Goal: Task Accomplishment & Management: Manage account settings

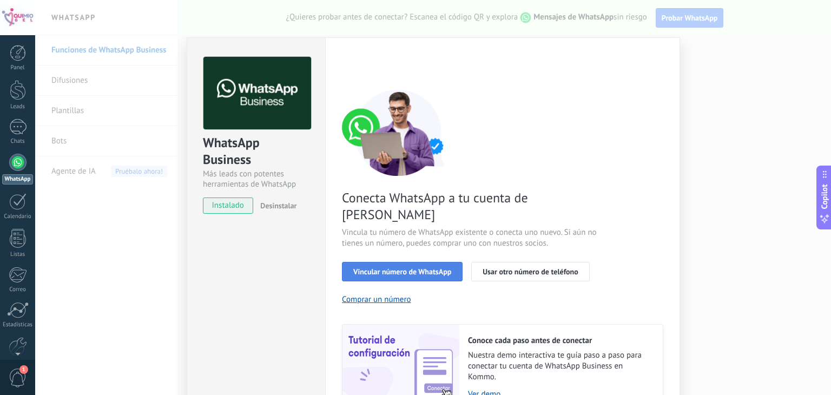
click at [429, 262] on button "Vincular número de WhatsApp" at bounding box center [402, 271] width 121 height 19
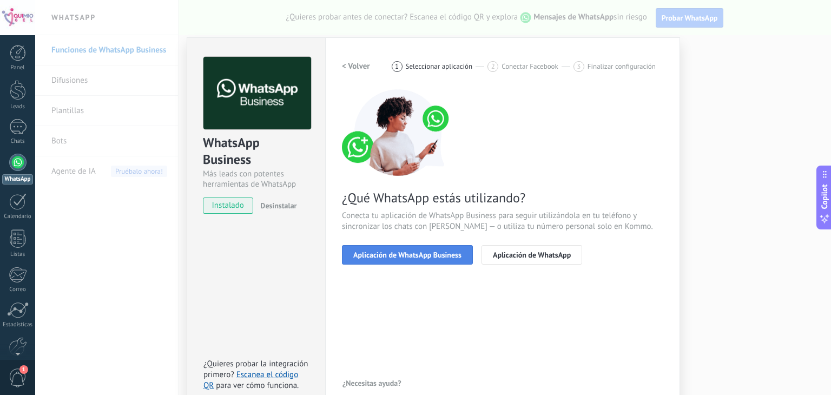
click at [434, 251] on span "Aplicación de WhatsApp Business" at bounding box center [407, 255] width 108 height 8
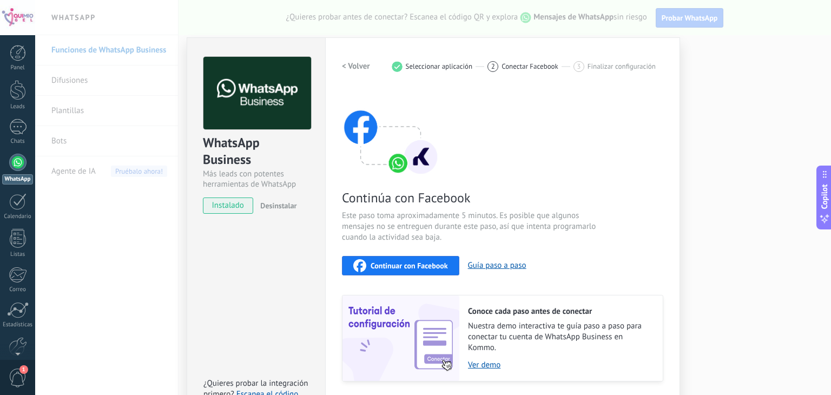
click at [432, 265] on span "Continuar con Facebook" at bounding box center [409, 266] width 77 height 8
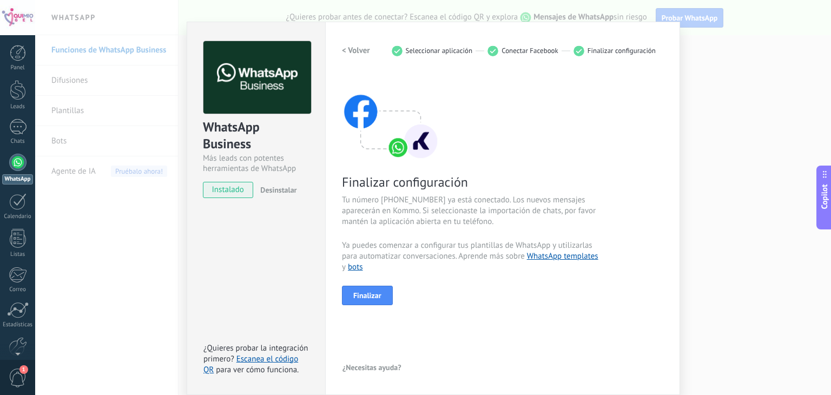
scroll to position [15, 0]
click at [375, 299] on span "Finalizar" at bounding box center [367, 296] width 28 height 8
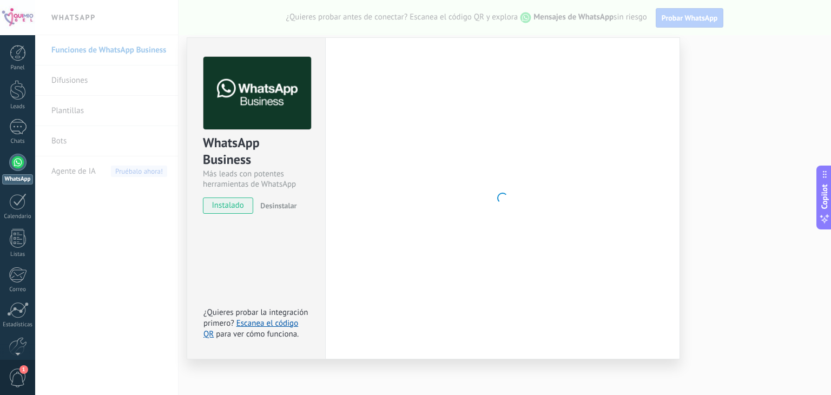
scroll to position [0, 0]
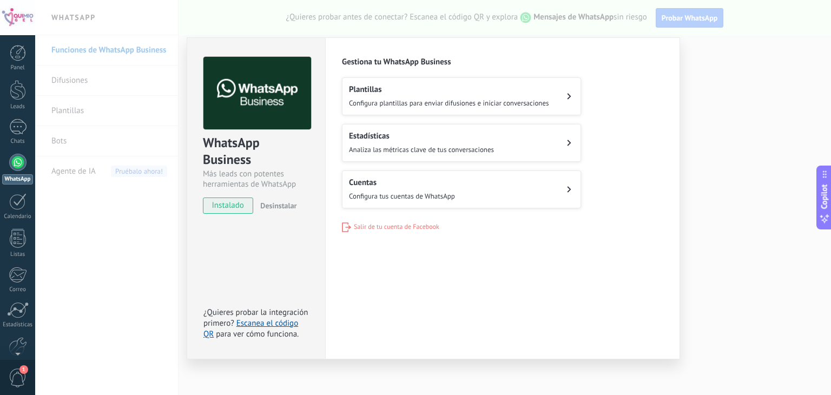
click at [530, 191] on button "Cuentas Configura tus cuentas de WhatsApp" at bounding box center [461, 189] width 239 height 38
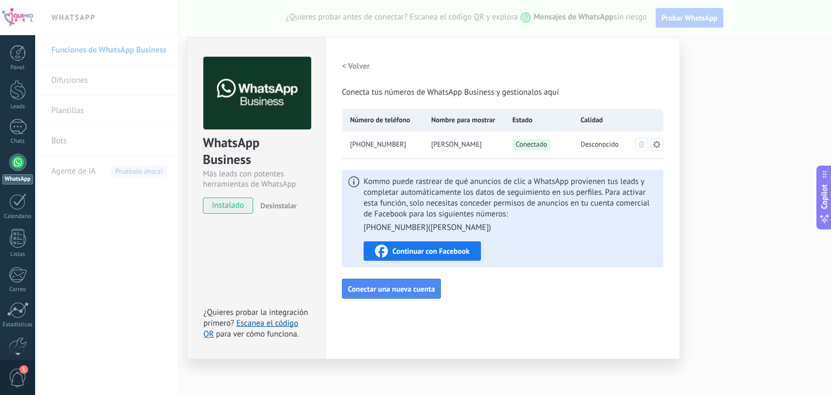
click at [455, 250] on span "Continuar con Facebook" at bounding box center [430, 251] width 77 height 8
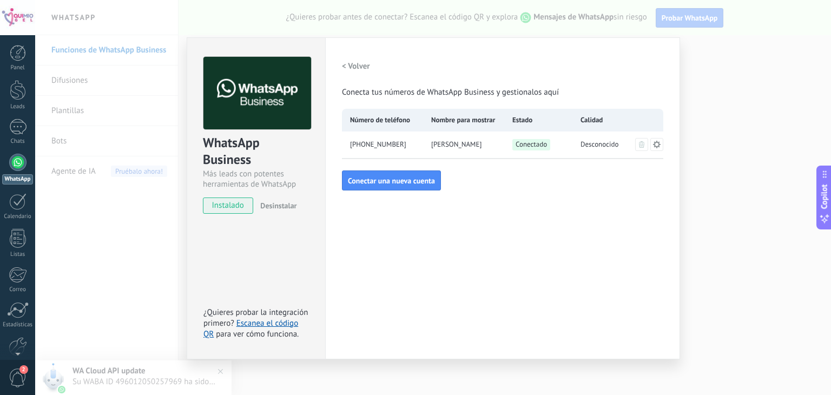
click at [361, 65] on h2 "< Volver" at bounding box center [356, 66] width 28 height 10
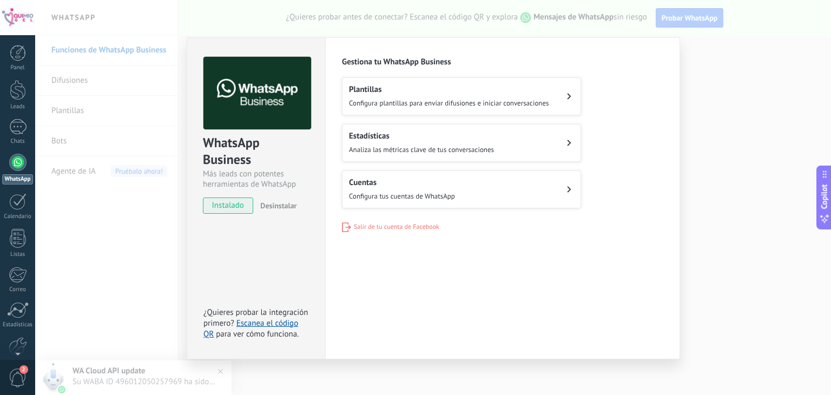
click at [472, 95] on div "Plantillas Configura plantillas para enviar difusiones e iniciar conversaciones" at bounding box center [449, 96] width 200 height 24
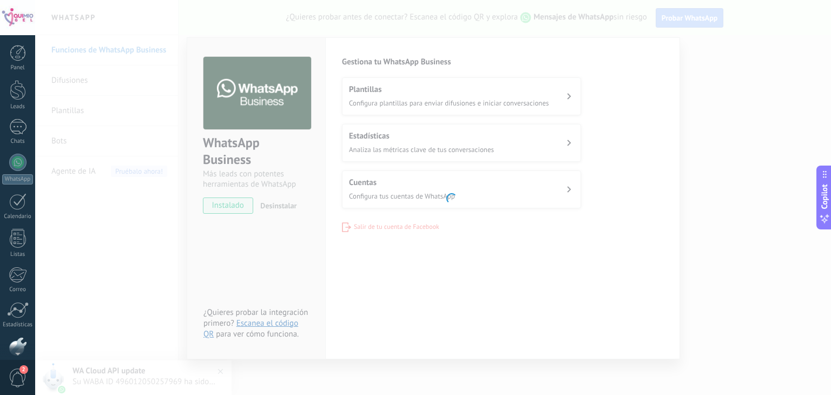
scroll to position [55, 0]
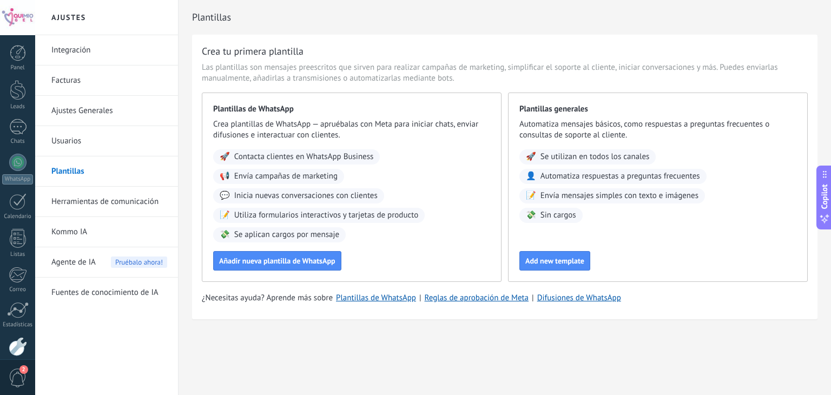
click at [287, 234] on span "Se aplican cargos por mensaje" at bounding box center [286, 234] width 105 height 11
click at [283, 264] on span "Añadir nueva plantilla de WhatsApp" at bounding box center [277, 261] width 116 height 8
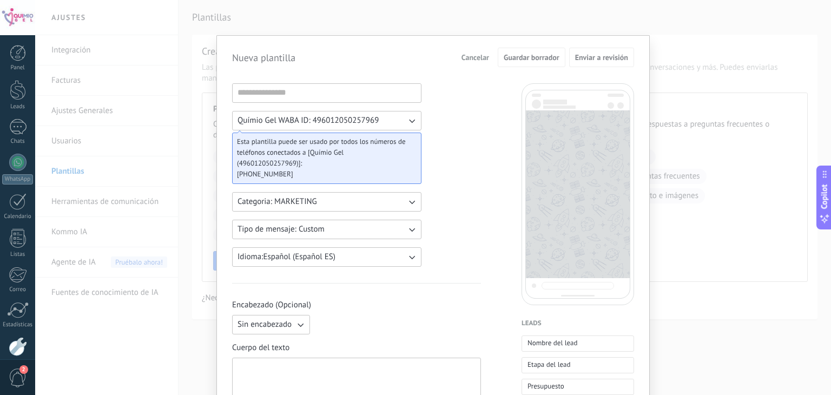
click at [480, 59] on span "Cancelar" at bounding box center [476, 58] width 28 height 8
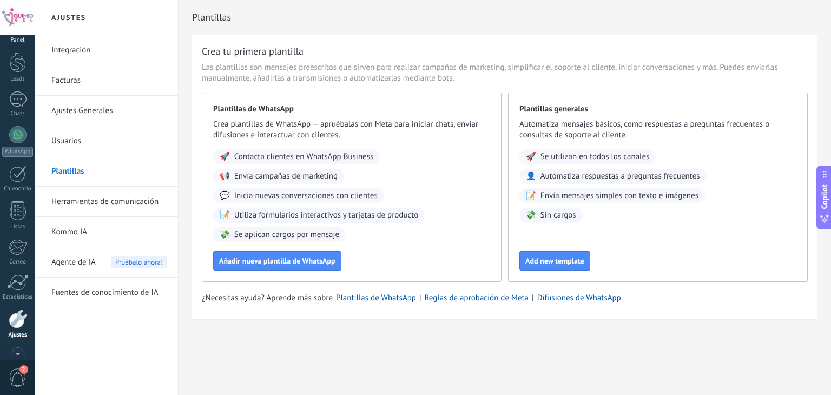
click at [22, 34] on div at bounding box center [18, 25] width 16 height 16
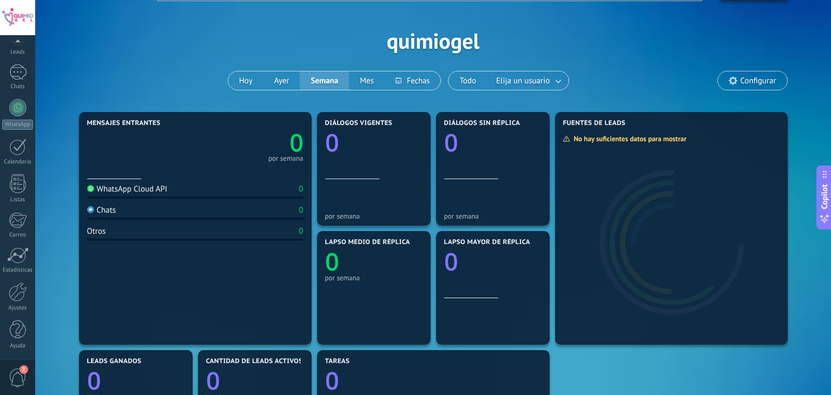
scroll to position [54, 0]
click at [15, 370] on span "2" at bounding box center [18, 378] width 18 height 19
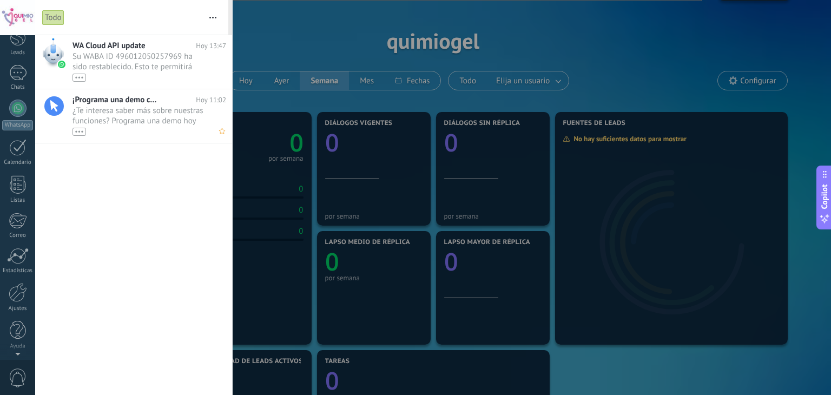
scroll to position [0, 0]
click at [165, 61] on span "Su WABA ID 496012050257969 ha sido restablecido. Esto te permitirá continuar en…" at bounding box center [139, 66] width 133 height 30
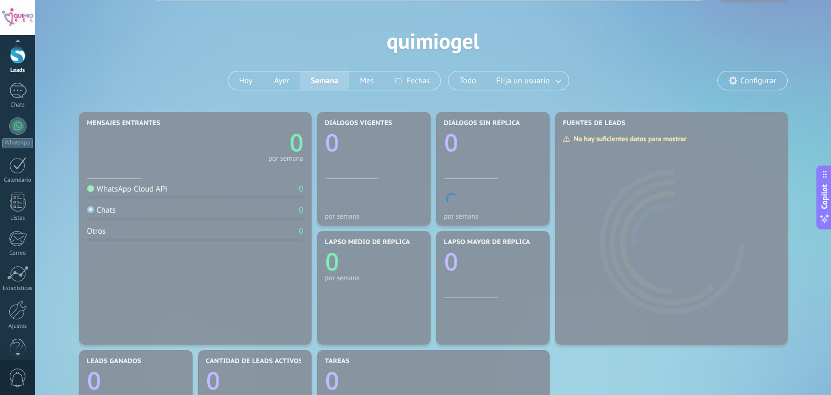
scroll to position [54, 0]
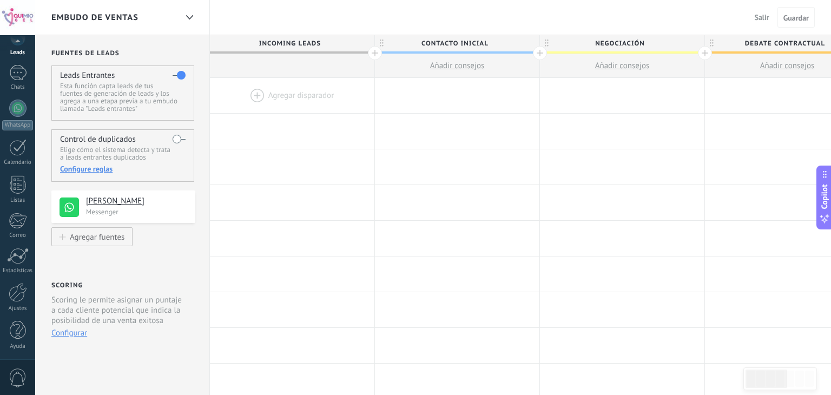
click at [18, 376] on span "0" at bounding box center [18, 378] width 18 height 19
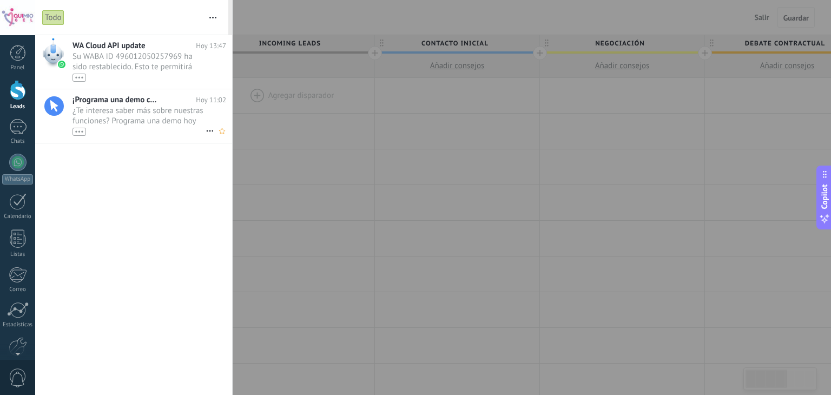
click at [150, 127] on div "•••" at bounding box center [139, 131] width 133 height 9
click at [16, 126] on div at bounding box center [17, 127] width 17 height 16
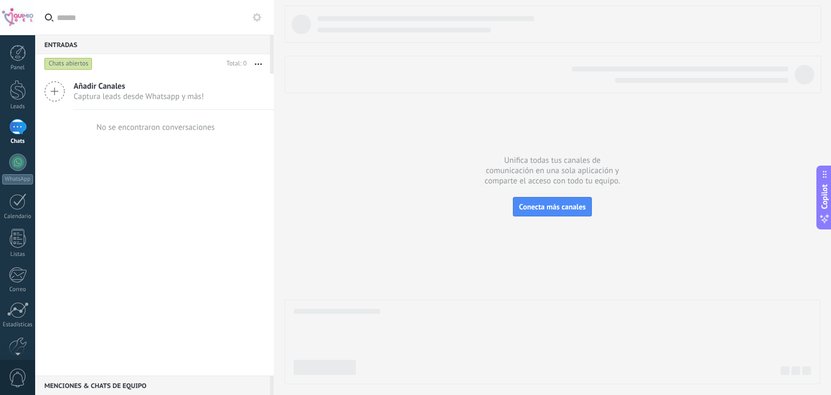
click at [52, 93] on icon at bounding box center [54, 91] width 21 height 21
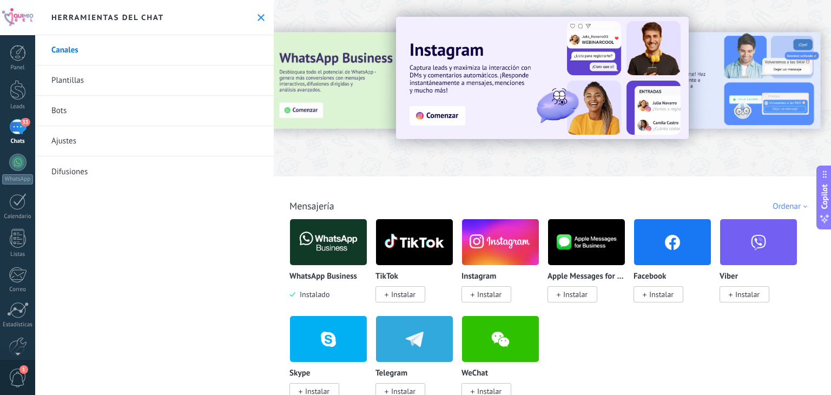
click at [10, 377] on span "1" at bounding box center [18, 378] width 18 height 19
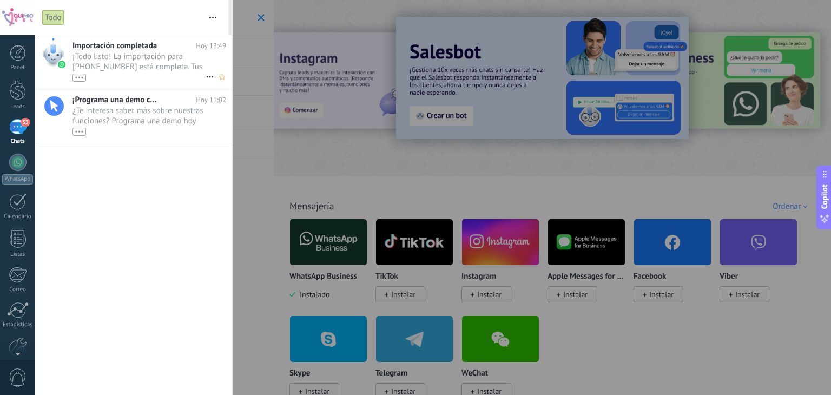
click at [191, 78] on div "•••" at bounding box center [139, 77] width 133 height 9
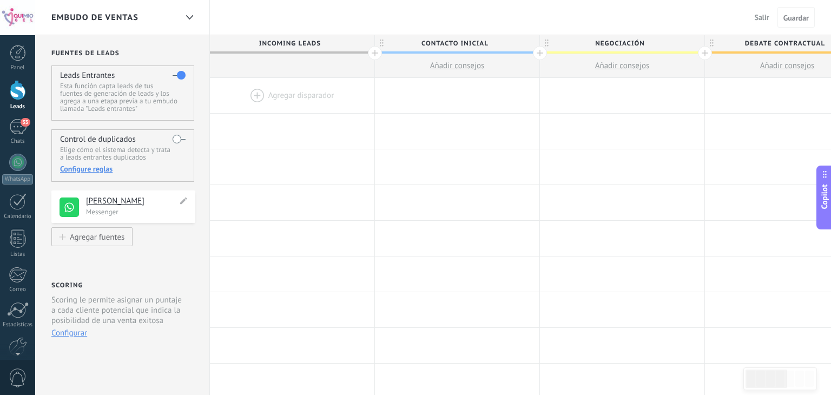
click at [155, 212] on p "Messenger" at bounding box center [137, 211] width 103 height 9
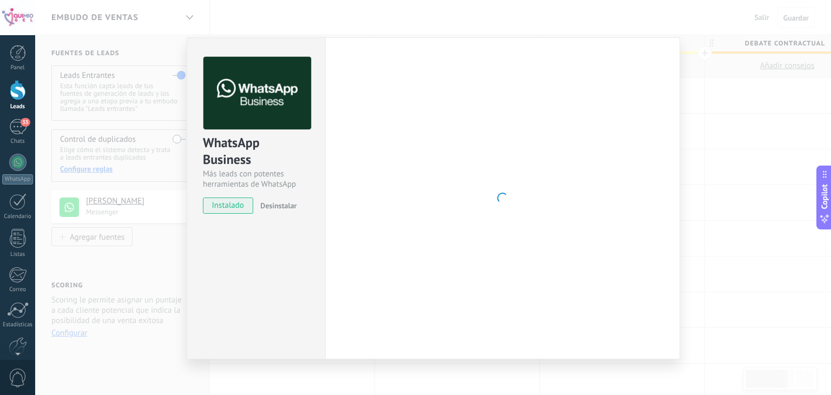
click at [152, 311] on div "WhatsApp Business Más leads con potentes herramientas de WhatsApp instalado Des…" at bounding box center [433, 197] width 796 height 395
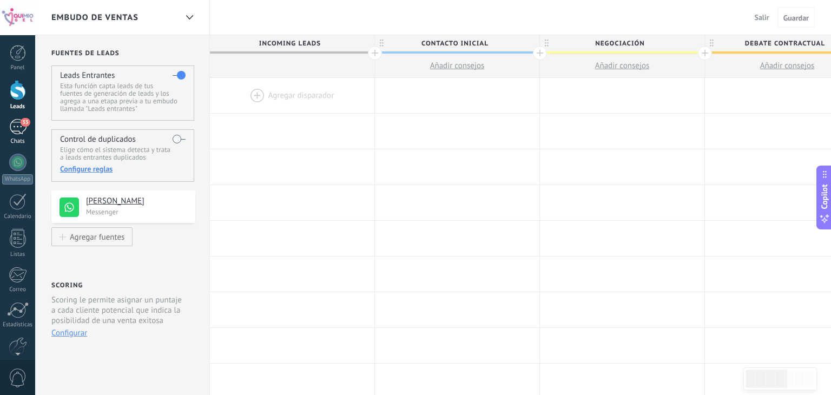
click at [17, 129] on div "33" at bounding box center [17, 127] width 17 height 16
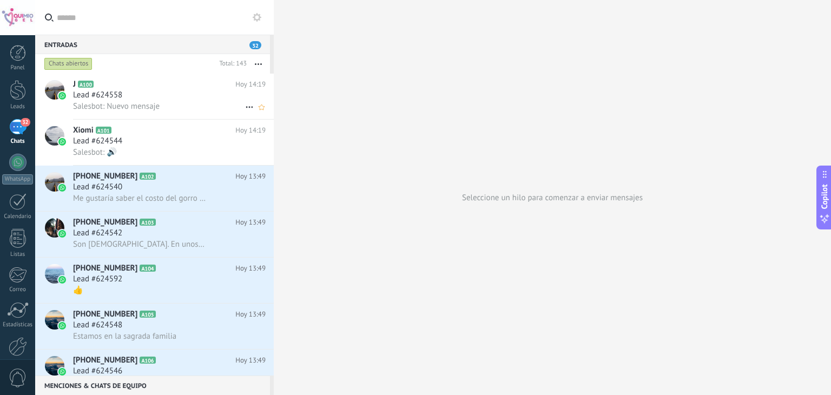
click at [188, 111] on div "Salesbot: Nuevo mensaje" at bounding box center [169, 106] width 193 height 11
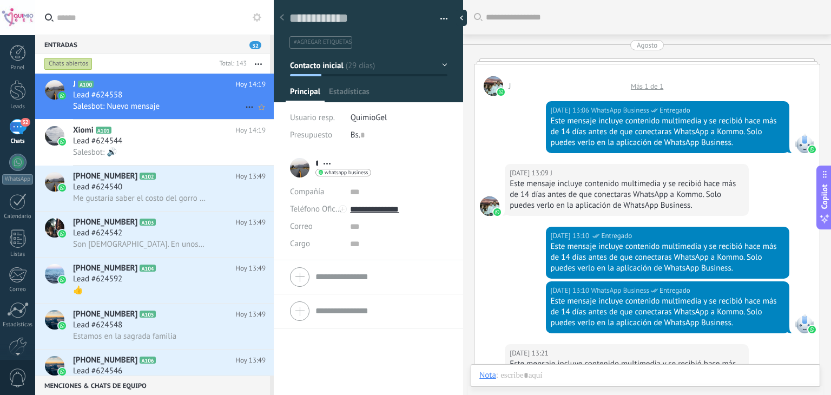
scroll to position [3693, 0]
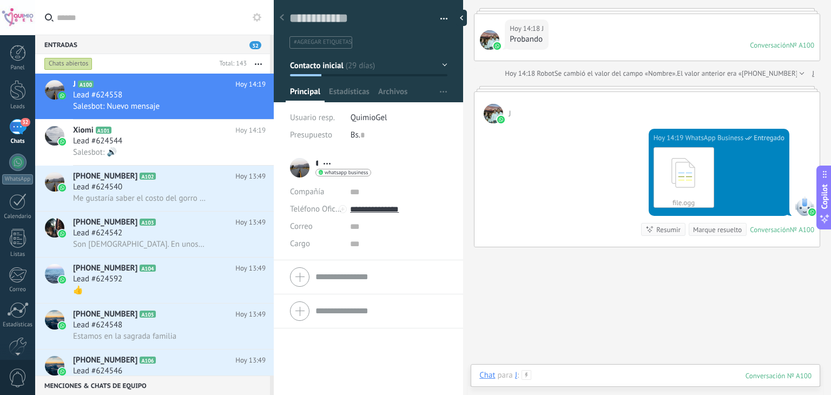
click at [674, 377] on div at bounding box center [646, 386] width 332 height 32
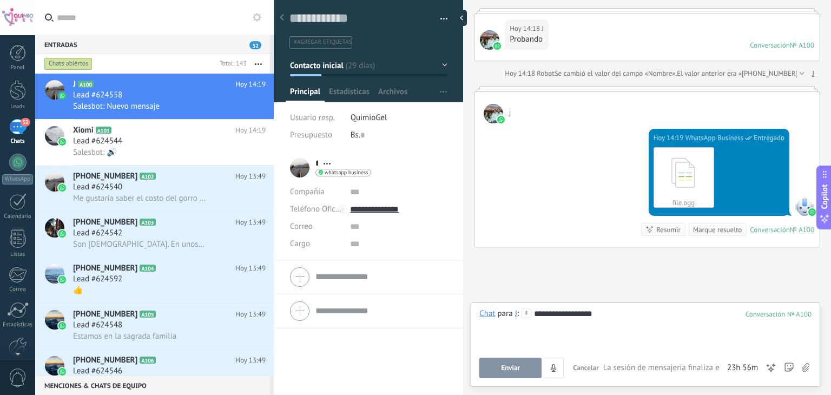
click at [507, 376] on button "Enviar" at bounding box center [511, 368] width 62 height 21
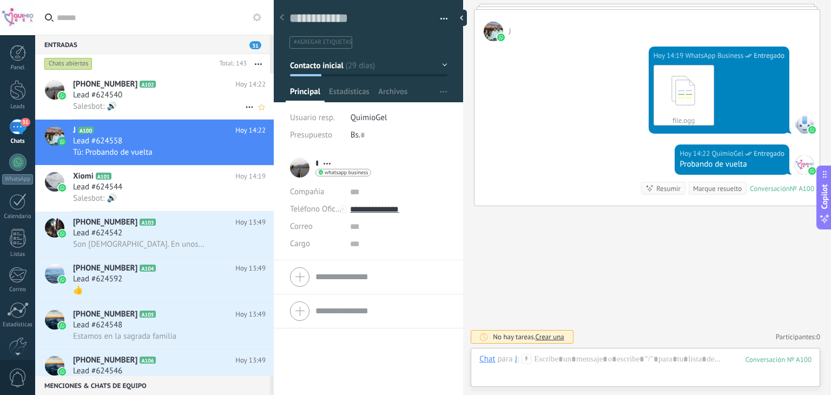
click at [182, 97] on div "Lead #624540" at bounding box center [169, 95] width 193 height 11
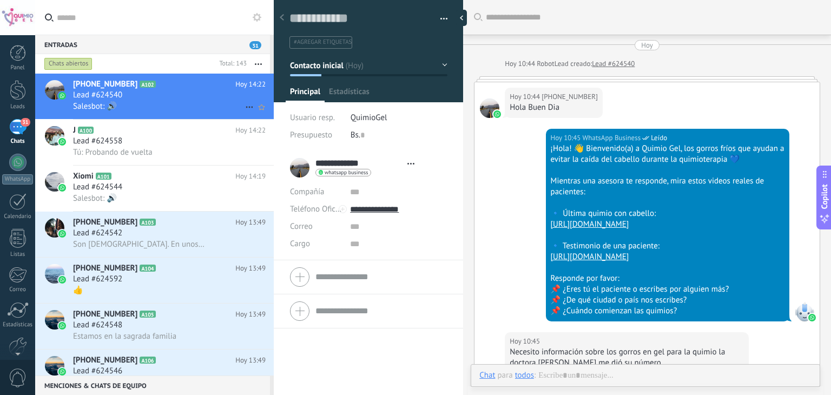
type textarea "**********"
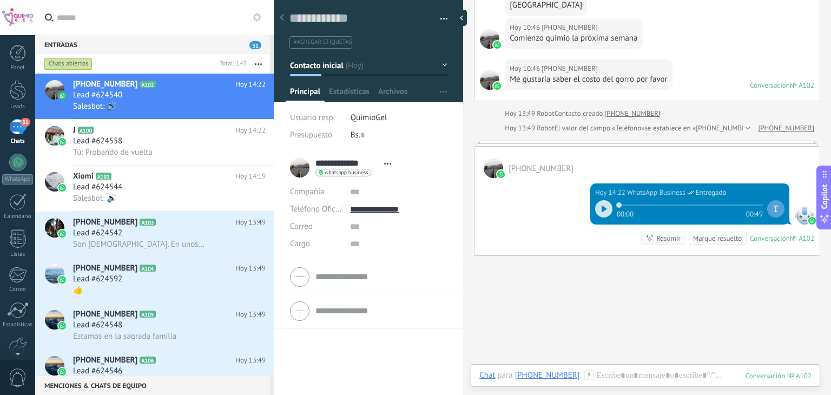
click at [602, 208] on icon at bounding box center [604, 209] width 5 height 6
click at [576, 297] on div "Buscar Carga más Hoy Hoy 10:44 Robot Lead creado: Lead #624540 Hoy 10:44 +58424…" at bounding box center [647, 10] width 368 height 869
click at [602, 208] on icon at bounding box center [603, 209] width 2 height 6
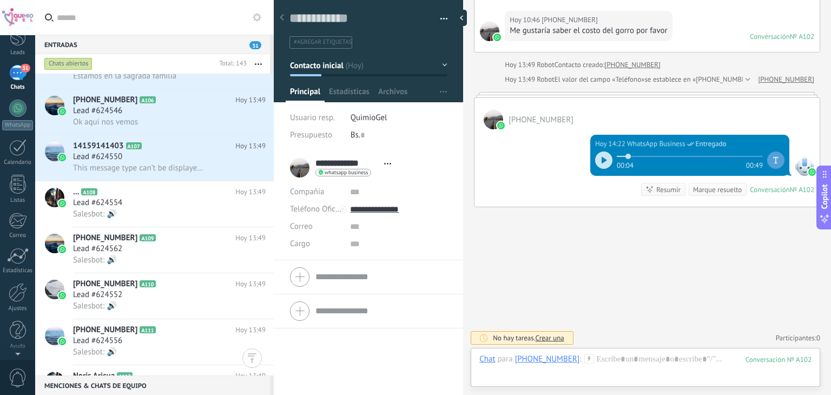
scroll to position [55, 0]
click at [22, 226] on div at bounding box center [18, 220] width 18 height 16
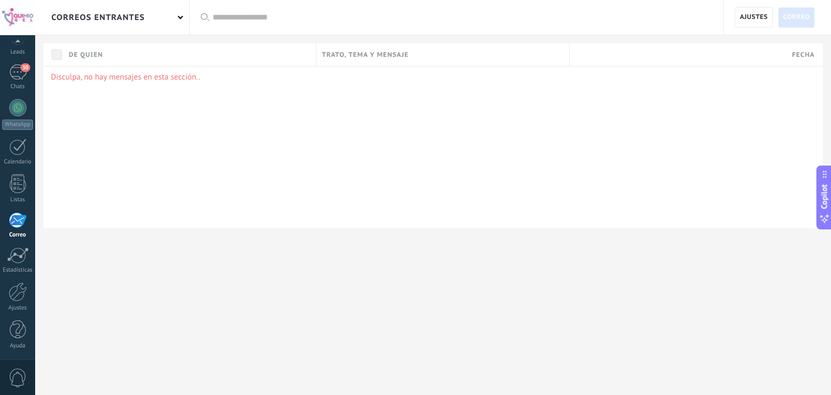
click at [167, 81] on p "Disculpa, no hay mensajes en esta sección.." at bounding box center [433, 77] width 765 height 10
click at [19, 193] on link "Listas" at bounding box center [17, 188] width 35 height 29
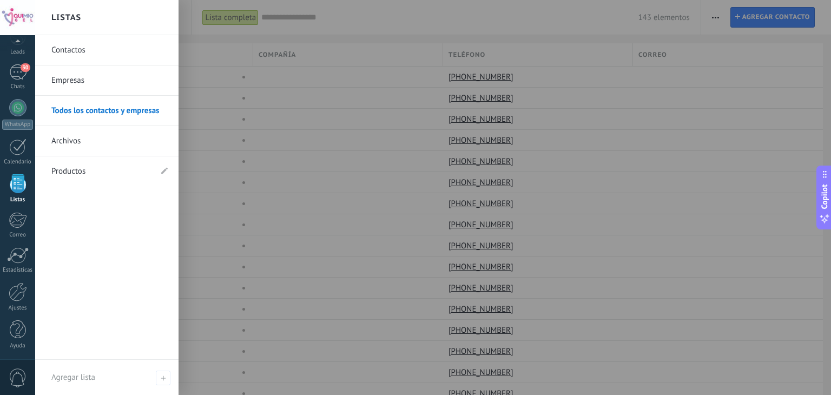
click at [329, 104] on div at bounding box center [345, 98] width 185 height 21
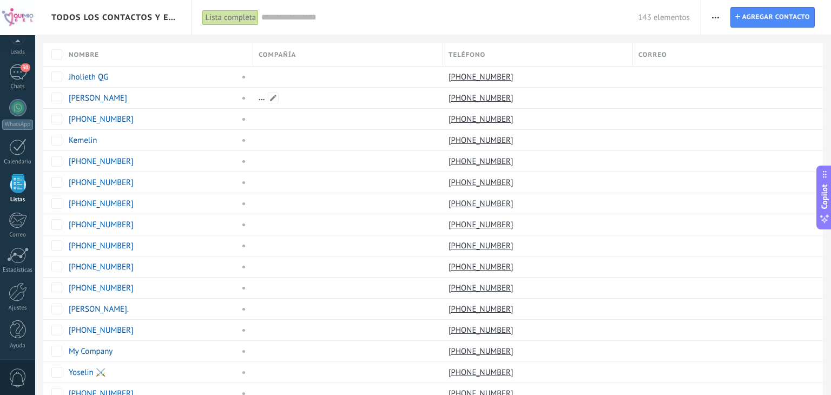
scroll to position [28, 0]
click at [15, 186] on div "Calendario" at bounding box center [17, 189] width 31 height 7
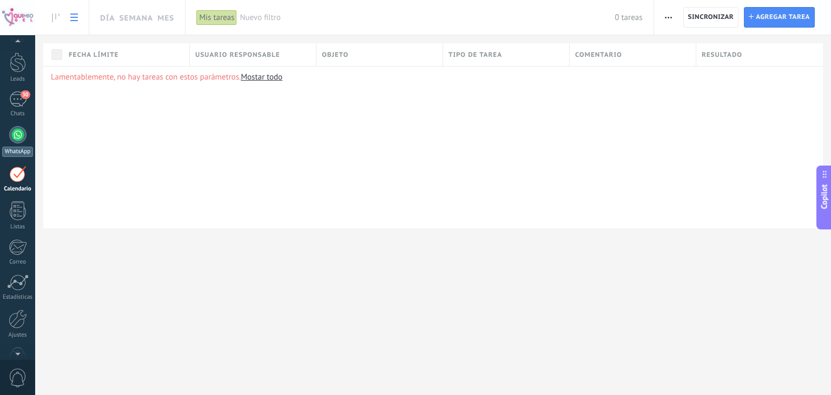
click at [16, 142] on div at bounding box center [17, 134] width 17 height 17
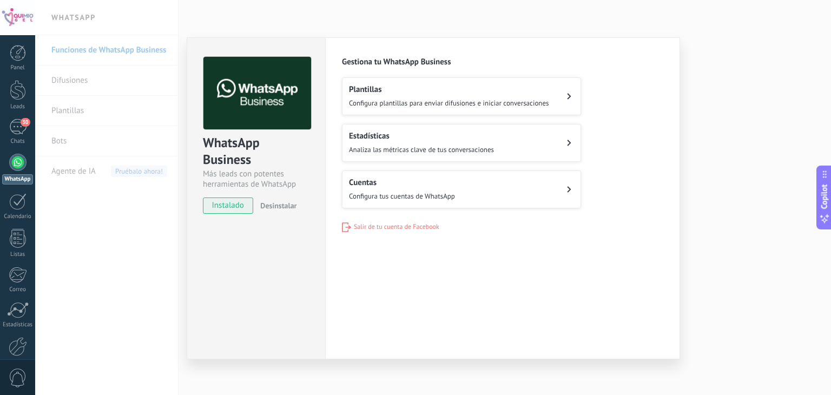
click at [511, 143] on button "Estadísticas Analiza las métricas clave de tus conversaciones" at bounding box center [461, 143] width 239 height 38
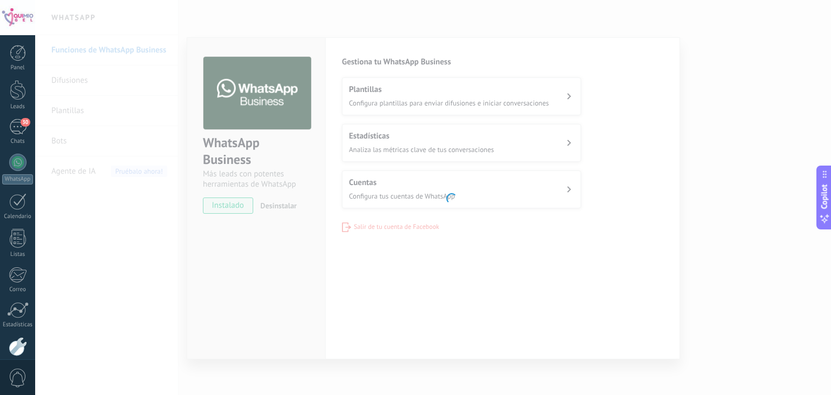
scroll to position [55, 0]
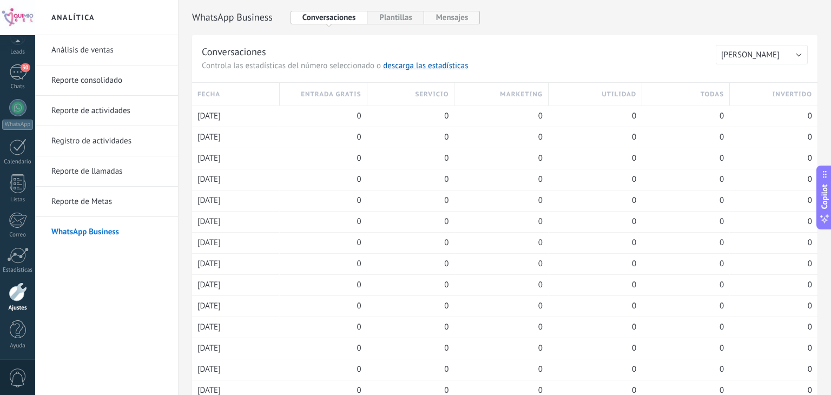
click at [435, 15] on button "Mensajes" at bounding box center [452, 18] width 56 height 14
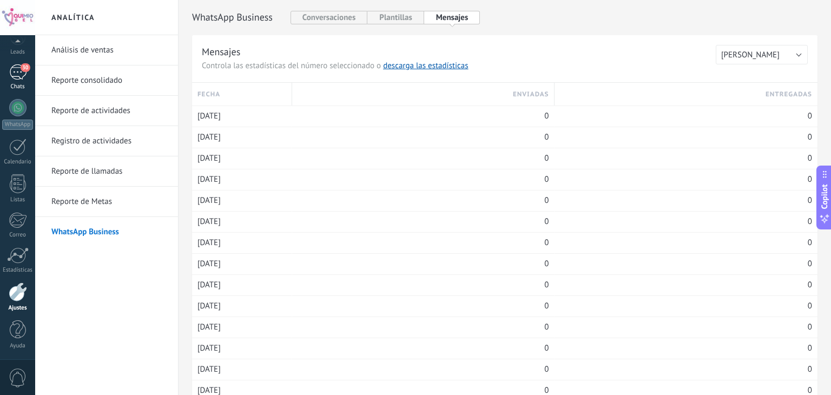
click at [17, 83] on div "Chats" at bounding box center [17, 86] width 31 height 7
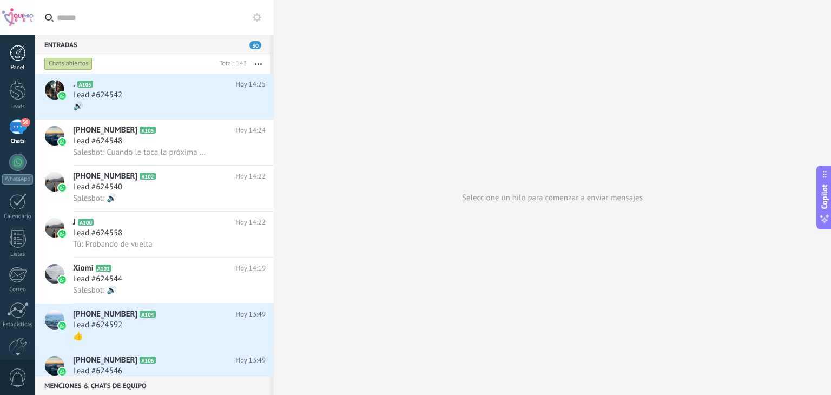
click at [18, 62] on link "Panel" at bounding box center [17, 58] width 35 height 27
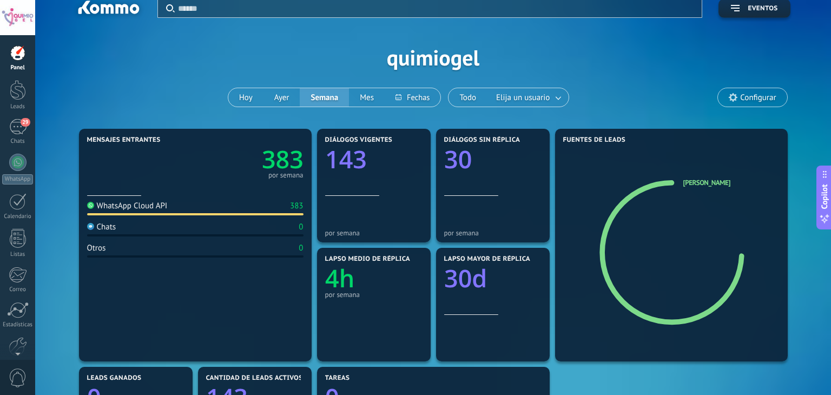
scroll to position [11, 0]
click at [239, 95] on button "Hoy" at bounding box center [245, 98] width 35 height 18
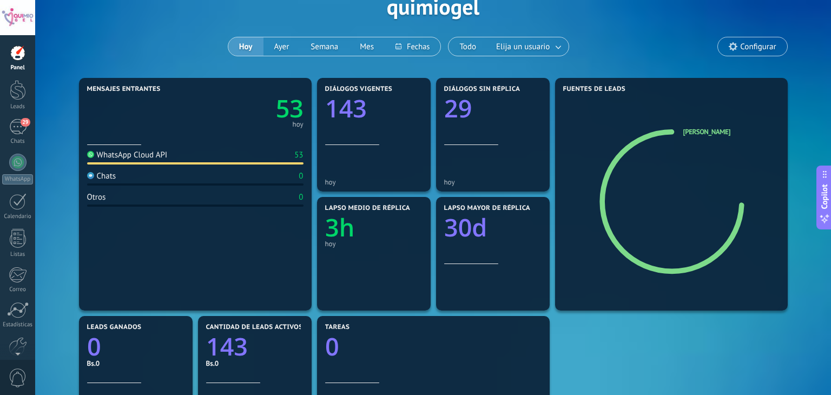
scroll to position [61, 0]
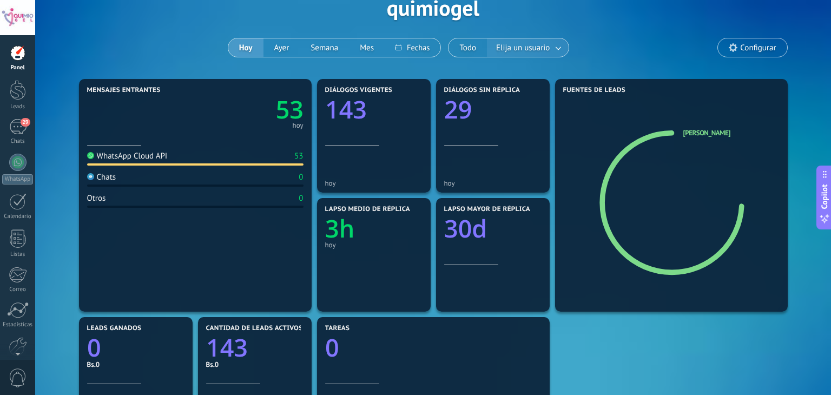
click at [536, 55] on button "Elija un usuario" at bounding box center [528, 47] width 82 height 18
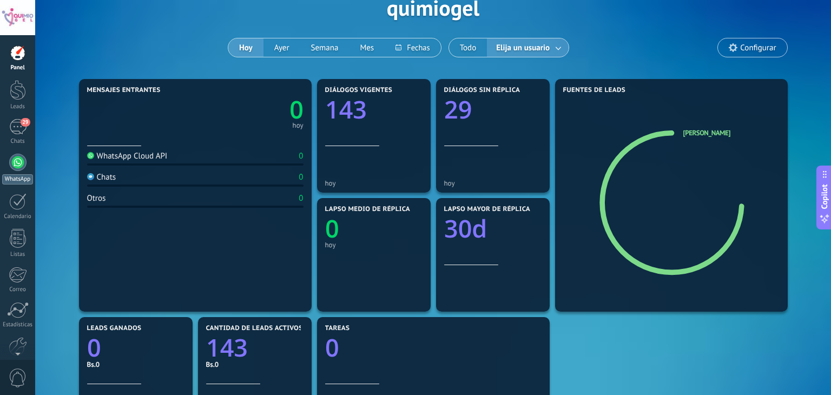
click at [13, 162] on div at bounding box center [17, 162] width 17 height 17
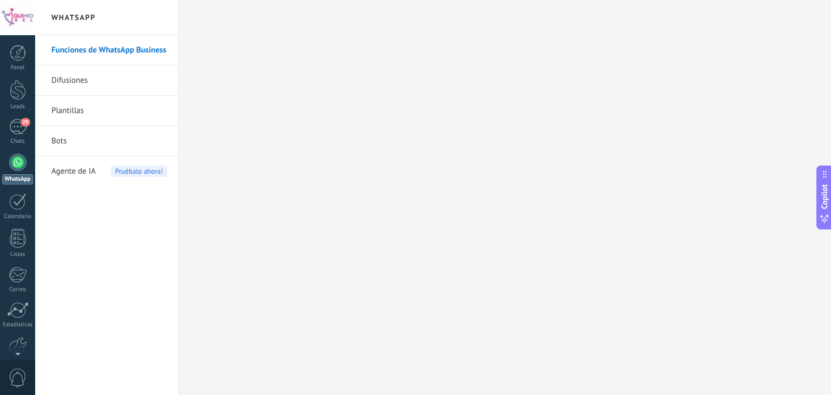
click at [54, 140] on link "Bots" at bounding box center [109, 141] width 116 height 30
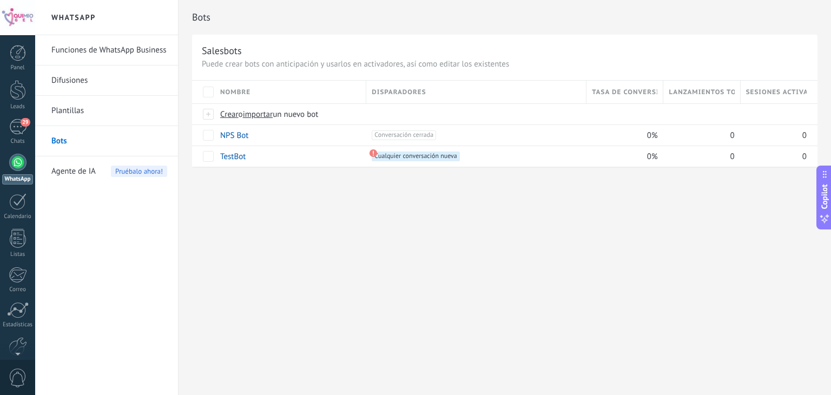
click at [63, 175] on span "Agente de IA" at bounding box center [73, 171] width 44 height 30
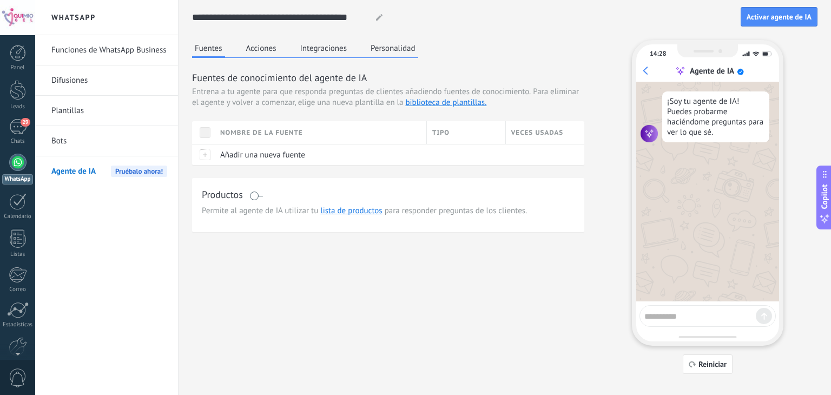
click at [54, 134] on link "Bots" at bounding box center [109, 141] width 116 height 30
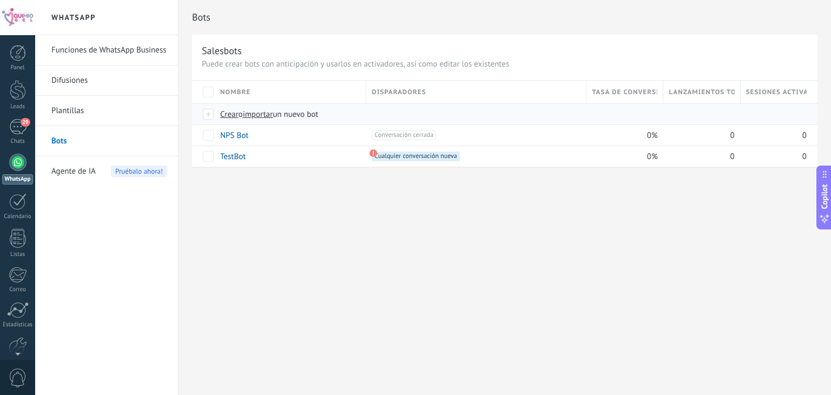
click at [227, 115] on span "Crear" at bounding box center [229, 114] width 18 height 10
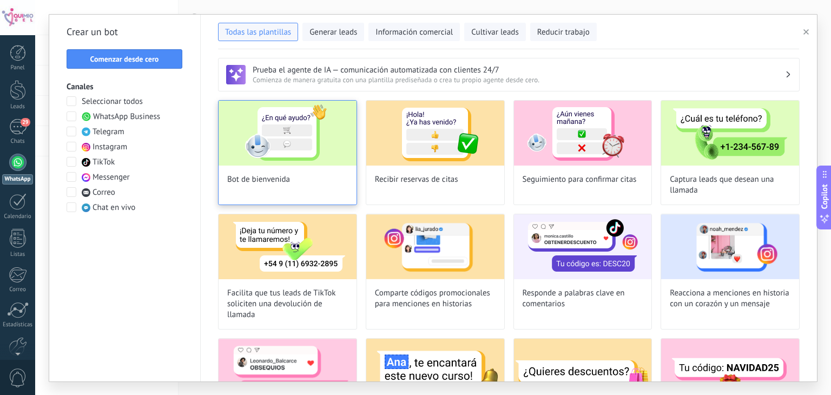
click at [272, 140] on img at bounding box center [288, 133] width 138 height 65
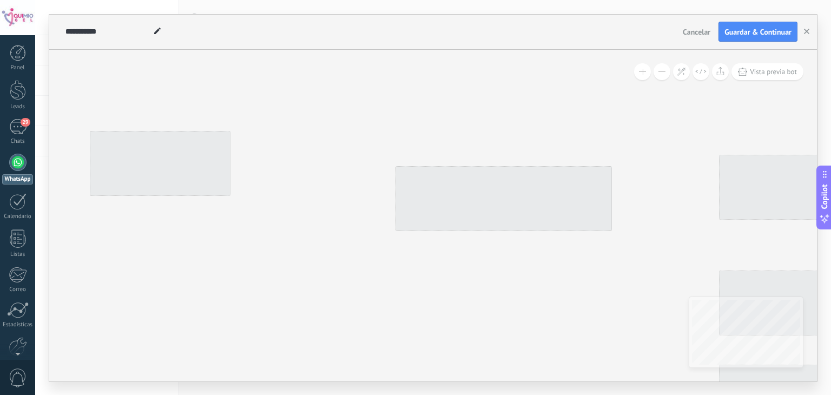
type input "**********"
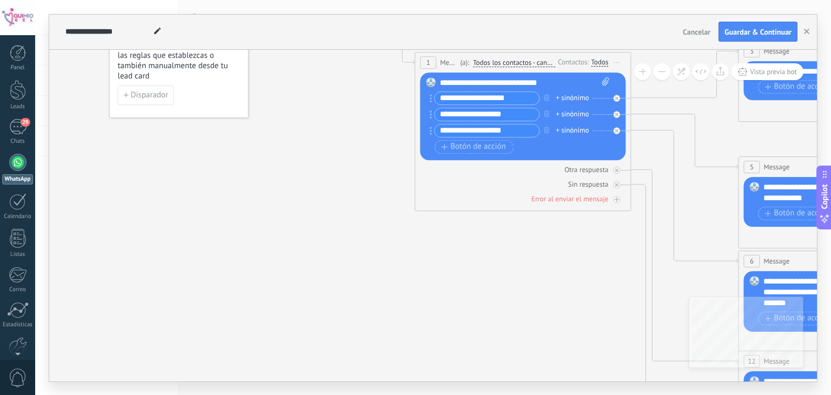
click at [697, 32] on span "Cancelar" at bounding box center [697, 32] width 28 height 10
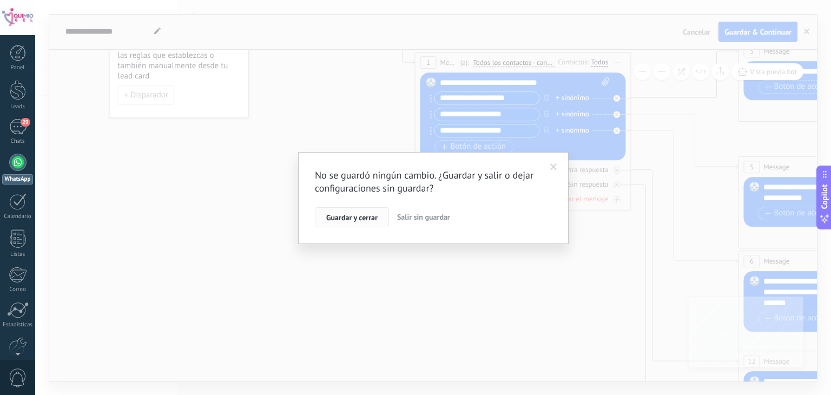
click at [363, 218] on span "Guardar y cerrar" at bounding box center [351, 218] width 51 height 8
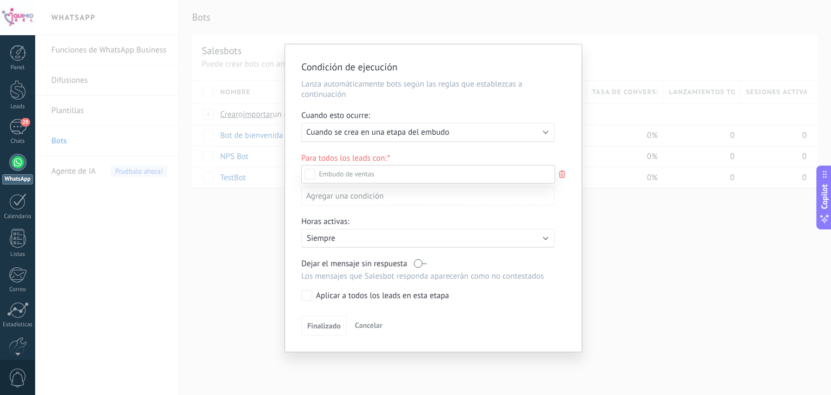
click at [375, 326] on div "Incoming leads Contacto inicial Negociación Debate contractual Discusión de con…" at bounding box center [428, 279] width 254 height 228
click at [372, 320] on span "Cancelar" at bounding box center [369, 325] width 28 height 10
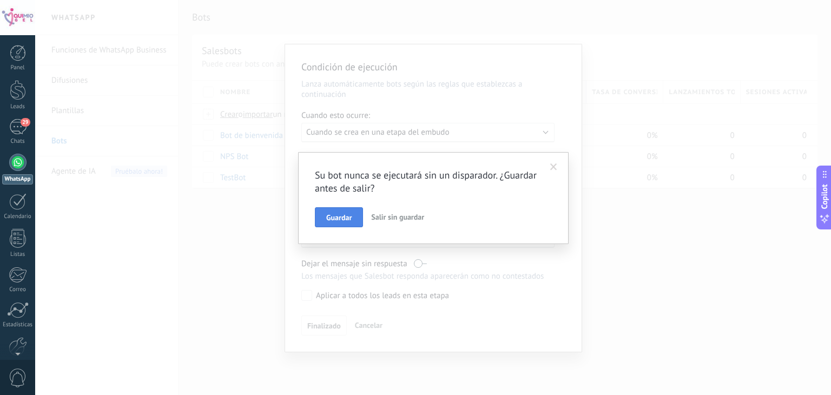
click at [344, 221] on span "Guardar" at bounding box center [338, 218] width 25 height 8
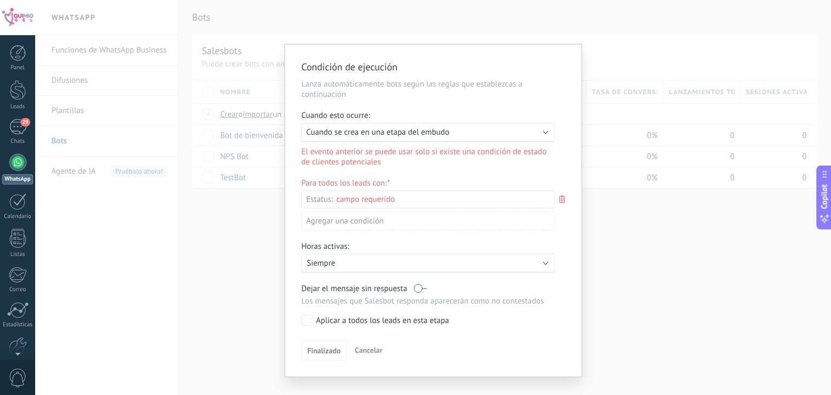
click at [375, 353] on span "Cancelar" at bounding box center [369, 350] width 28 height 10
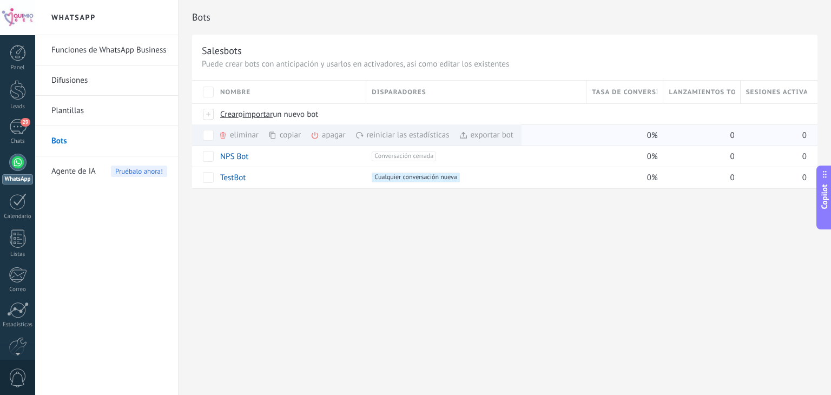
click at [238, 137] on div "eliminar màs" at bounding box center [257, 134] width 77 height 21
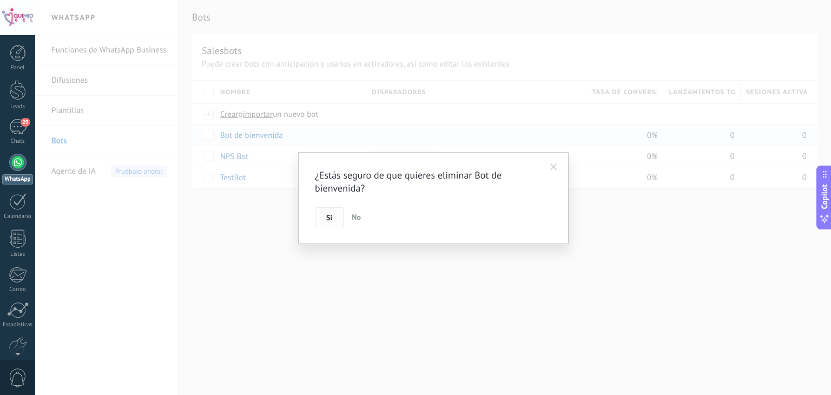
click at [324, 224] on button "Si" at bounding box center [329, 217] width 29 height 21
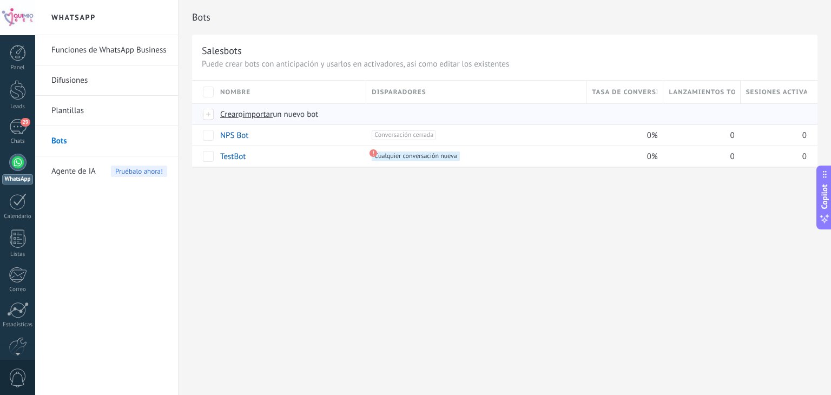
click at [234, 115] on span "Crear" at bounding box center [229, 114] width 18 height 10
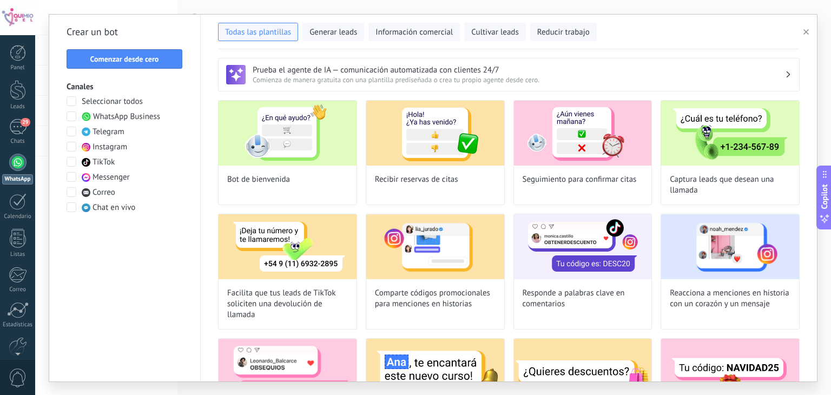
click at [71, 116] on span at bounding box center [72, 116] width 10 height 10
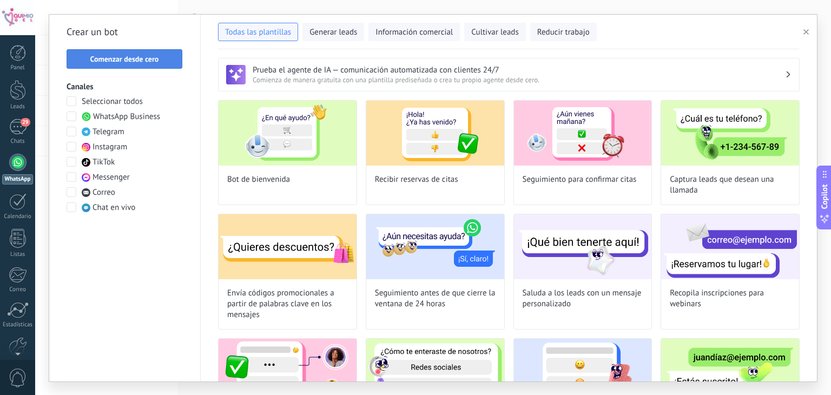
click at [134, 58] on span "Comenzar desde cero" at bounding box center [124, 59] width 69 height 8
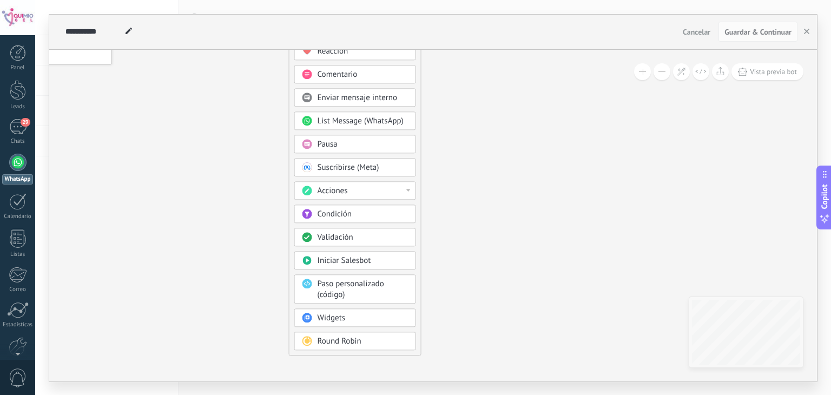
click at [565, 71] on icon at bounding box center [254, 158] width 727 height 930
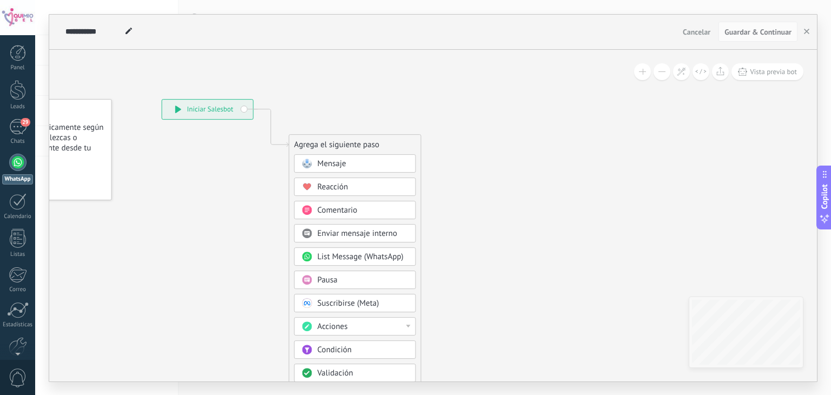
click at [406, 321] on div "Acciones" at bounding box center [363, 326] width 91 height 11
click at [329, 162] on span "Mensaje" at bounding box center [332, 164] width 29 height 10
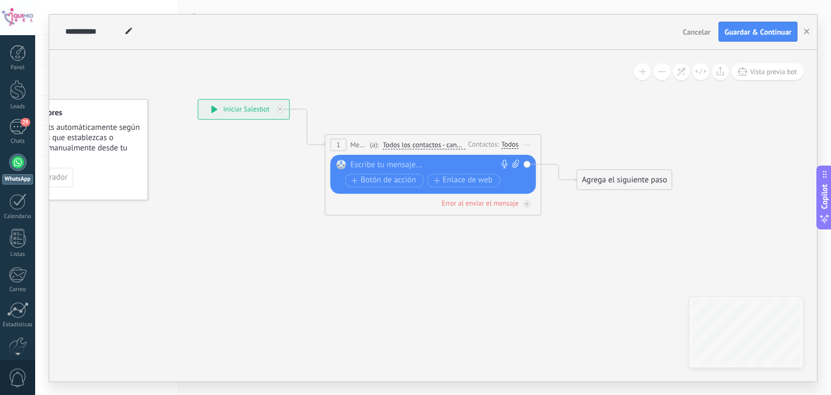
click at [372, 167] on div at bounding box center [431, 165] width 161 height 11
click at [504, 167] on use at bounding box center [505, 164] width 6 height 9
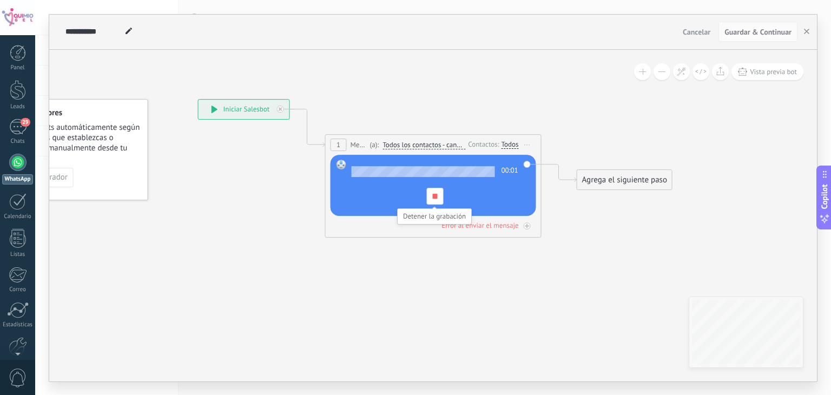
click at [435, 188] on div at bounding box center [434, 196] width 17 height 17
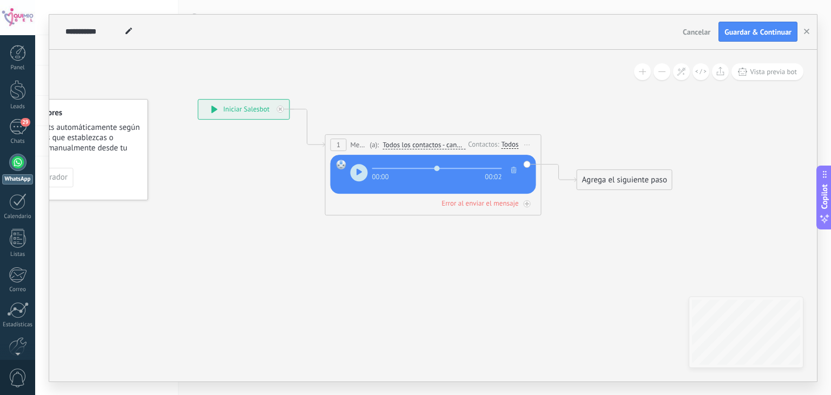
click at [513, 170] on use "button" at bounding box center [513, 170] width 5 height 6
click at [515, 165] on icon at bounding box center [516, 164] width 7 height 8
click input "Subir" at bounding box center [0, 0] width 0 height 0
click at [513, 160] on icon at bounding box center [516, 164] width 7 height 8
click input "Subir" at bounding box center [0, 0] width 0 height 0
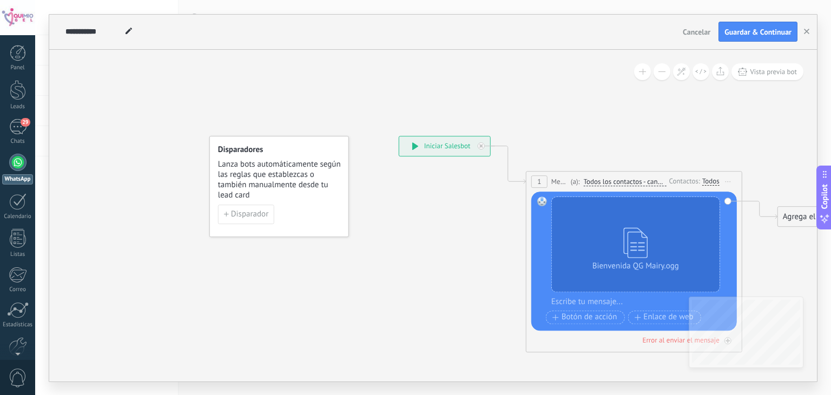
click at [326, 349] on icon at bounding box center [617, 186] width 979 height 642
click at [252, 211] on span "Disparador" at bounding box center [249, 215] width 37 height 8
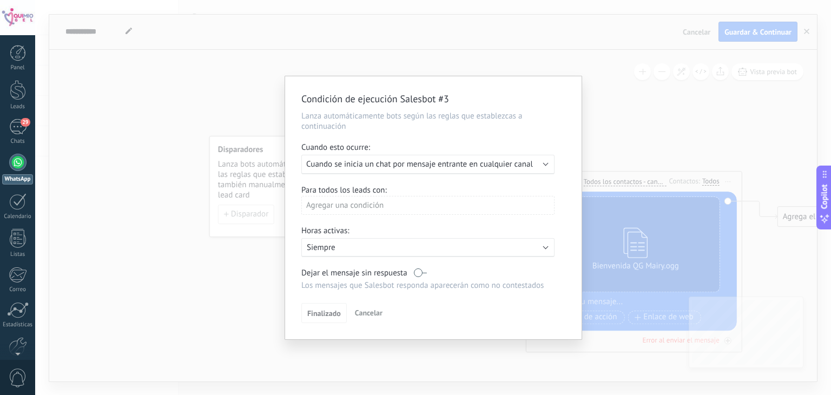
click at [378, 167] on span "Cuando se inicia un chat por mensaje entrante en cualquier canal" at bounding box center [419, 164] width 227 height 10
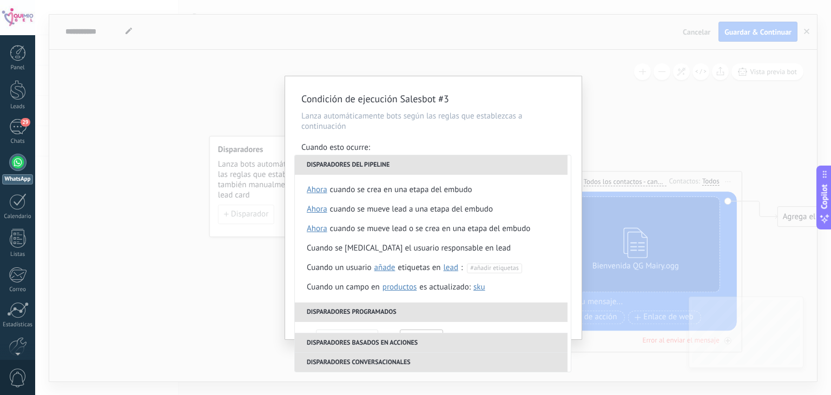
click at [401, 146] on div "Cuando esto ocurre:" at bounding box center [433, 148] width 264 height 12
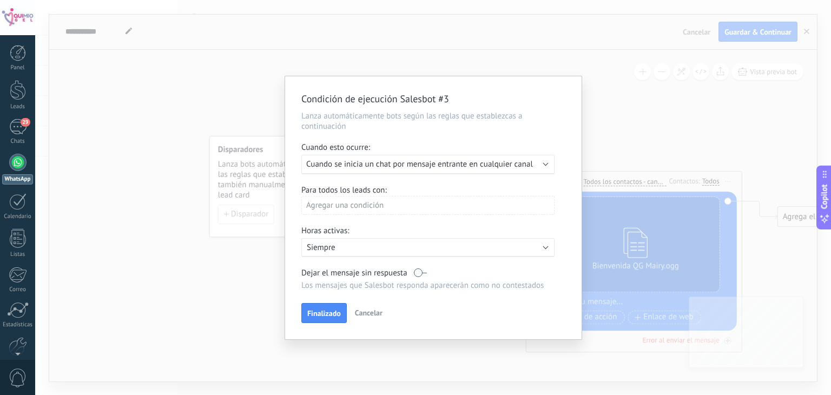
click at [394, 164] on span "Cuando se inicia un chat por mensaje entrante en cualquier canal" at bounding box center [419, 164] width 227 height 10
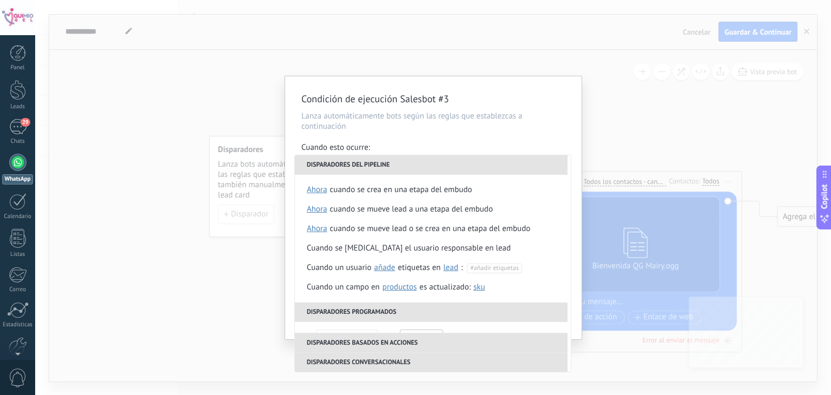
click at [475, 123] on p "Lanza automáticamente bots según las reglas que establezcas a continuación" at bounding box center [433, 121] width 264 height 21
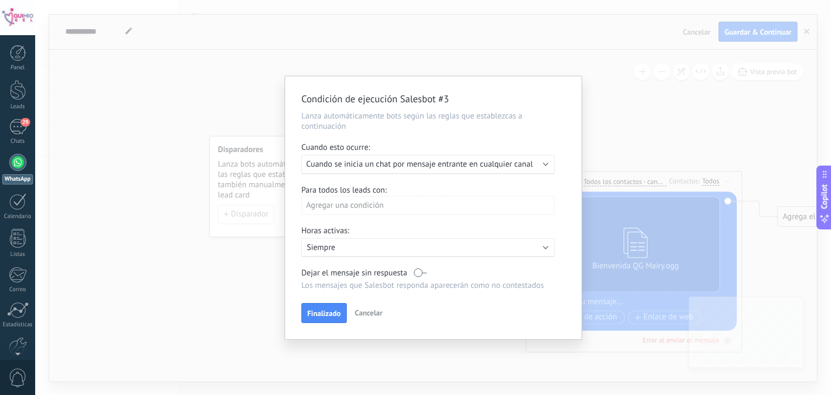
click at [380, 205] on div "Agregar una condición" at bounding box center [427, 205] width 253 height 19
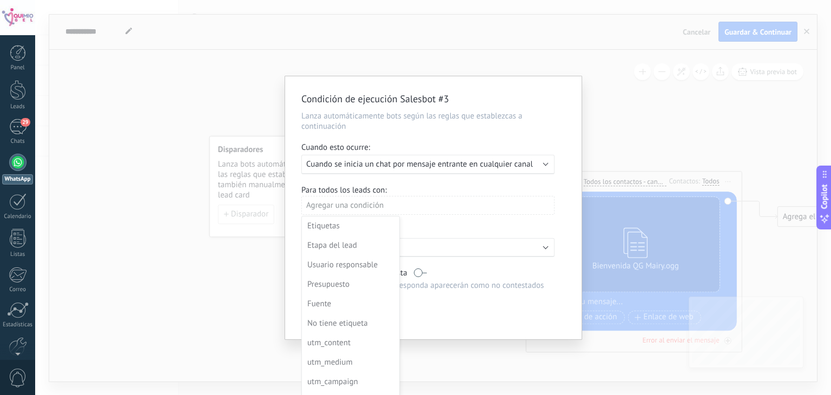
click at [380, 205] on div at bounding box center [433, 207] width 297 height 263
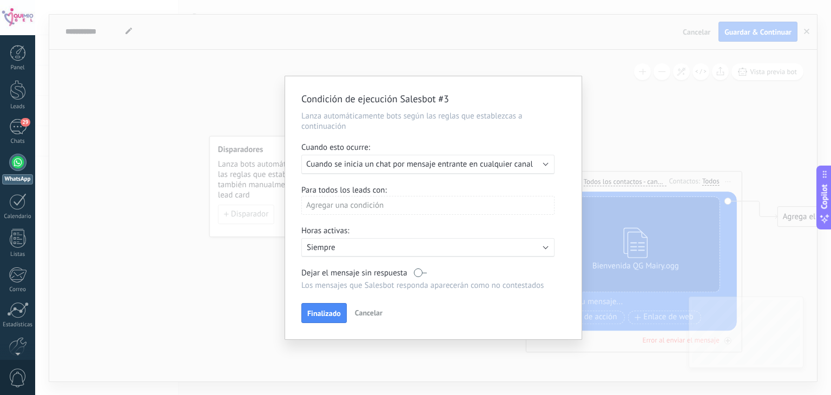
click at [369, 248] on p "Siempre" at bounding box center [401, 247] width 189 height 10
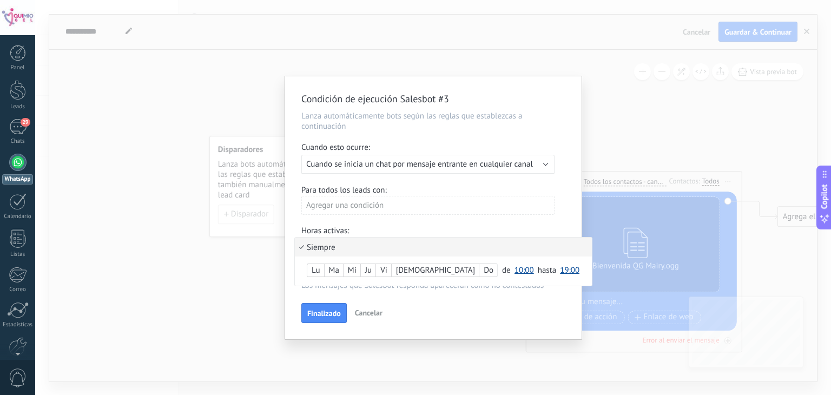
click at [390, 222] on div at bounding box center [433, 207] width 297 height 263
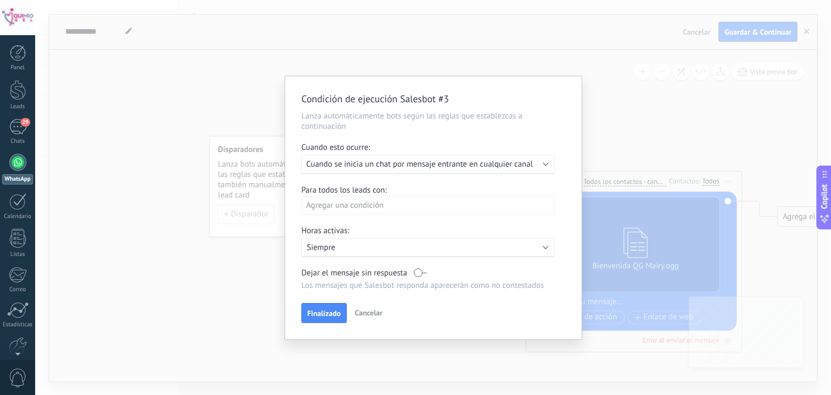
click at [411, 169] on span "Cuando se inicia un chat por mensaje entrante en cualquier canal" at bounding box center [419, 164] width 227 height 10
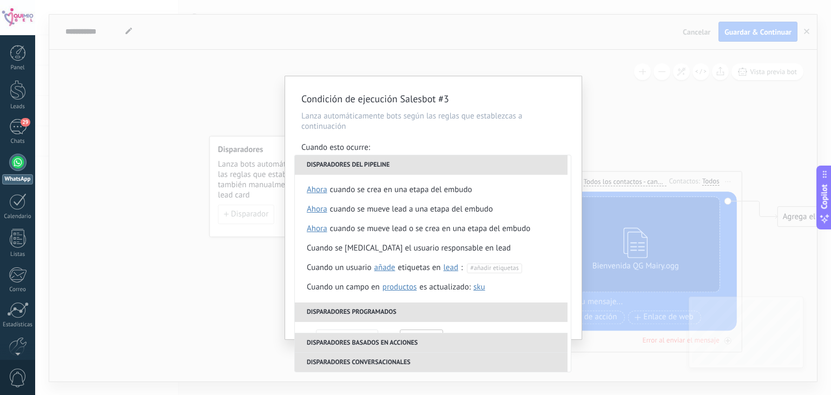
click at [508, 140] on div "Condición de ejecución Salesbot #3 Lanza automáticamente bots según las reglas …" at bounding box center [433, 207] width 297 height 263
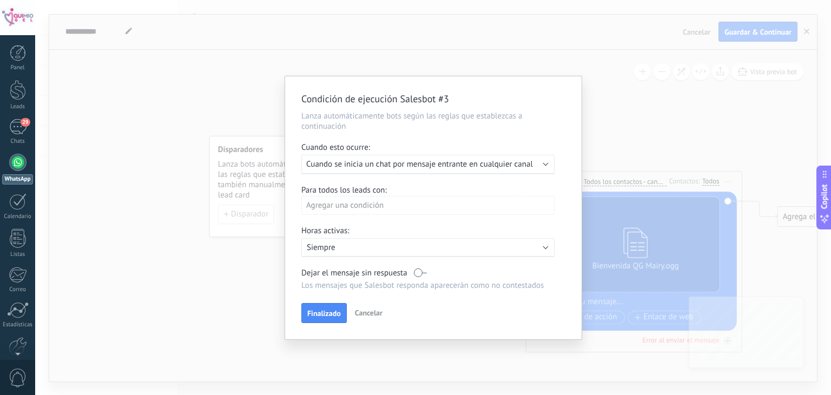
click at [412, 207] on div "Agregar una condición" at bounding box center [427, 205] width 253 height 19
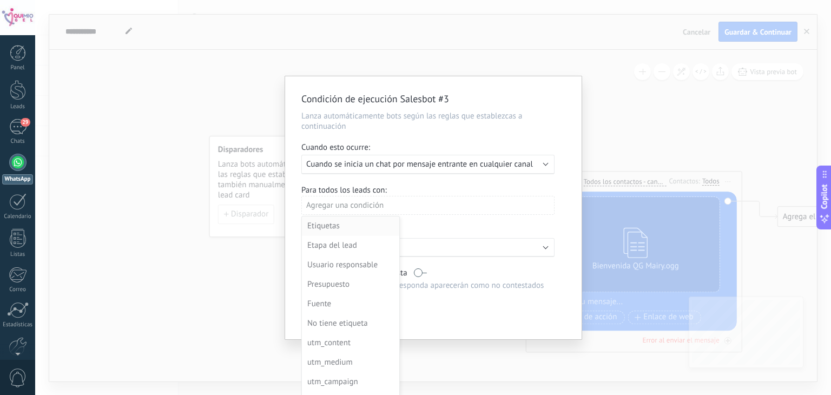
click at [344, 233] on div "Etiquetas" at bounding box center [349, 226] width 84 height 15
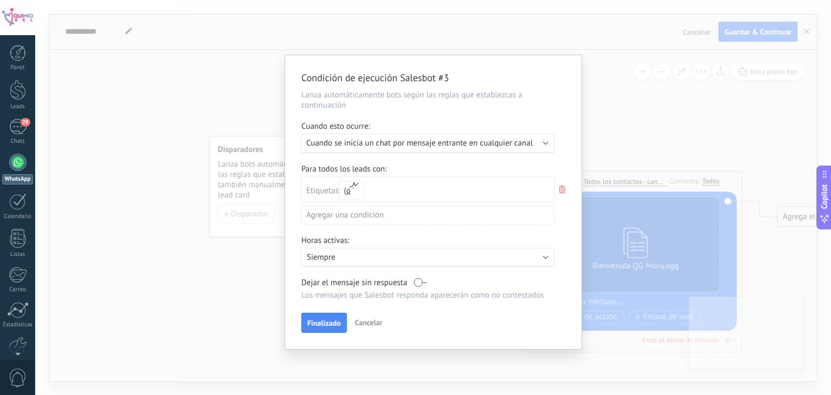
click at [379, 189] on input "text" at bounding box center [398, 189] width 54 height 25
click at [563, 189] on use at bounding box center [562, 190] width 6 height 8
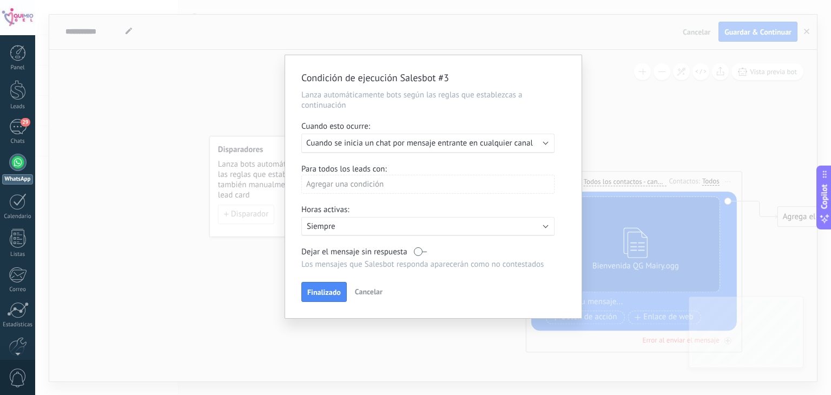
click at [391, 185] on div "Agregar una condición" at bounding box center [427, 184] width 253 height 19
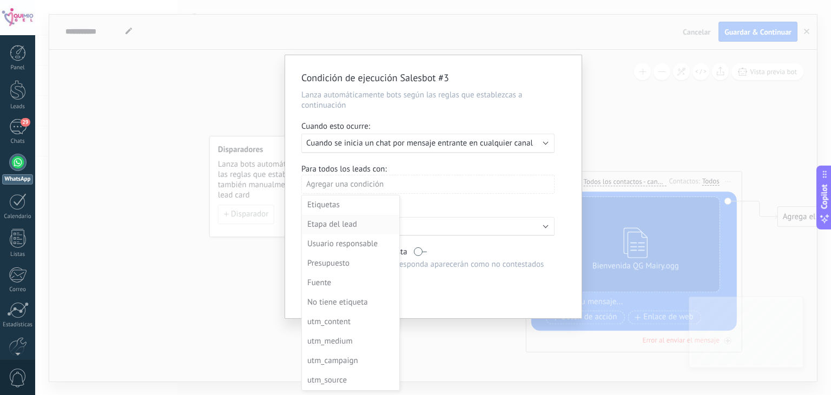
click at [349, 221] on div "Etapa del lead" at bounding box center [349, 224] width 84 height 15
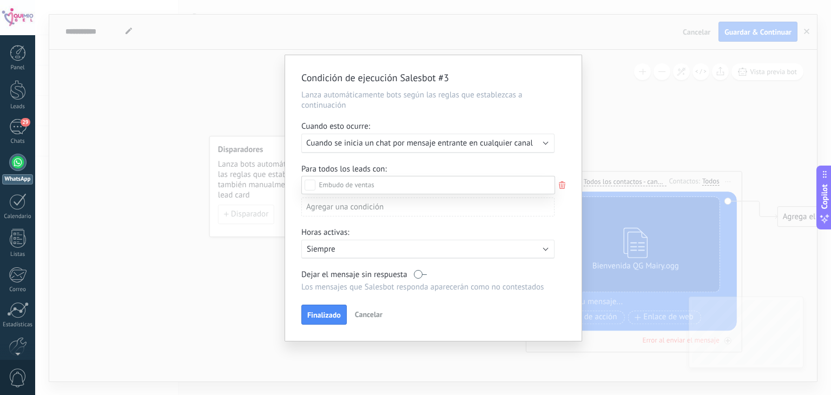
click at [0, 0] on div "Incoming leads" at bounding box center [0, 0] width 0 height 0
click at [0, 0] on div "Contacto inicial" at bounding box center [0, 0] width 0 height 0
click at [381, 332] on div "Incoming leads Contacto inicial Negociación Debate contractual Discusión de con…" at bounding box center [428, 285] width 254 height 218
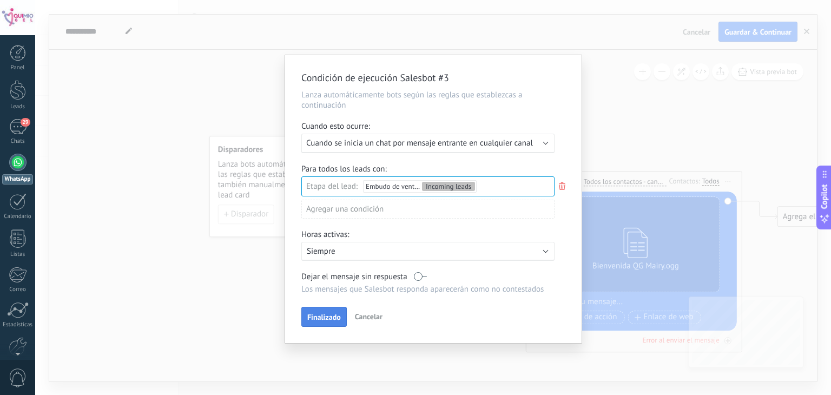
click at [321, 318] on span "Finalizado" at bounding box center [324, 317] width 34 height 8
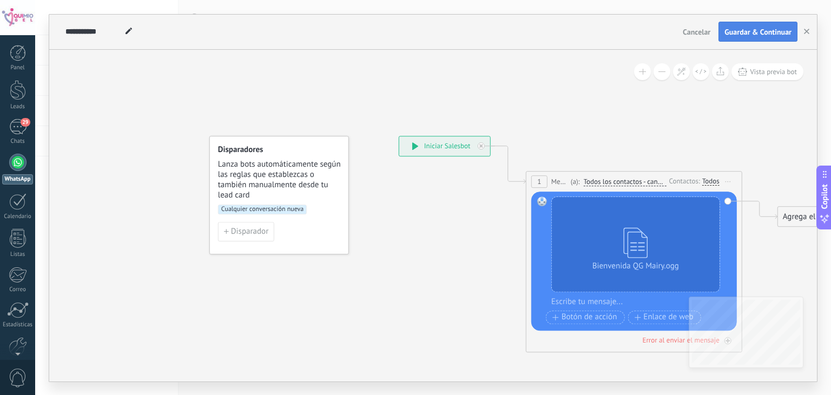
click at [733, 38] on button "Guardar & Continuar" at bounding box center [758, 32] width 79 height 21
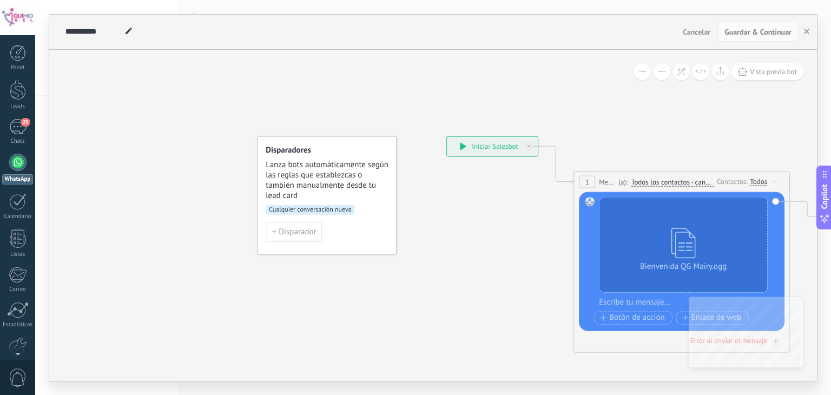
click at [22, 164] on div at bounding box center [17, 162] width 17 height 17
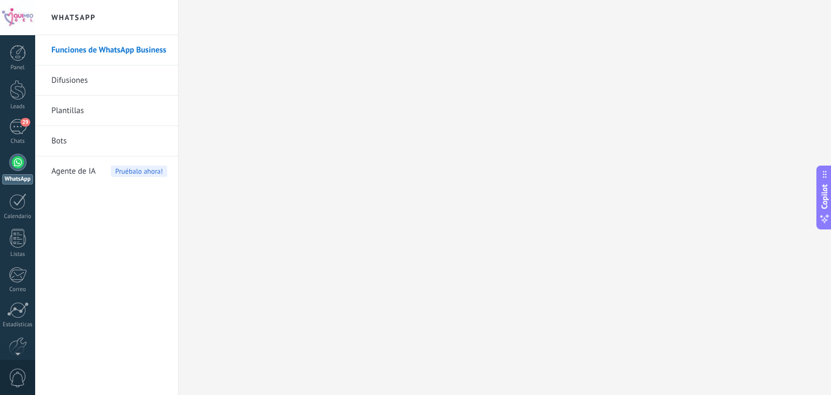
click at [60, 145] on link "Bots" at bounding box center [109, 141] width 116 height 30
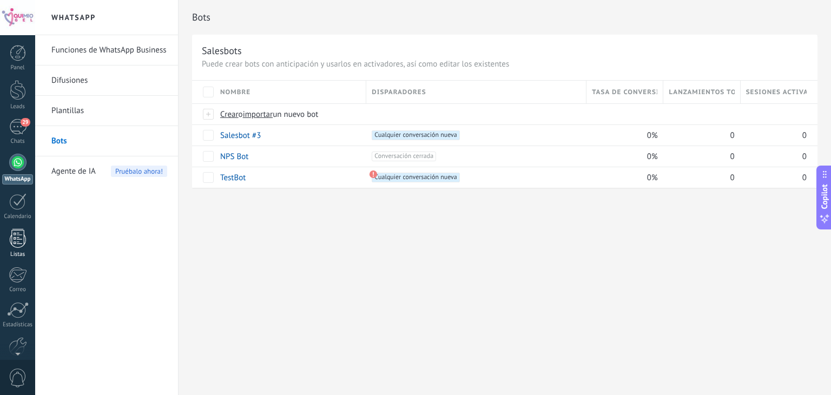
click at [19, 247] on div at bounding box center [18, 238] width 16 height 19
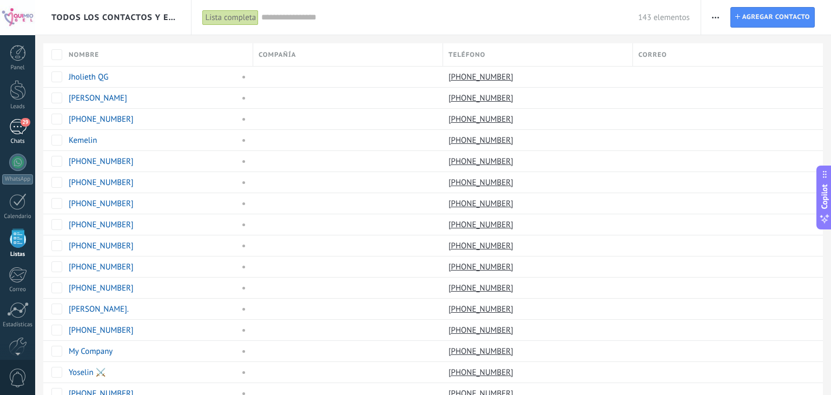
click at [16, 122] on div "29" at bounding box center [17, 127] width 17 height 16
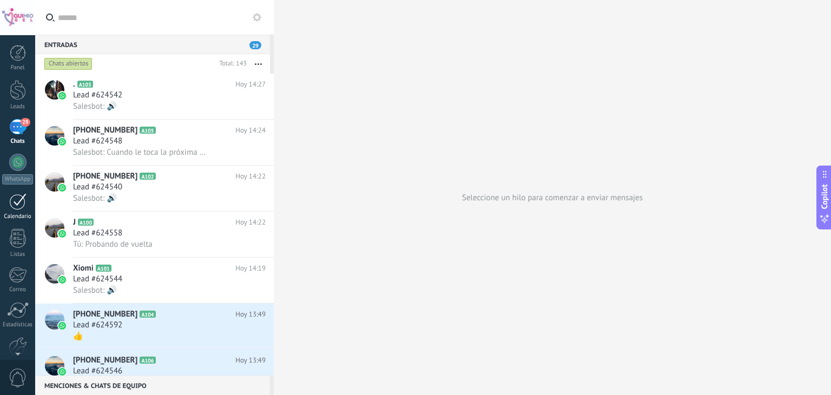
click at [16, 206] on div at bounding box center [17, 201] width 17 height 17
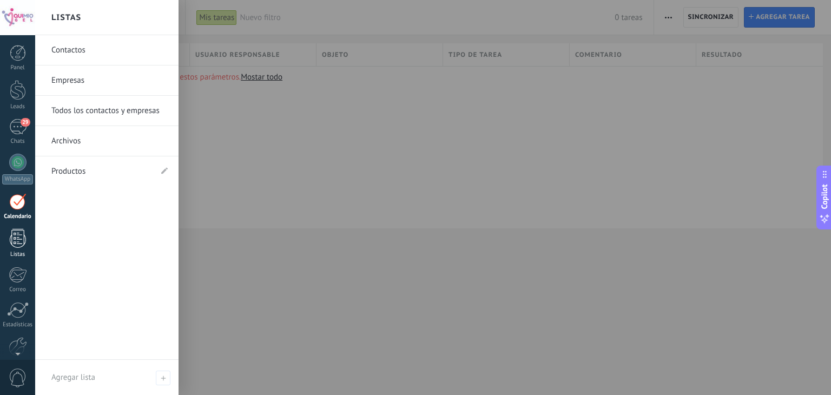
click at [15, 240] on div at bounding box center [18, 238] width 16 height 19
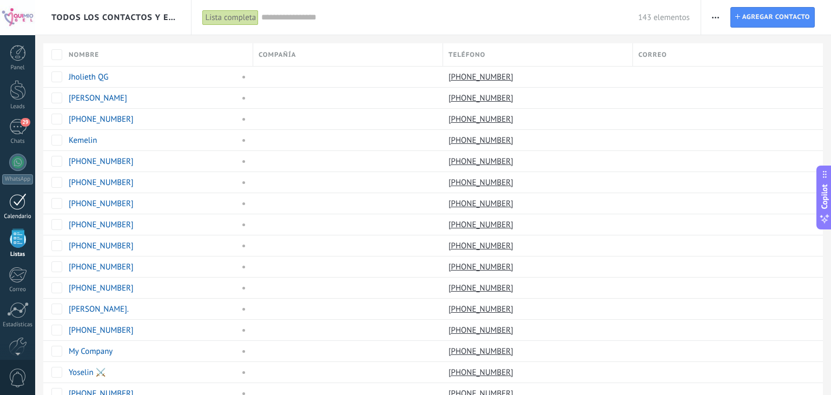
click at [20, 213] on div "Calendario" at bounding box center [17, 216] width 31 height 7
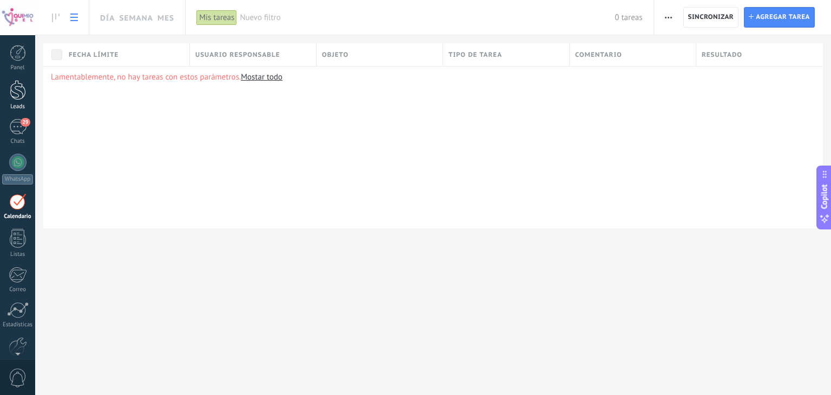
click at [15, 99] on div at bounding box center [18, 90] width 16 height 20
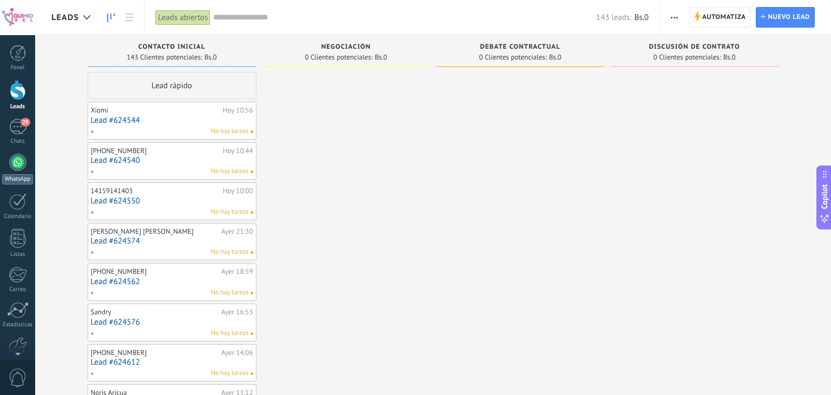
click at [9, 168] on link "WhatsApp" at bounding box center [17, 169] width 35 height 31
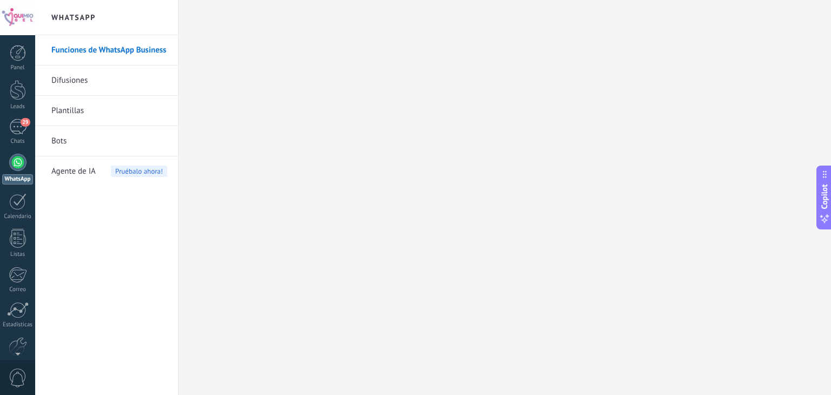
click at [80, 139] on link "Bots" at bounding box center [109, 141] width 116 height 30
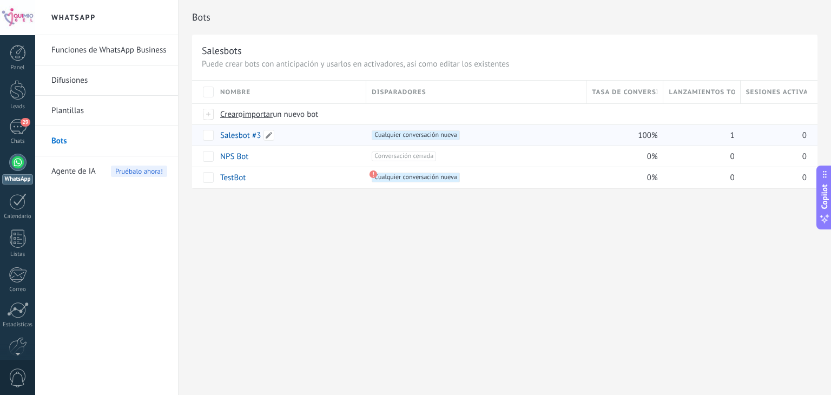
click at [246, 135] on link "Salesbot #3" at bounding box center [240, 135] width 41 height 10
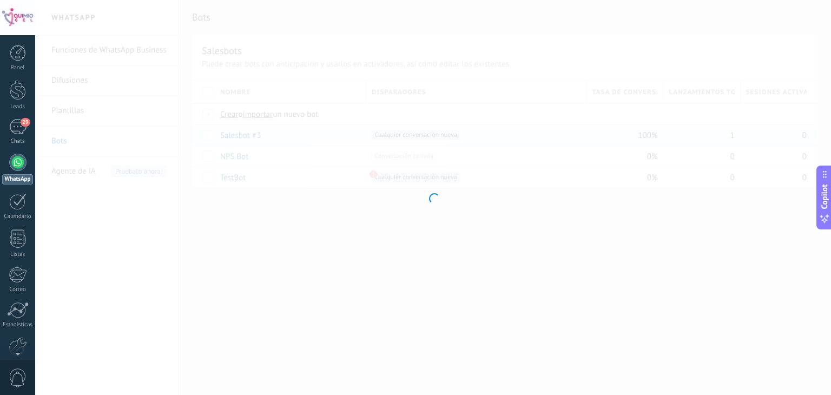
type input "**********"
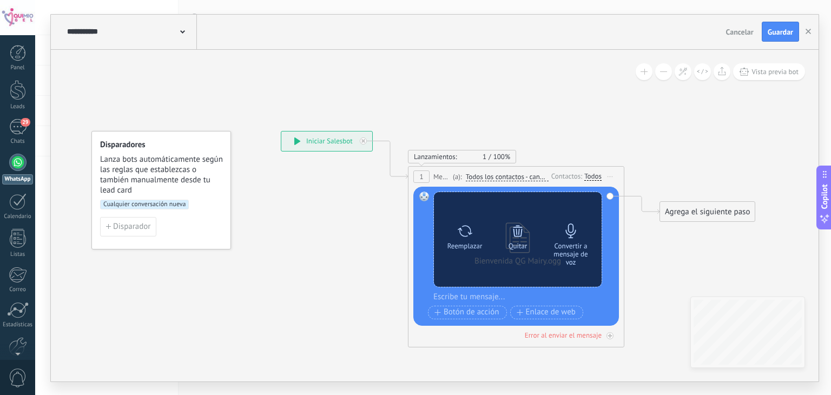
click at [570, 245] on div "Convertir a mensaje de voz" at bounding box center [570, 254] width 45 height 24
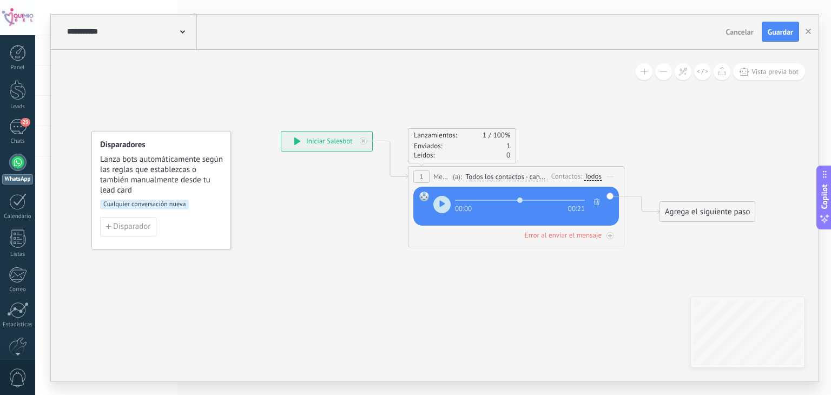
click at [441, 205] on use "button" at bounding box center [441, 204] width 5 height 6
click at [787, 37] on button "Guardar" at bounding box center [780, 32] width 37 height 21
type input "****"
click at [24, 140] on div "Chats" at bounding box center [17, 141] width 31 height 7
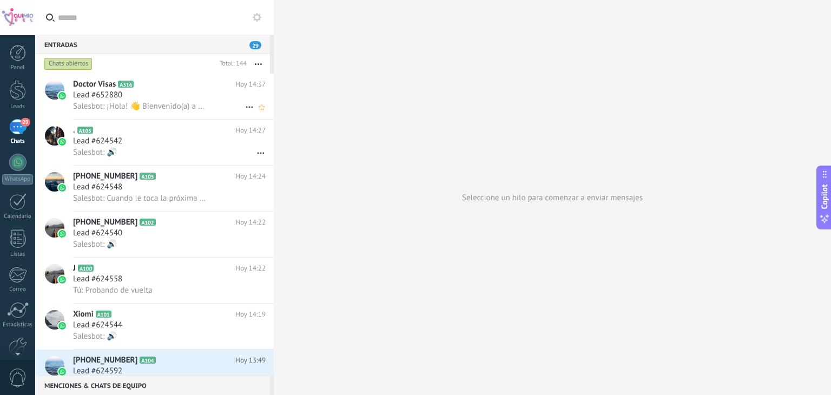
click at [245, 109] on icon at bounding box center [249, 107] width 13 height 13
click at [150, 80] on div at bounding box center [415, 197] width 831 height 395
click at [150, 83] on h2 "Doctor Visas A316" at bounding box center [154, 84] width 162 height 11
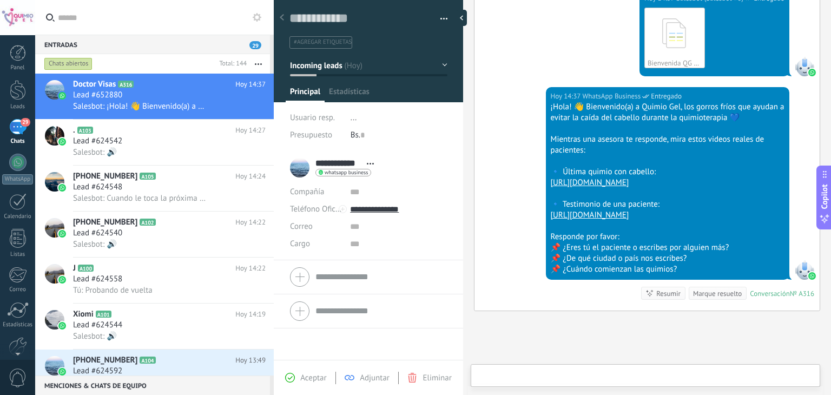
scroll to position [16, 0]
click at [423, 379] on span "Eliminar" at bounding box center [437, 378] width 29 height 10
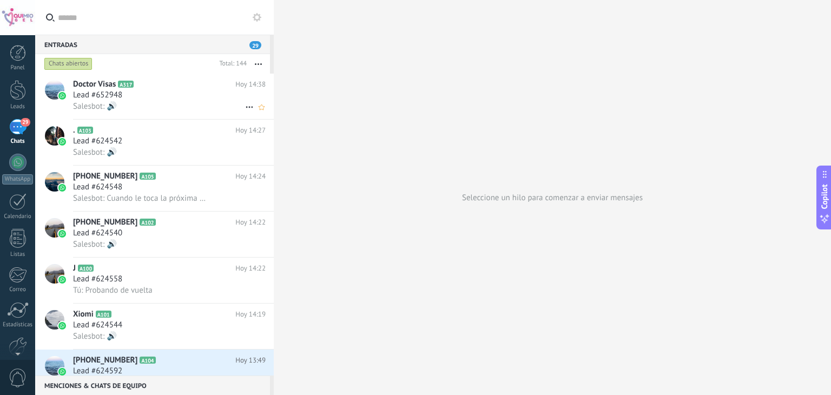
click at [192, 108] on div "Salesbot: 🔊" at bounding box center [169, 106] width 193 height 11
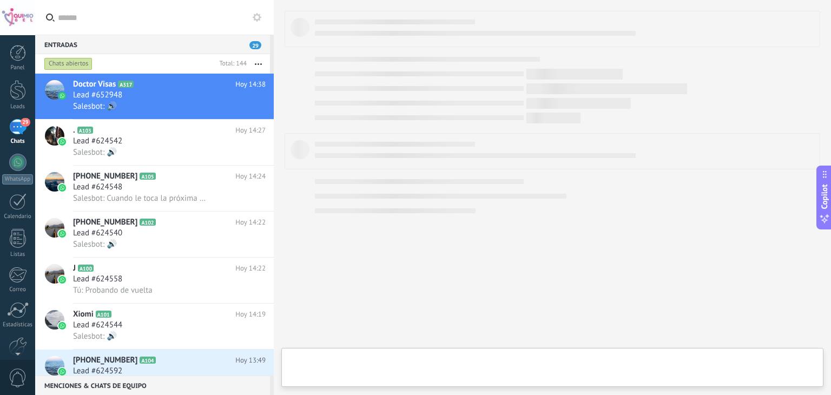
type textarea "**********"
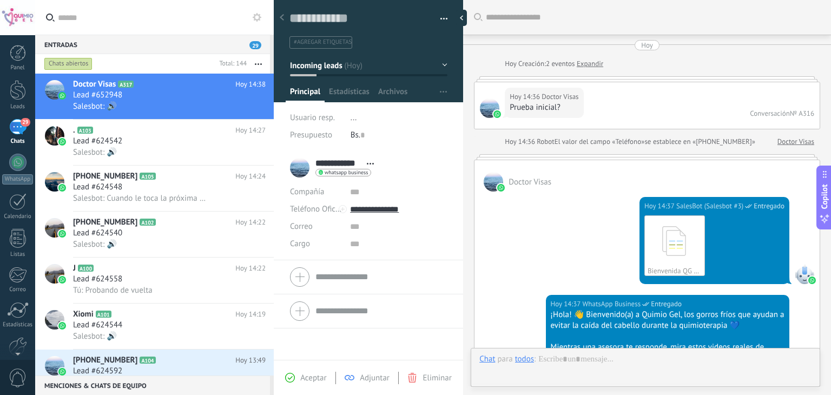
scroll to position [476, 0]
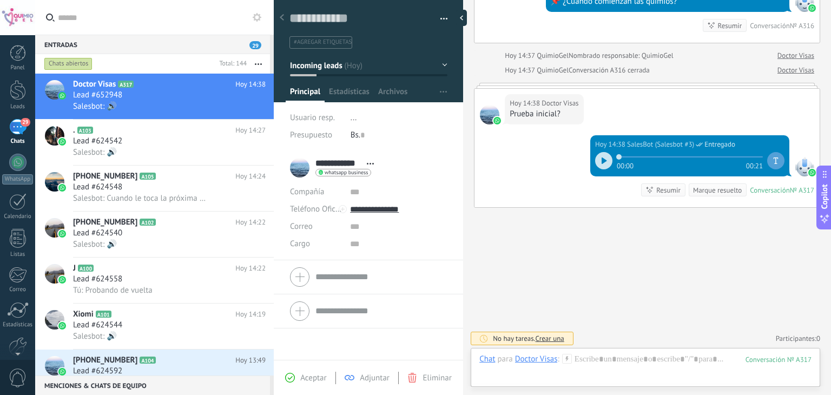
click at [417, 375] on icon at bounding box center [413, 378] width 10 height 10
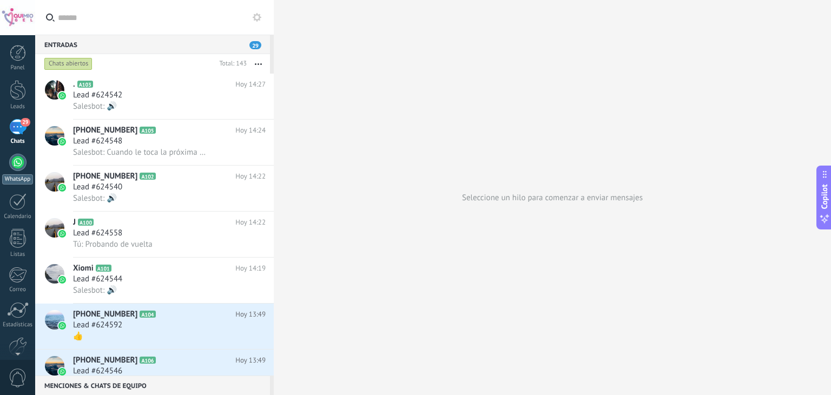
click at [17, 162] on div at bounding box center [17, 162] width 17 height 17
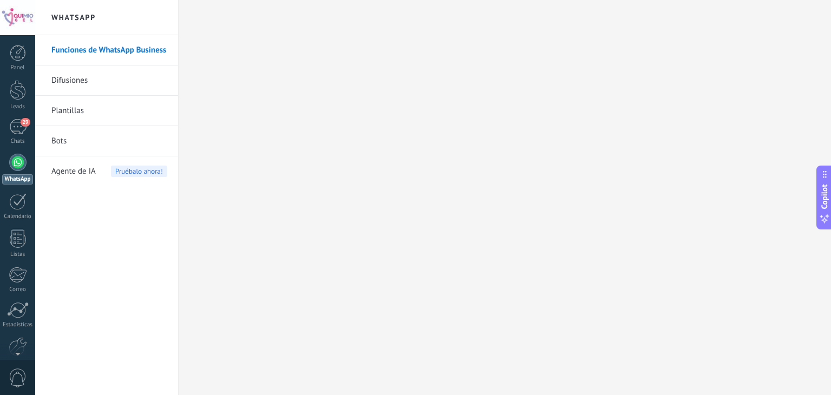
click at [77, 145] on link "Bots" at bounding box center [109, 141] width 116 height 30
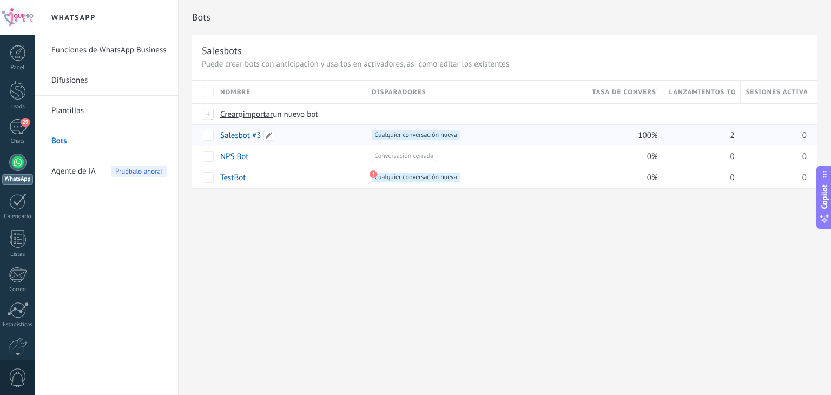
click at [329, 128] on div "Salesbot #3" at bounding box center [288, 135] width 146 height 21
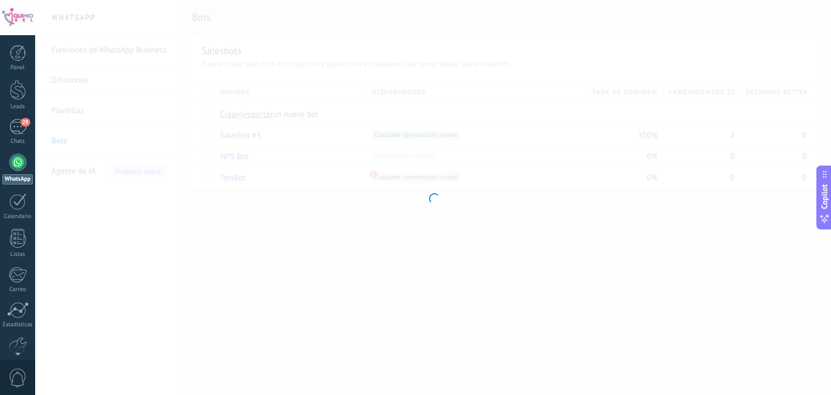
type input "**********"
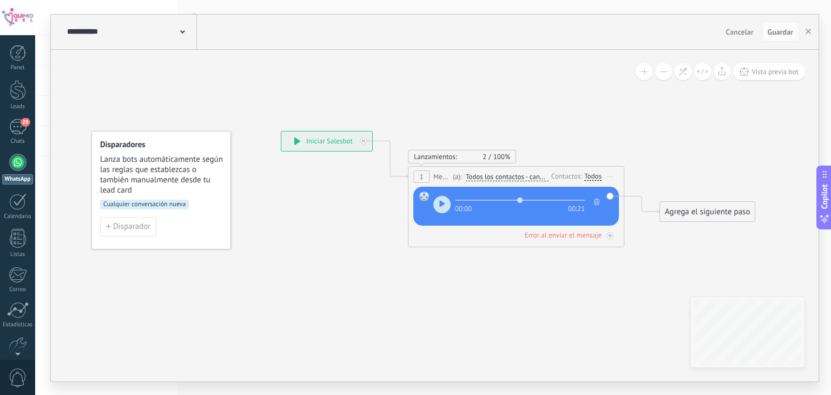
click at [600, 204] on button "button" at bounding box center [597, 202] width 11 height 13
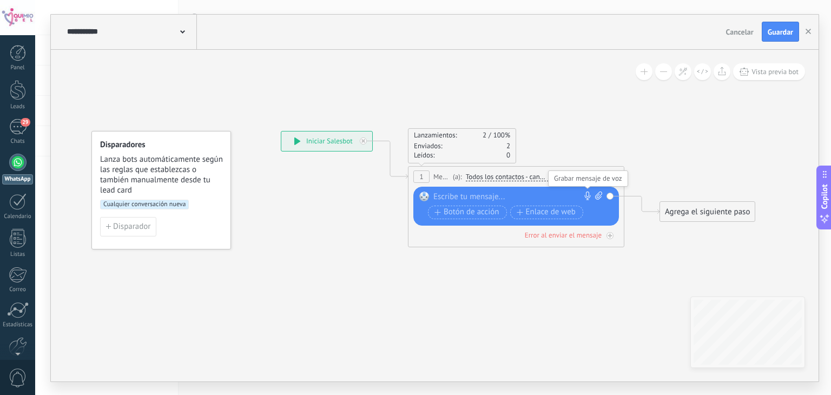
click at [587, 195] on use at bounding box center [588, 196] width 6 height 9
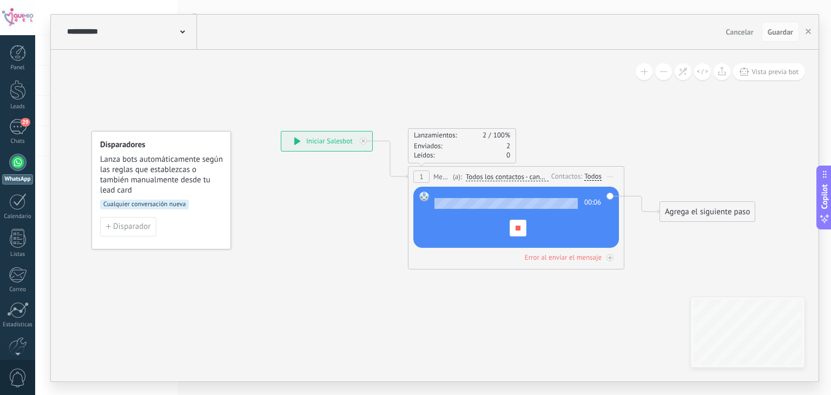
click at [517, 227] on span at bounding box center [518, 228] width 5 height 5
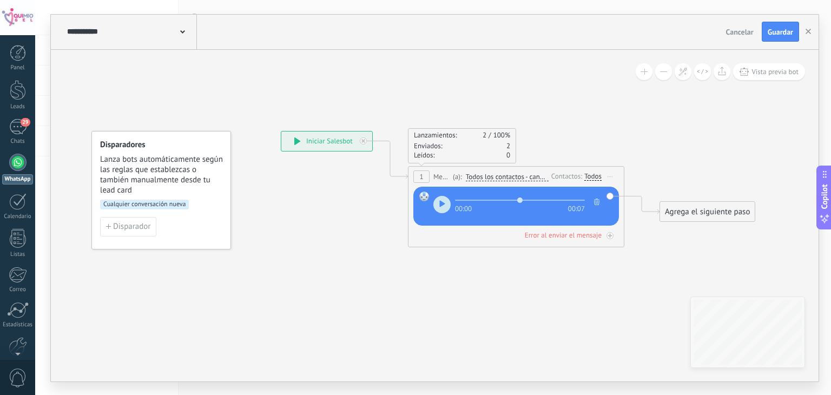
click at [598, 201] on icon "button" at bounding box center [596, 202] width 5 height 6
click at [588, 199] on use at bounding box center [588, 196] width 6 height 9
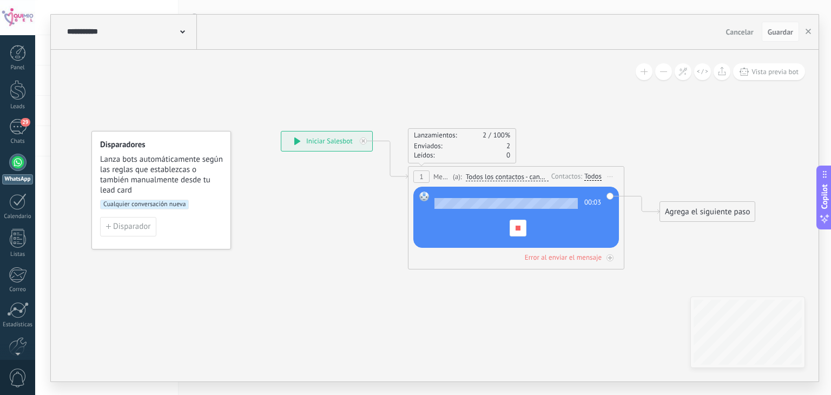
click at [517, 227] on span at bounding box center [518, 228] width 5 height 5
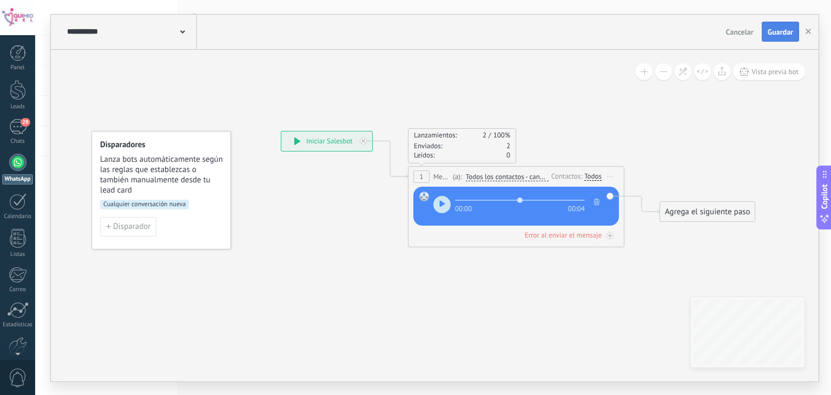
click at [786, 30] on span "Guardar" at bounding box center [780, 32] width 25 height 8
click at [596, 203] on use "button" at bounding box center [596, 202] width 5 height 6
click at [591, 195] on icon at bounding box center [587, 196] width 9 height 9
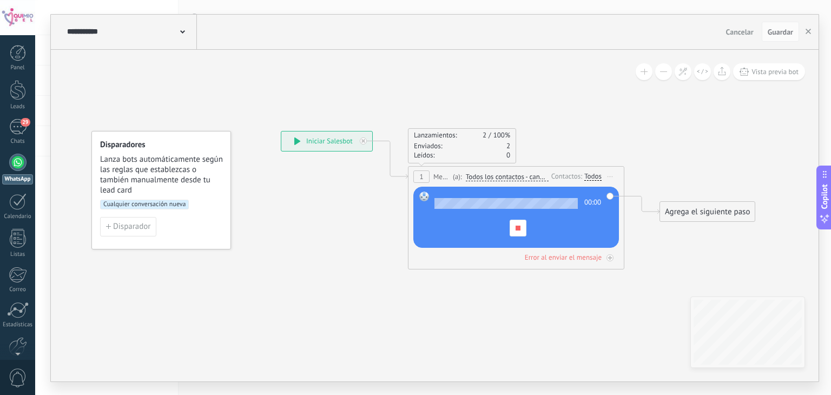
click at [522, 227] on div at bounding box center [518, 228] width 17 height 17
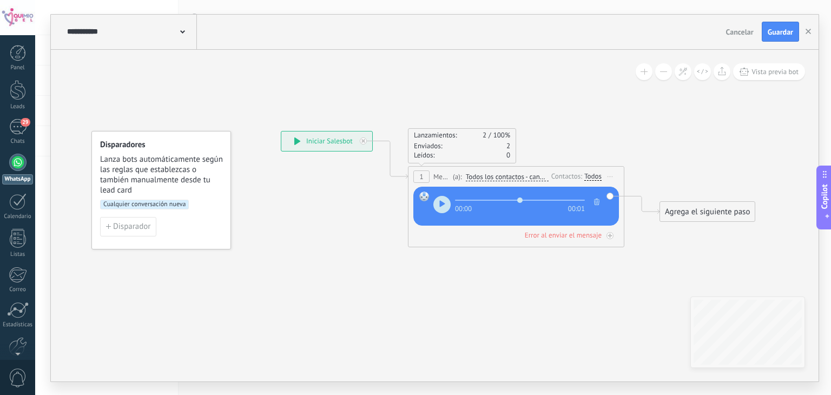
click at [595, 201] on icon "button" at bounding box center [596, 202] width 5 height 6
click at [600, 195] on icon at bounding box center [598, 196] width 7 height 8
click input "Subir" at bounding box center [0, 0] width 0 height 0
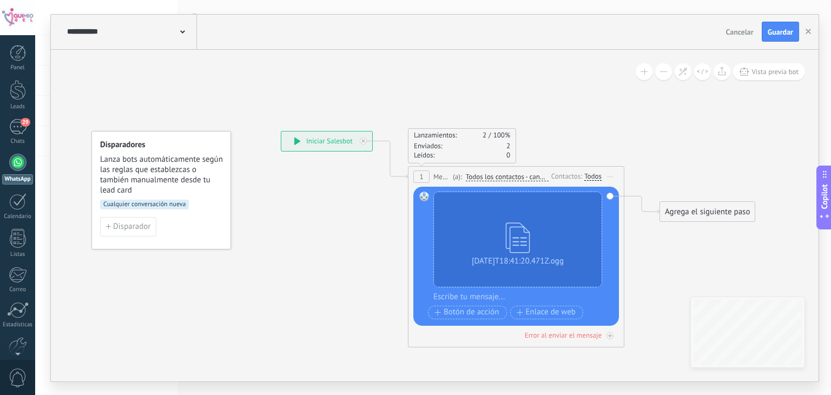
click at [304, 307] on icon at bounding box center [499, 178] width 979 height 636
click at [777, 33] on span "Guardar" at bounding box center [780, 32] width 25 height 8
click at [318, 286] on icon at bounding box center [499, 178] width 979 height 636
click at [14, 129] on div "29" at bounding box center [17, 127] width 17 height 16
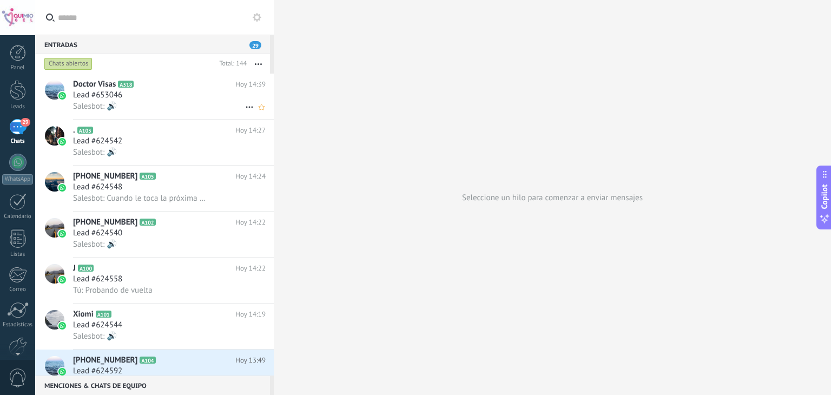
click at [78, 90] on span "Lead #653046" at bounding box center [97, 95] width 49 height 11
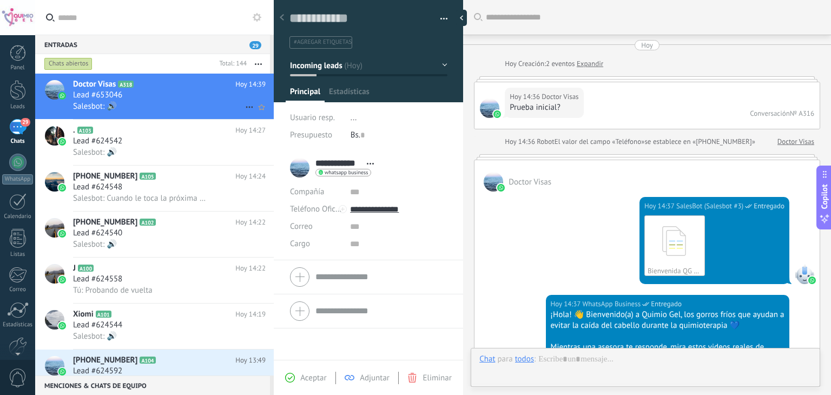
scroll to position [625, 0]
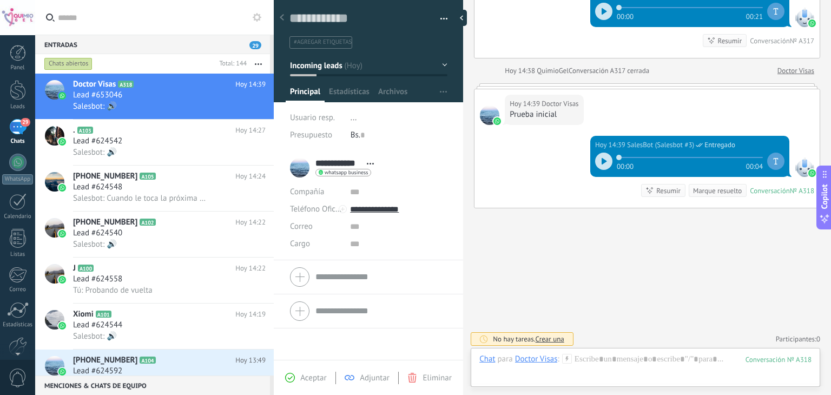
click at [423, 390] on div "Aceptar Adjuntar Eliminar" at bounding box center [368, 377] width 189 height 35
click at [431, 377] on span "Eliminar" at bounding box center [437, 378] width 29 height 10
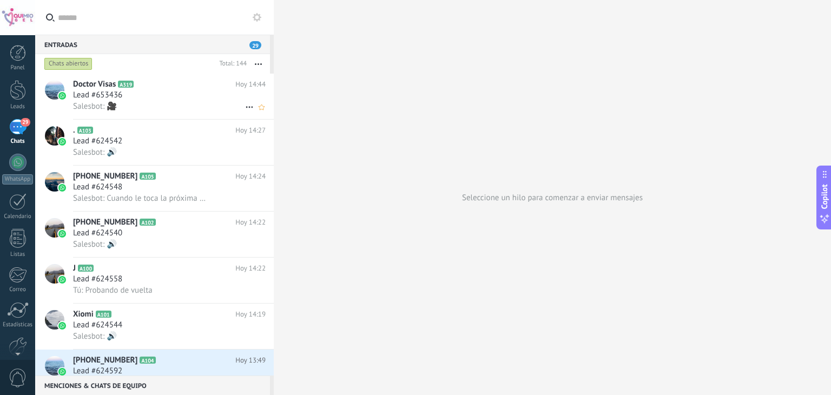
click at [154, 86] on h2 "Doctor Visas A319" at bounding box center [154, 84] width 162 height 11
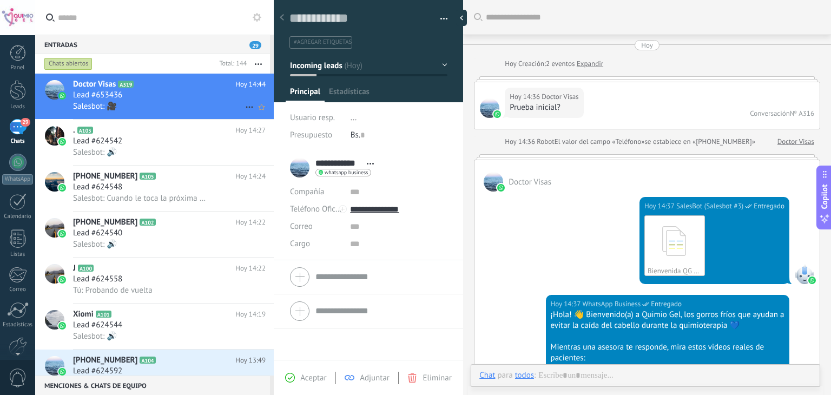
scroll to position [803, 0]
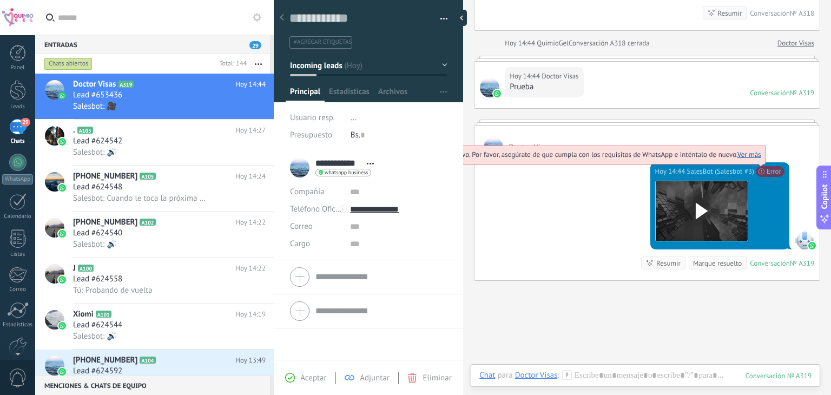
click at [758, 159] on span "No se puede cargar tu archivo. Por favor, asegúrate de que cumpla con los requi…" at bounding box center [570, 154] width 382 height 9
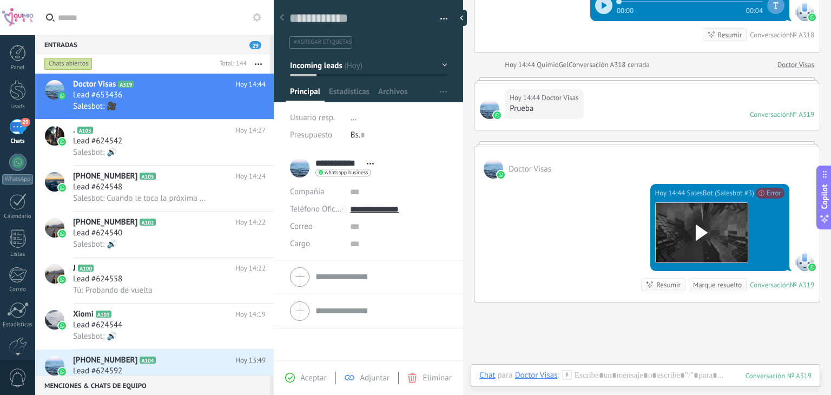
click at [662, 281] on div "Resumir" at bounding box center [669, 285] width 24 height 10
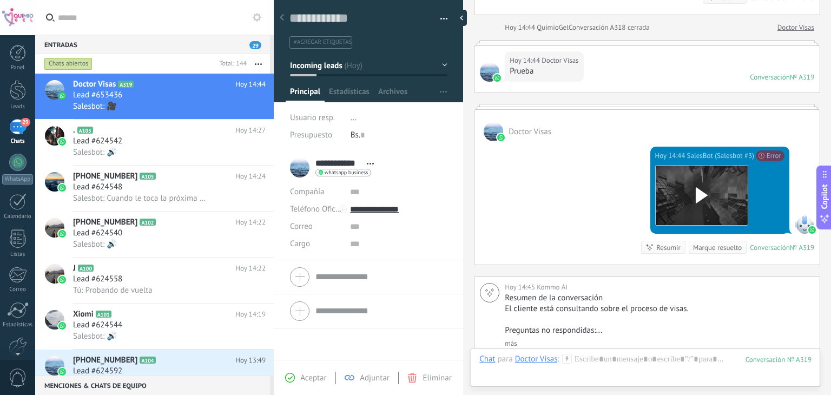
scroll to position [974, 0]
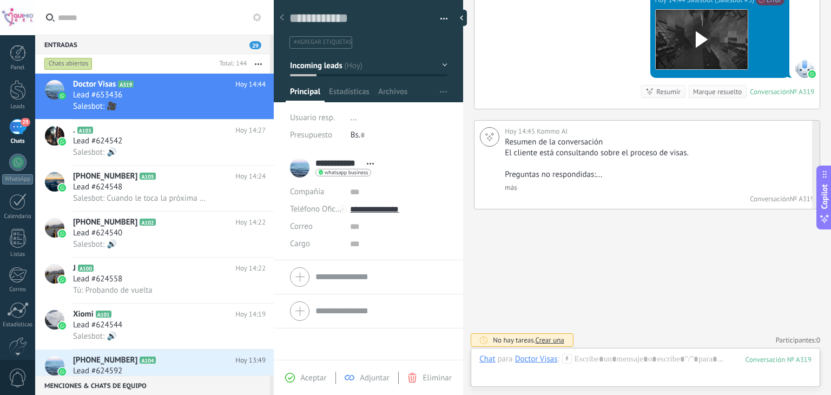
click at [514, 183] on link "más" at bounding box center [511, 187] width 12 height 9
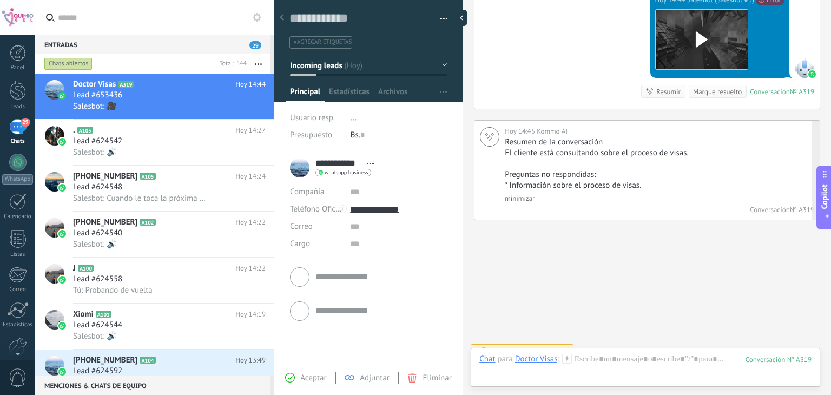
scroll to position [985, 0]
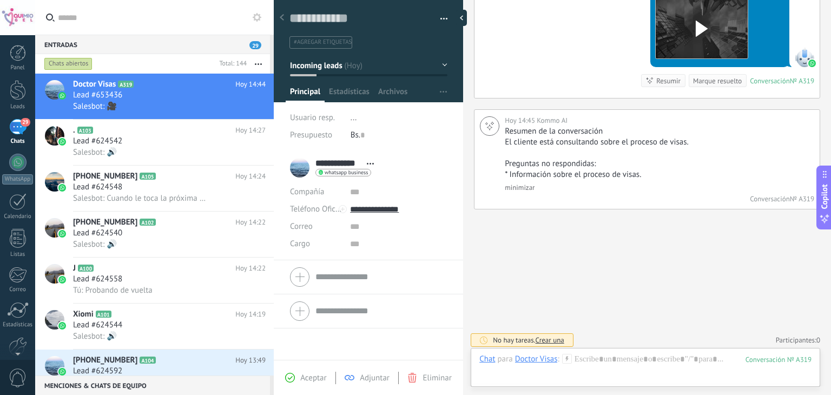
click at [429, 383] on span "Eliminar" at bounding box center [437, 378] width 29 height 10
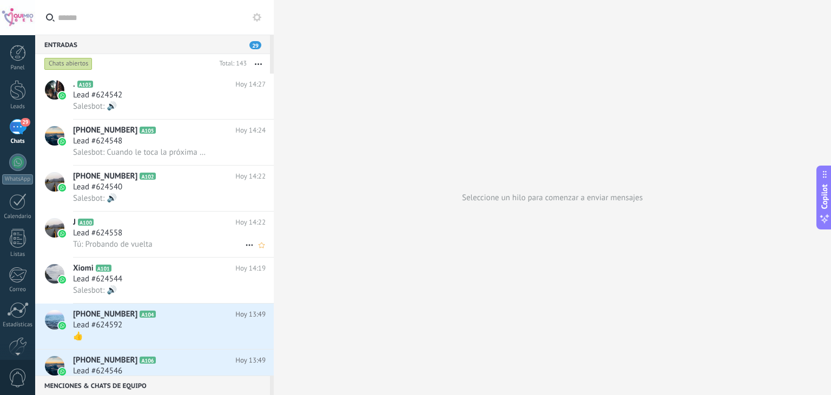
click at [186, 239] on div "Lead #624558" at bounding box center [169, 233] width 193 height 11
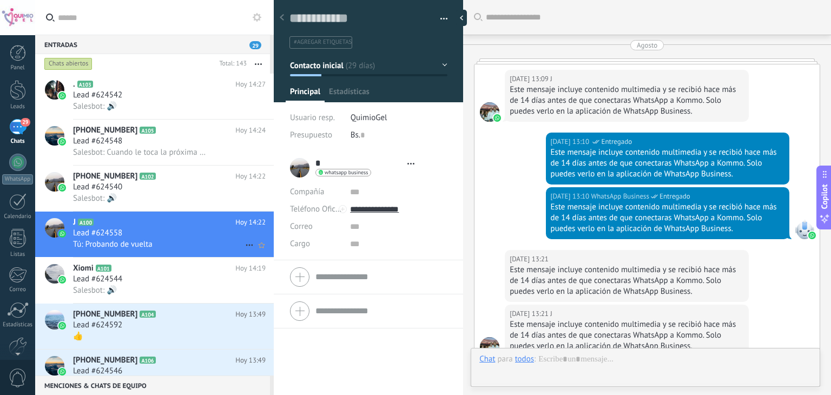
type textarea "**********"
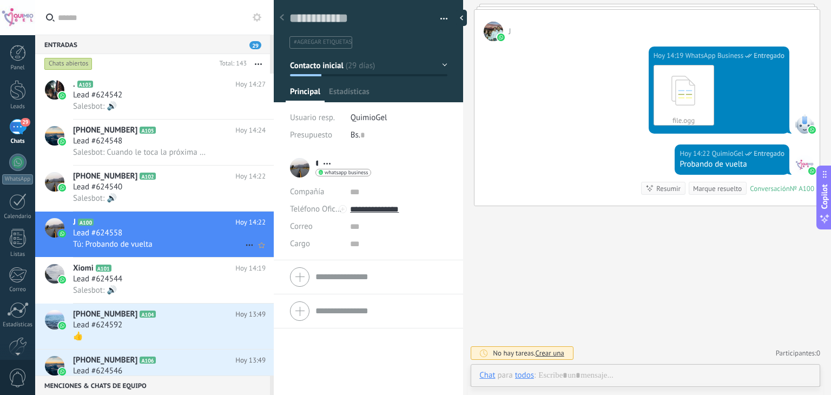
scroll to position [16, 0]
click at [391, 359] on div "* J * J Apellido Abrir detalle Copie el nombre" at bounding box center [368, 273] width 189 height 245
click at [0, 179] on link "WhatsApp" at bounding box center [17, 169] width 35 height 31
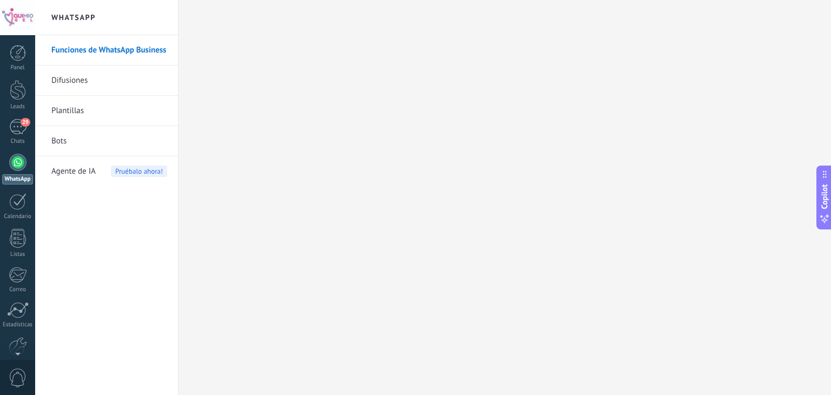
click at [83, 142] on link "Bots" at bounding box center [109, 141] width 116 height 30
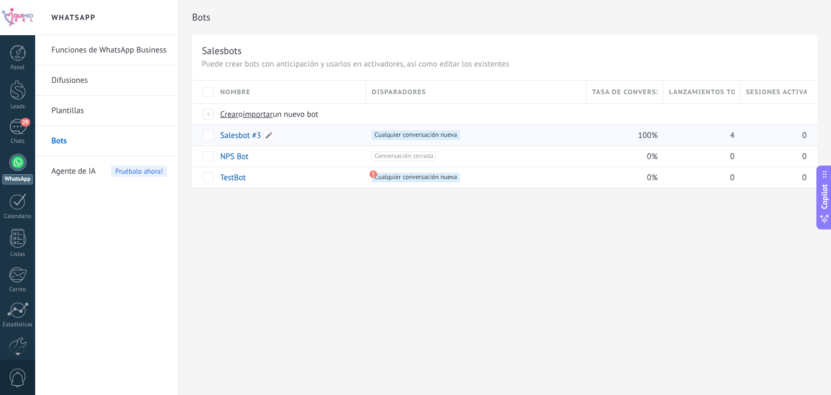
click at [248, 136] on link "Salesbot #3" at bounding box center [240, 135] width 41 height 10
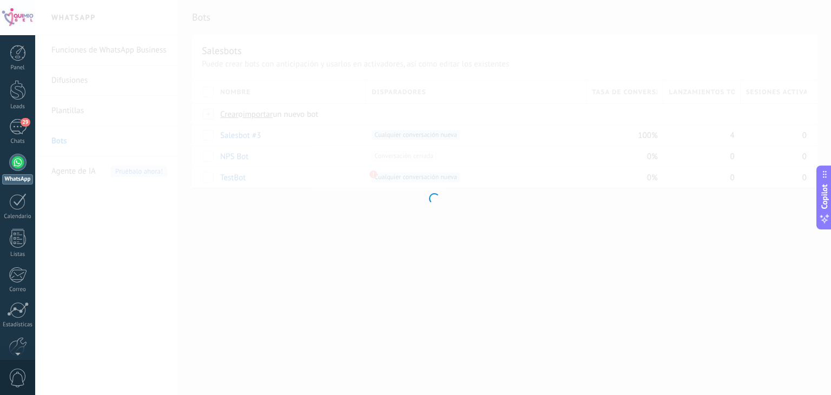
type input "**********"
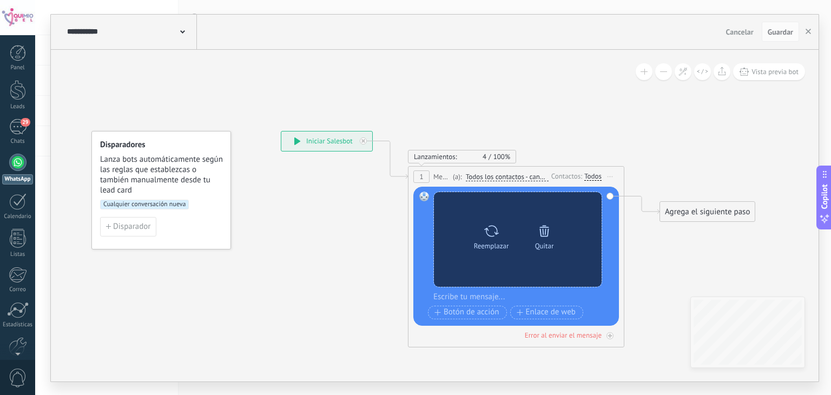
click at [542, 233] on icon at bounding box center [544, 231] width 15 height 15
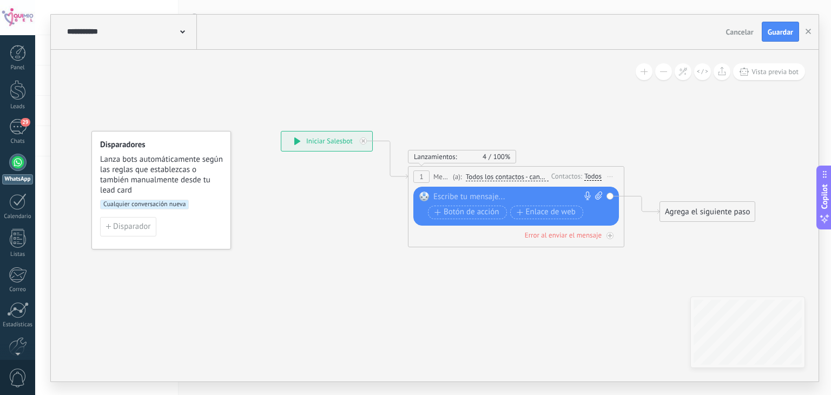
click at [599, 193] on icon at bounding box center [598, 196] width 7 height 8
click input "Subir" at bounding box center [0, 0] width 0 height 0
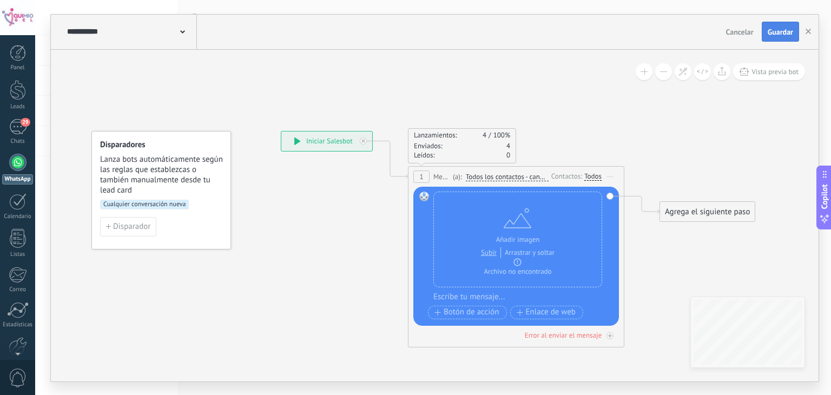
click at [789, 41] on button "Guardar" at bounding box center [780, 32] width 37 height 21
click at [22, 128] on div "29" at bounding box center [17, 127] width 17 height 16
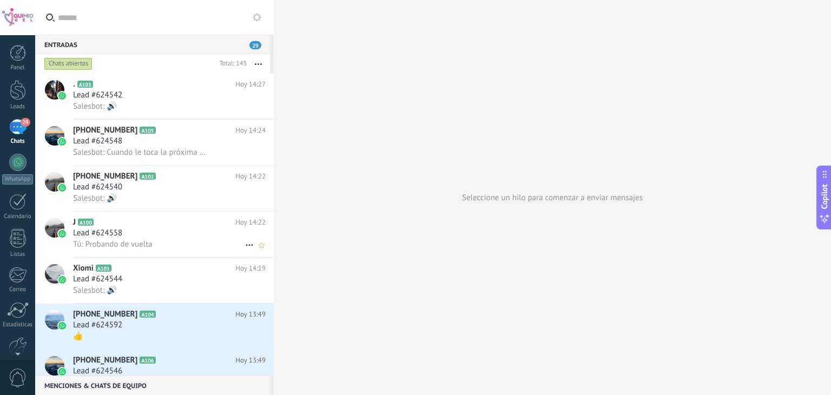
click at [84, 222] on span "A100" at bounding box center [86, 222] width 16 height 7
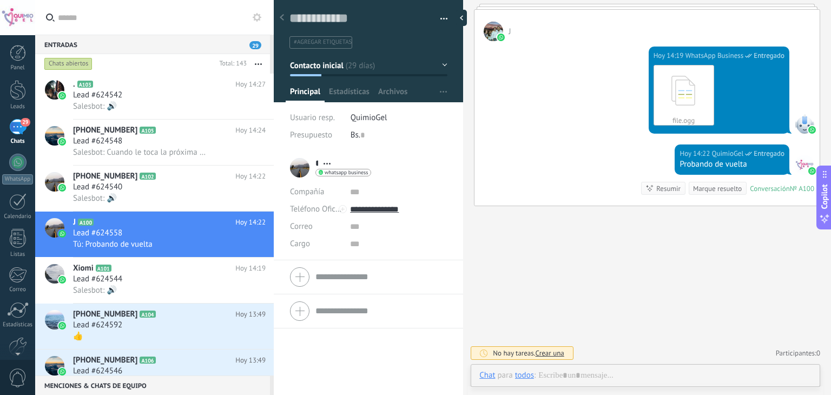
scroll to position [16, 0]
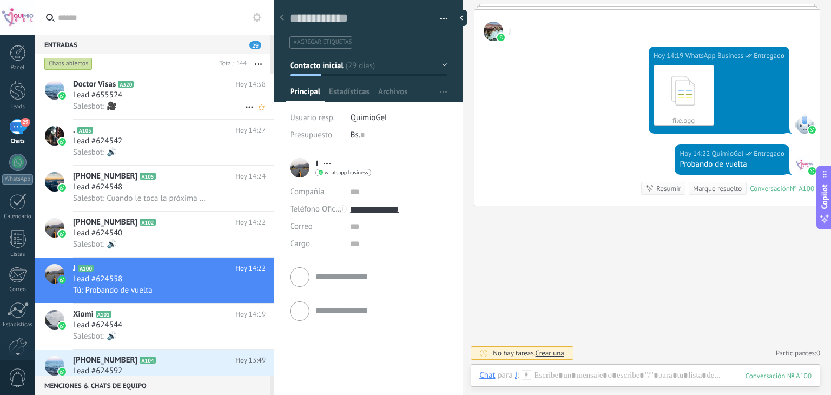
click at [177, 92] on div "Lead #655524" at bounding box center [169, 95] width 193 height 11
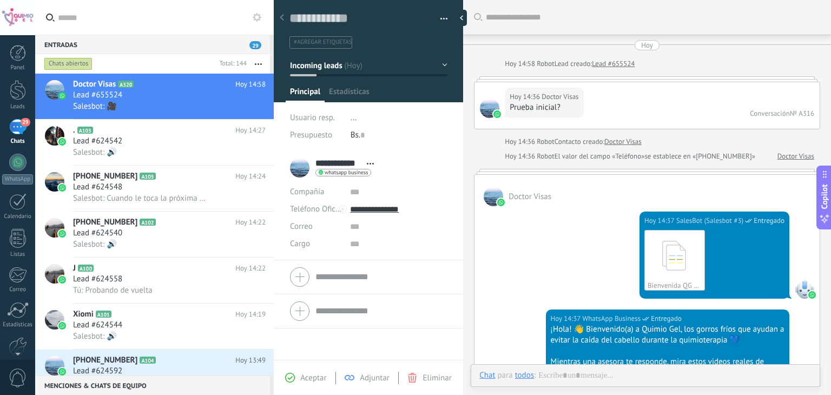
scroll to position [980, 0]
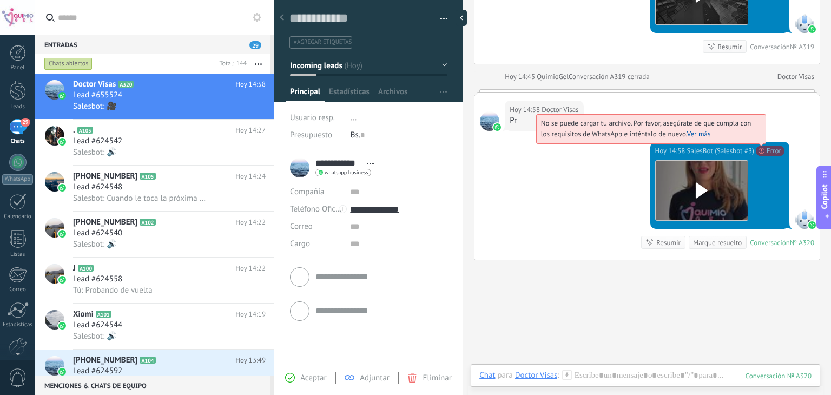
click at [694, 132] on link "Ver más" at bounding box center [699, 133] width 24 height 9
click at [751, 139] on span "No se puede cargar tu archivo. Por favor, asegúrate de que cumpla con los requi…" at bounding box center [646, 129] width 210 height 20
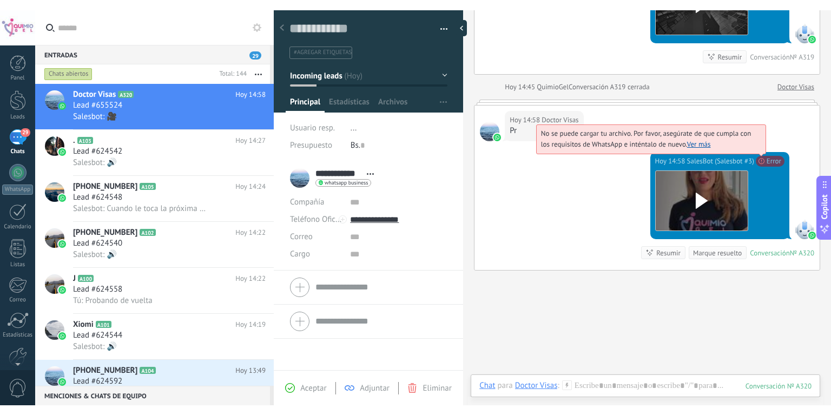
scroll to position [10, 0]
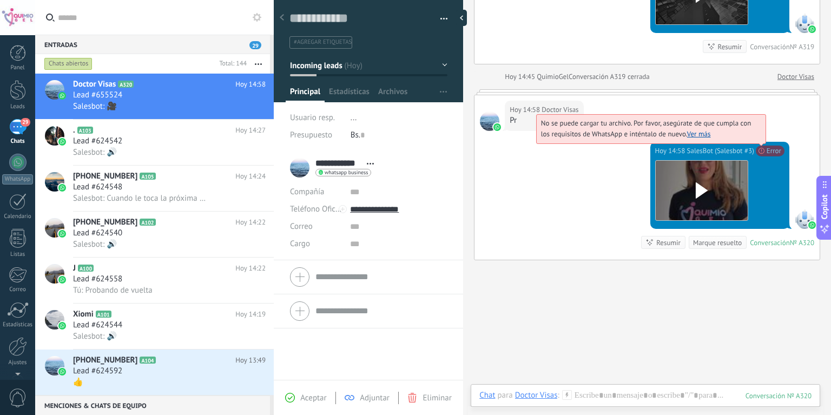
click at [424, 391] on div "Aceptar Adjuntar Eliminar" at bounding box center [368, 397] width 189 height 35
click at [416, 395] on icon at bounding box center [413, 398] width 10 height 10
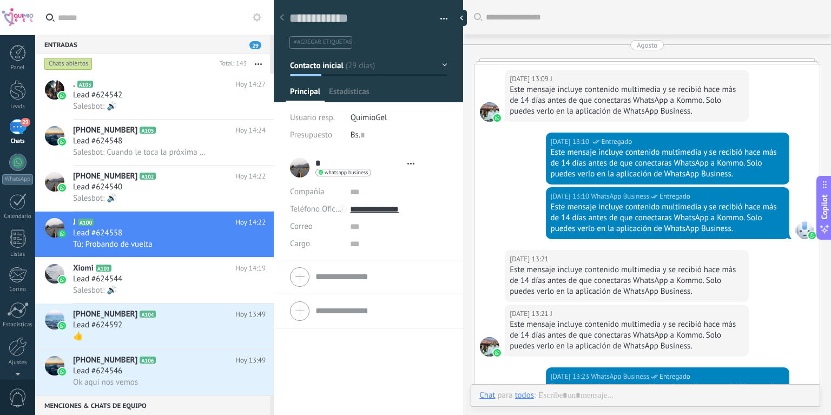
type textarea "**********"
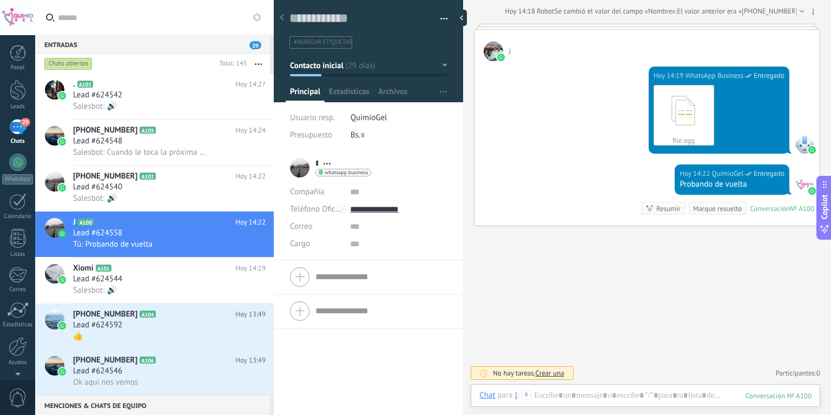
click at [19, 167] on div at bounding box center [17, 162] width 17 height 17
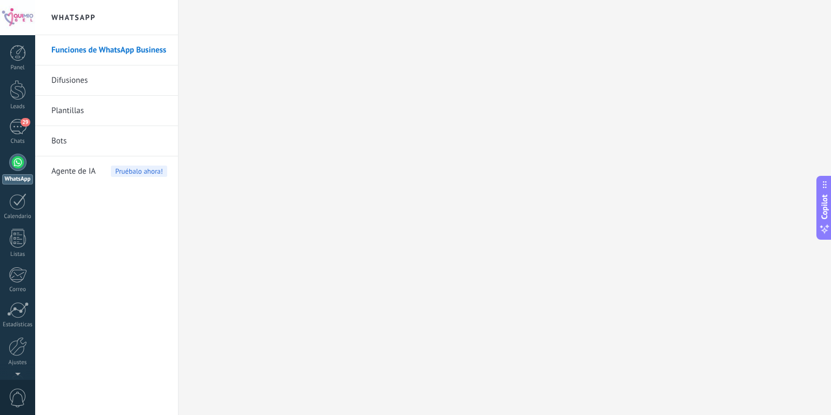
click at [58, 139] on link "Bots" at bounding box center [109, 141] width 116 height 30
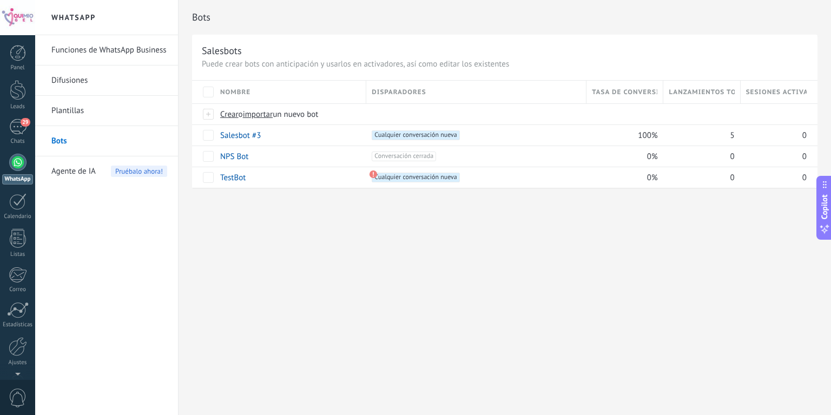
click at [284, 139] on div "Salesbot #3" at bounding box center [288, 135] width 146 height 21
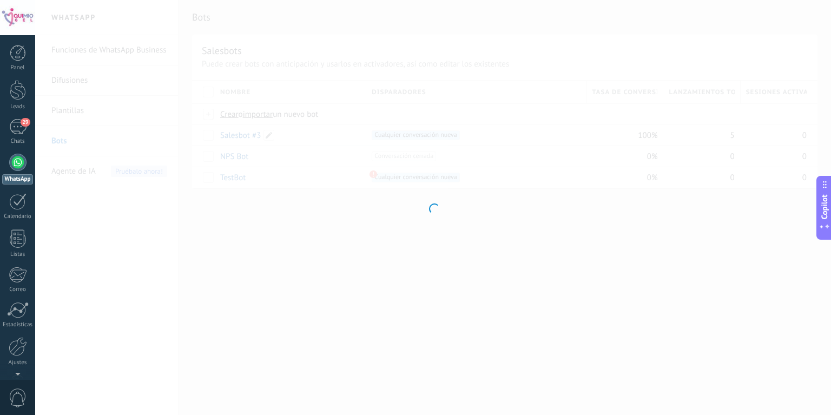
type input "**********"
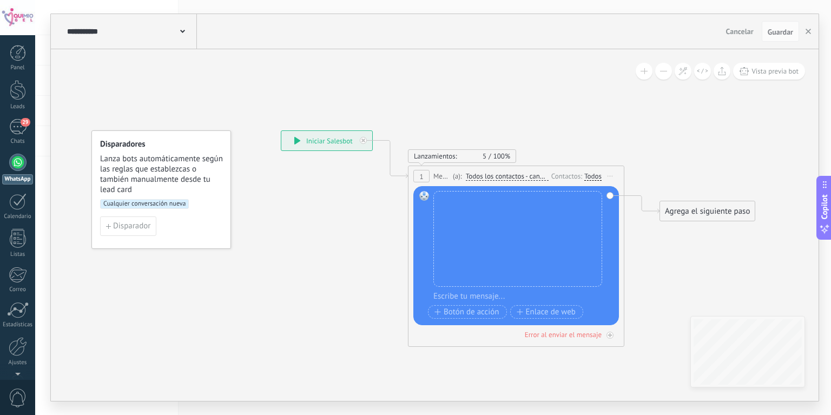
click at [0, 0] on div "Reemplazar Quitar Convertir a mensaje de voz" at bounding box center [0, 0] width 0 height 0
click at [0, 0] on icon at bounding box center [0, 0] width 0 height 0
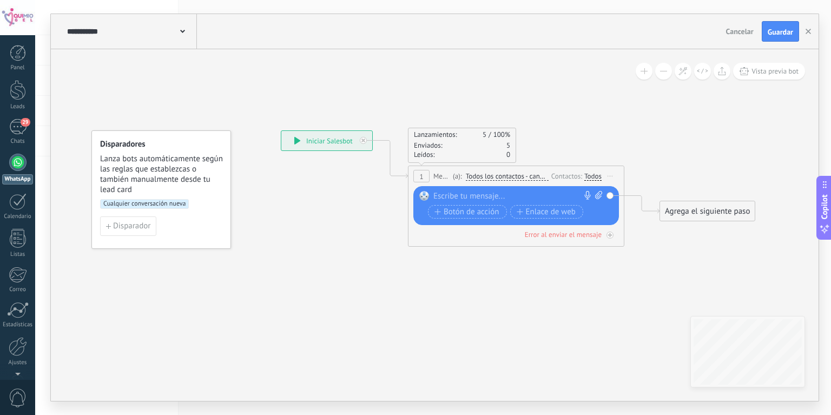
click at [599, 195] on icon at bounding box center [598, 195] width 7 height 8
click input "Subir" at bounding box center [0, 0] width 0 height 0
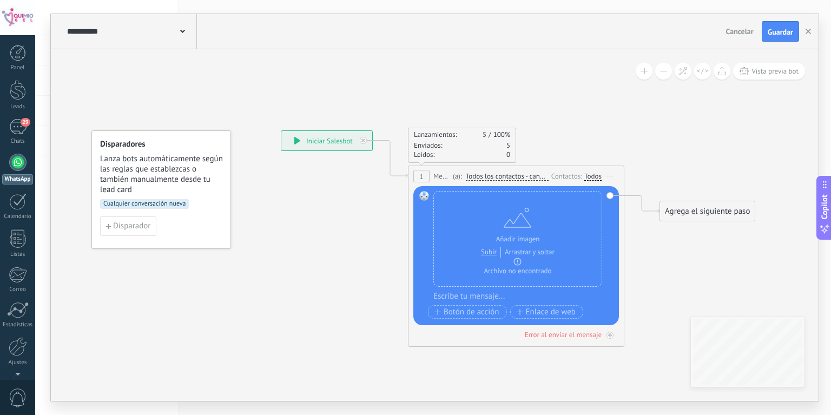
click at [582, 337] on div "Error al enviar el mensaje" at bounding box center [563, 334] width 77 height 9
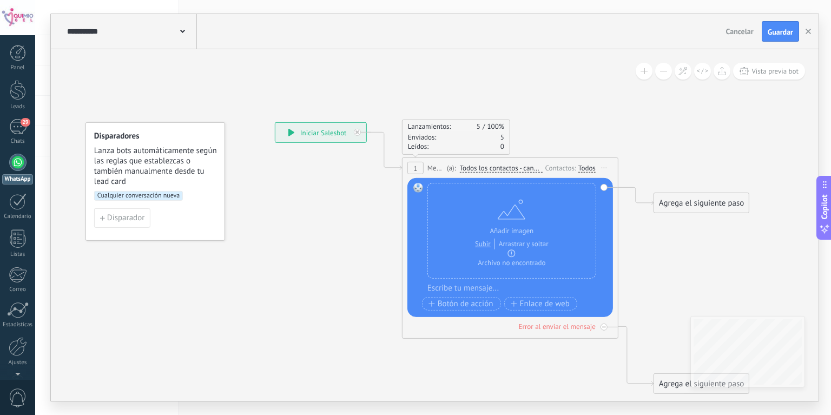
click at [713, 390] on div "Agrega el siguiente paso" at bounding box center [701, 384] width 95 height 18
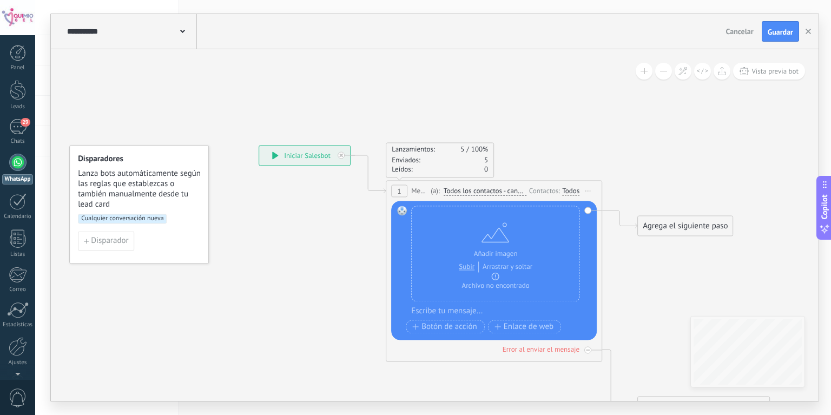
click at [779, 35] on span "Guardar" at bounding box center [780, 32] width 25 height 8
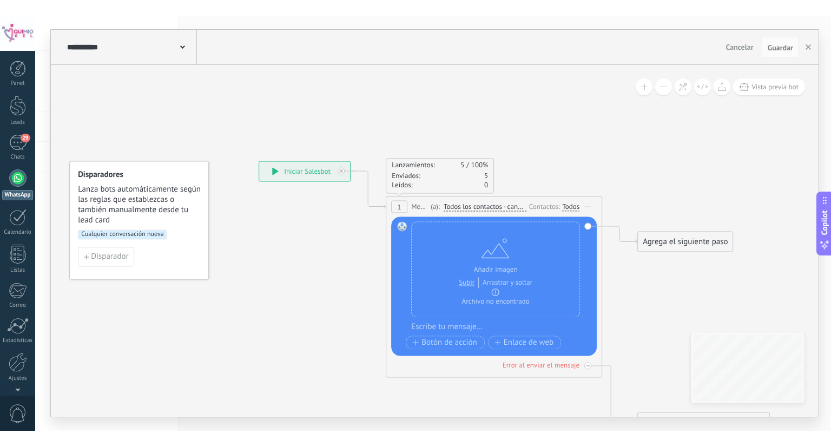
scroll to position [35, 0]
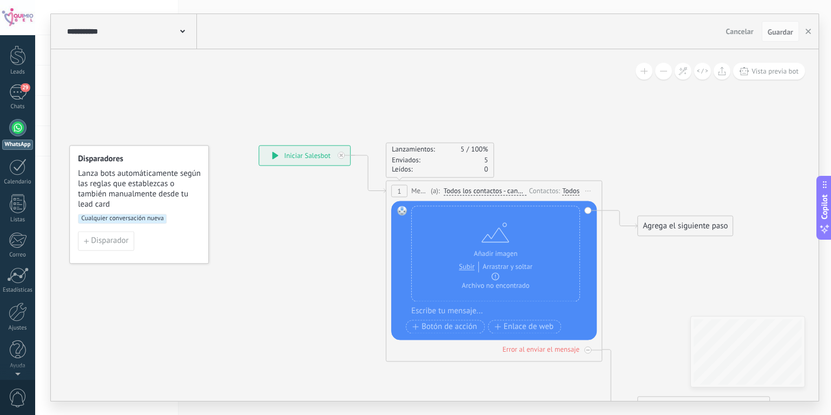
click at [497, 98] on icon at bounding box center [477, 281] width 979 height 813
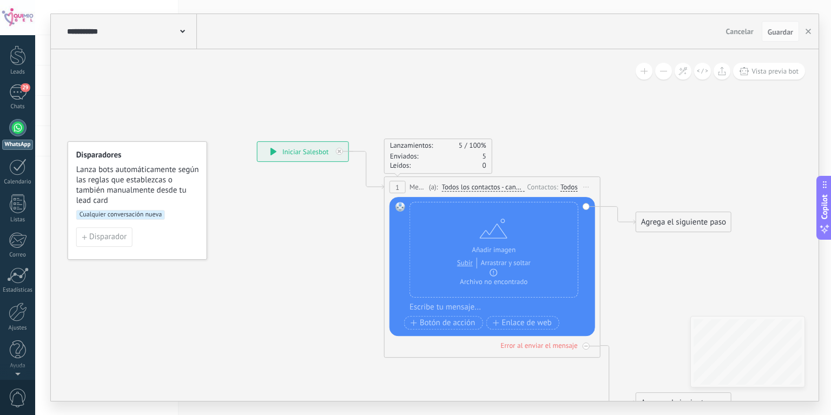
click at [575, 84] on icon at bounding box center [475, 277] width 979 height 813
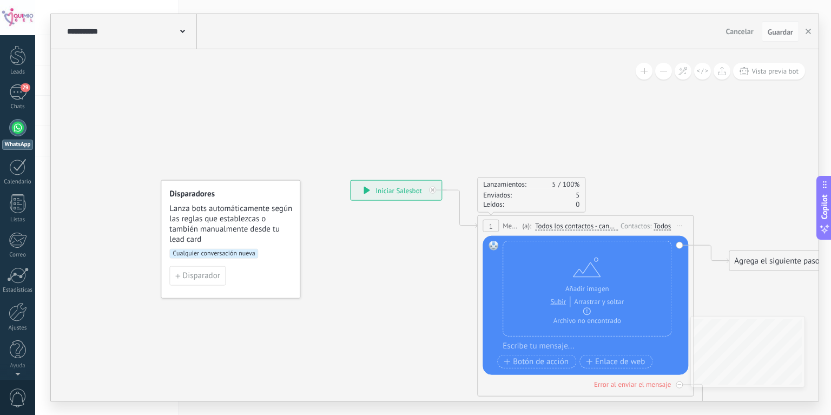
click at [779, 265] on div "Agrega el siguiente paso" at bounding box center [777, 261] width 95 height 18
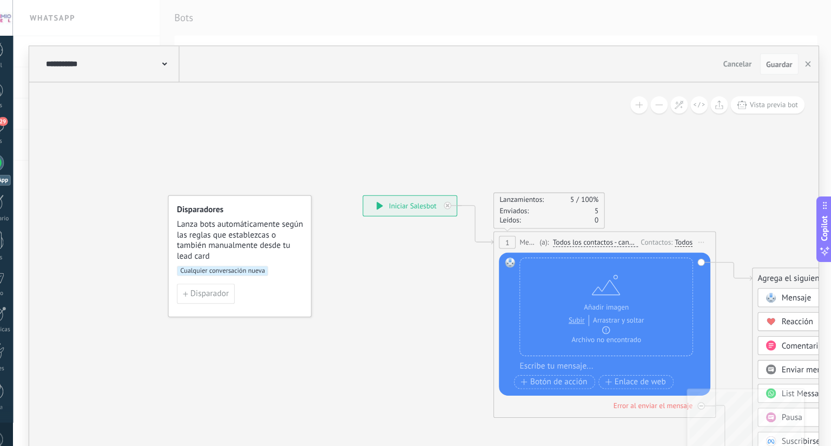
type textarea "**********"
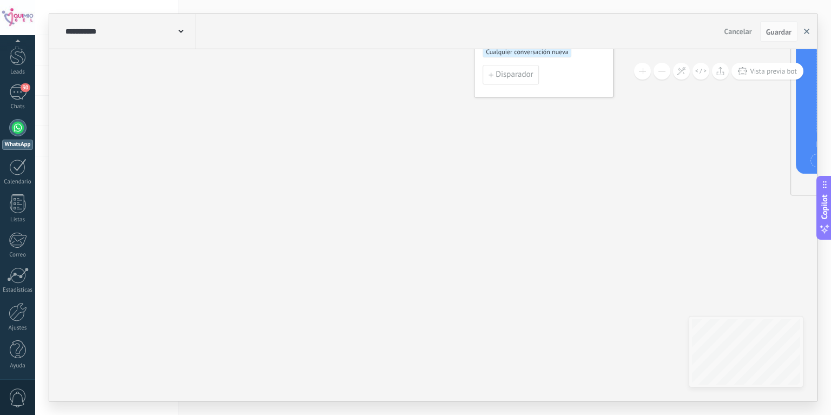
click at [808, 30] on use "button" at bounding box center [806, 31] width 5 height 5
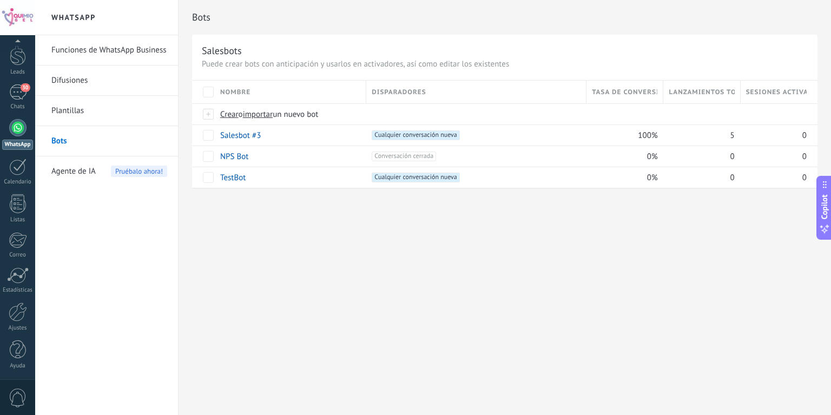
click at [527, 143] on div "+1 Cualquier conversación nueva +0" at bounding box center [473, 135] width 215 height 21
click at [527, 137] on div "+1 Cualquier conversación nueva +0" at bounding box center [476, 135] width 209 height 10
click at [327, 139] on div "Salesbot #3" at bounding box center [288, 135] width 146 height 21
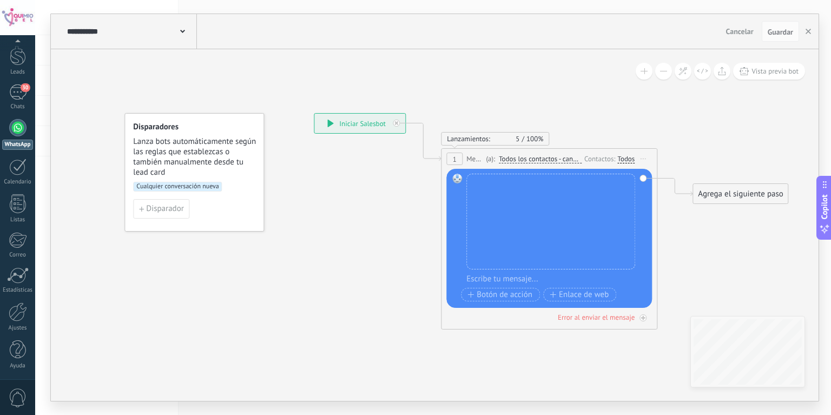
click at [760, 195] on div "Agrega el siguiente paso" at bounding box center [740, 194] width 95 height 18
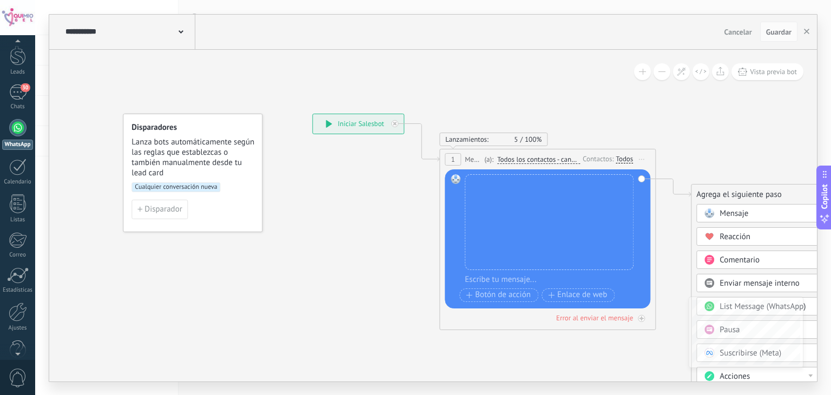
scroll to position [0, 0]
drag, startPoint x: 733, startPoint y: 135, endPoint x: 690, endPoint y: 113, distance: 47.9
click at [690, 113] on icon at bounding box center [531, 221] width 979 height 757
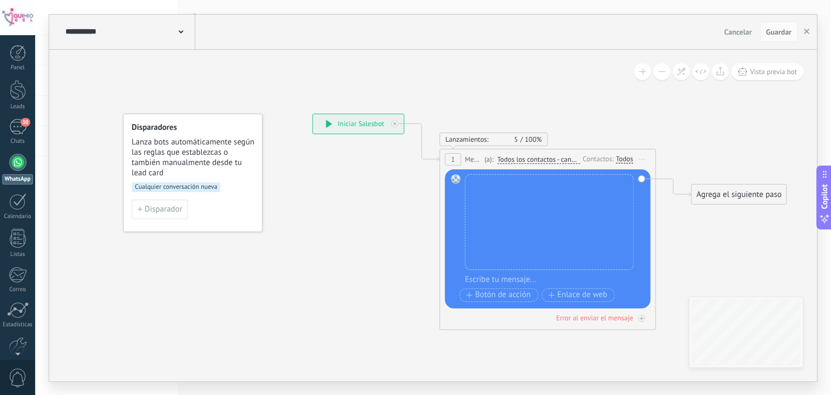
click at [737, 199] on div "Agrega el siguiente paso" at bounding box center [739, 195] width 95 height 18
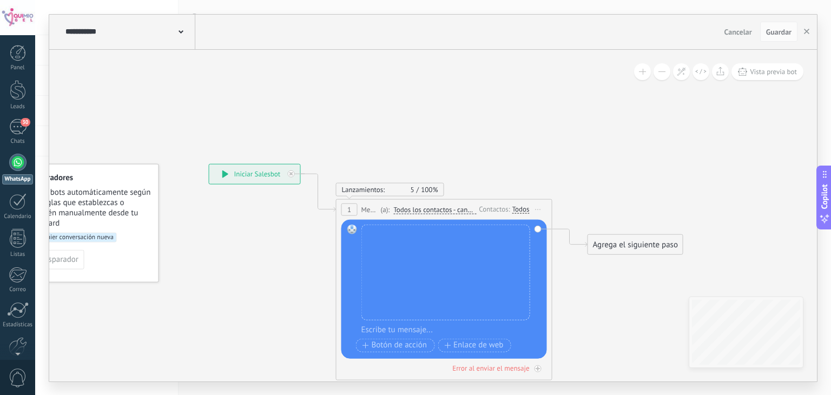
click at [716, 215] on icon at bounding box center [427, 271] width 979 height 757
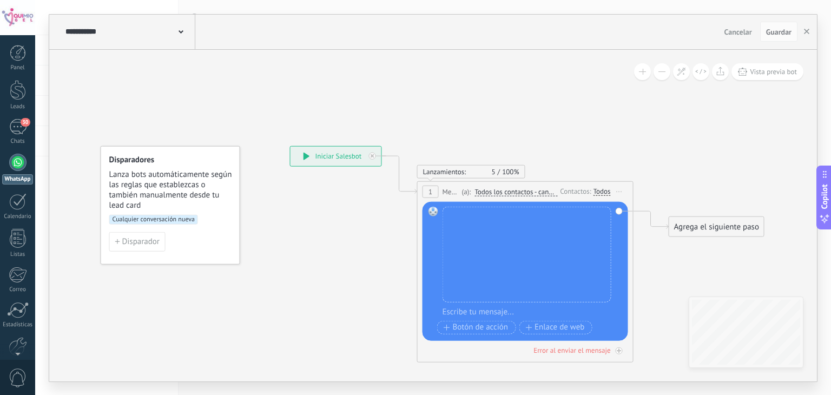
click at [704, 223] on div "Agrega el siguiente paso" at bounding box center [716, 227] width 95 height 18
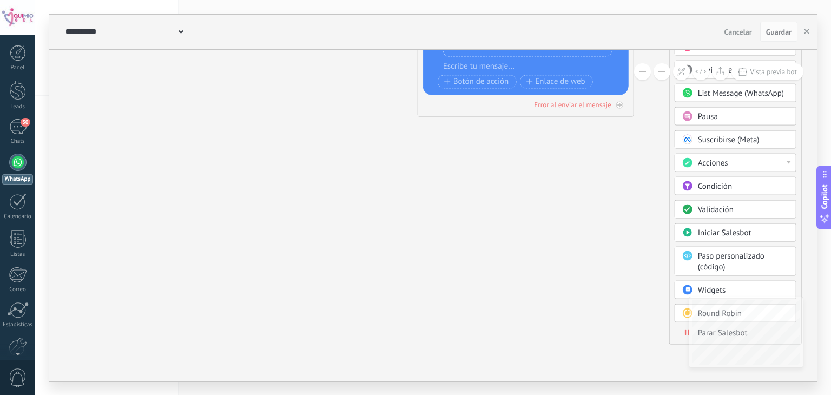
click at [744, 161] on div "Acciones" at bounding box center [743, 162] width 91 height 11
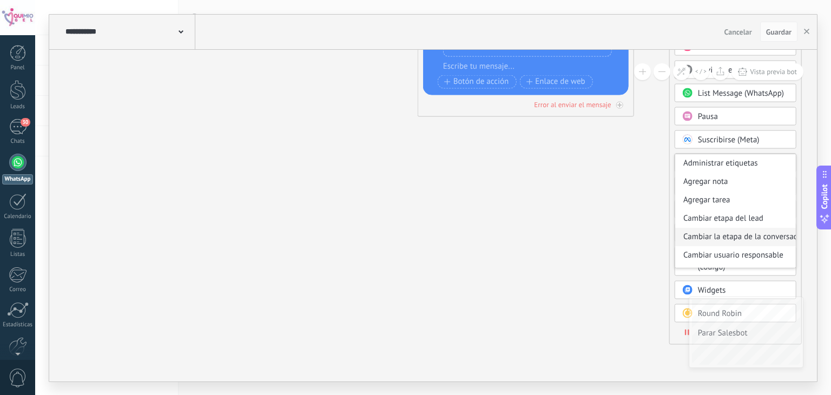
click at [748, 233] on div "Cambiar la etapa de la conversación" at bounding box center [735, 236] width 121 height 18
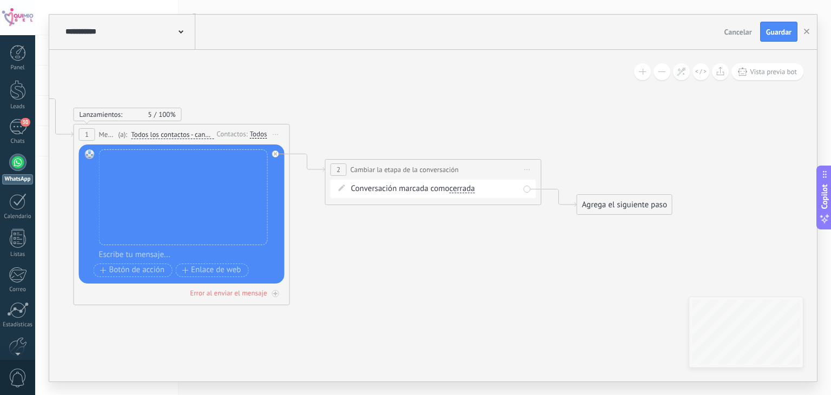
click at [389, 183] on div "Conversación marcada como cerrada cerrada respondida cerrada cerrada respondida" at bounding box center [435, 188] width 168 height 11
click at [455, 190] on span "cerrada" at bounding box center [461, 189] width 25 height 9
click at [455, 190] on button "cerrada" at bounding box center [511, 188] width 135 height 19
click at [406, 184] on div "Conversación marcada como cerrada cerrada respondida cerrada cerrada respondida" at bounding box center [435, 188] width 168 height 11
click at [531, 168] on span "Iniciar vista previa aquí Cambiar nombre Duplicar Borrar" at bounding box center [527, 170] width 17 height 16
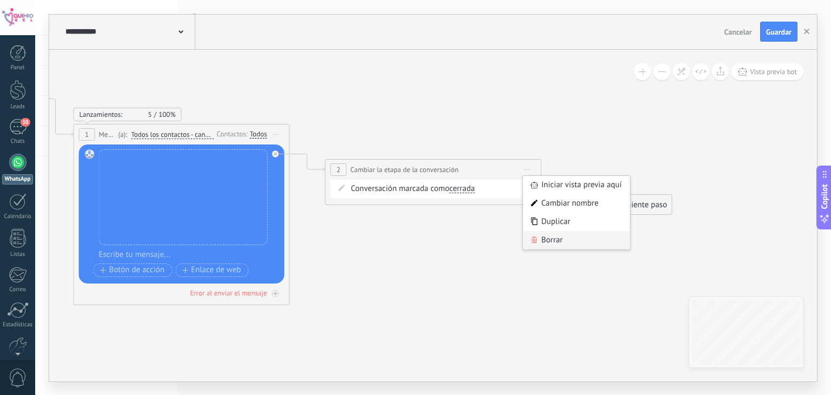
click at [566, 236] on div "Borrar" at bounding box center [576, 240] width 107 height 18
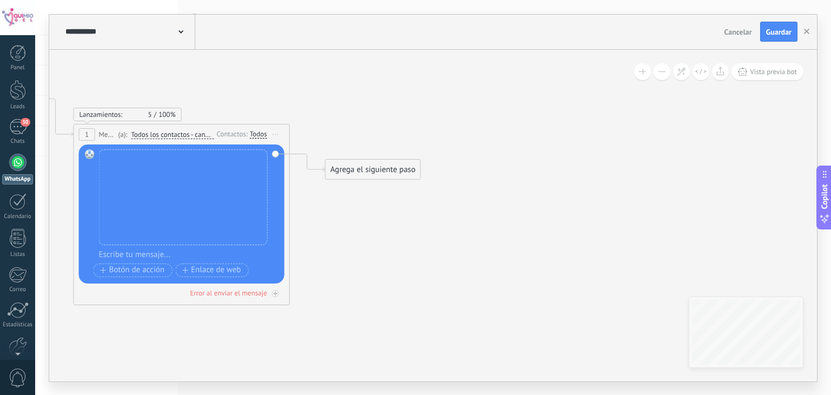
click at [370, 176] on div "Agrega el siguiente paso" at bounding box center [373, 170] width 95 height 18
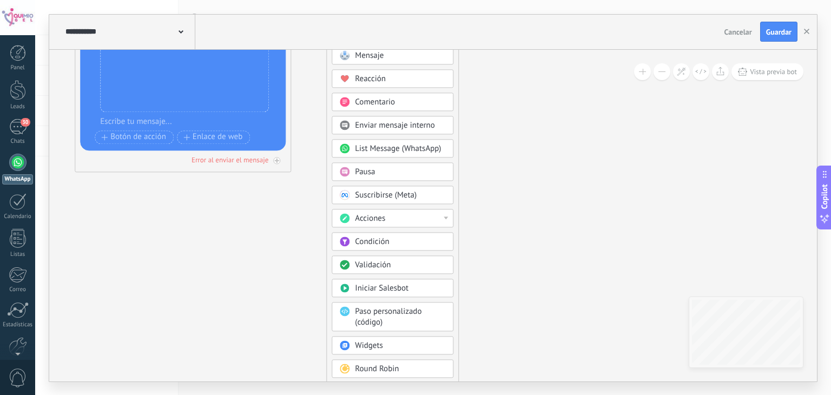
click at [394, 213] on div "Acciones" at bounding box center [400, 218] width 91 height 11
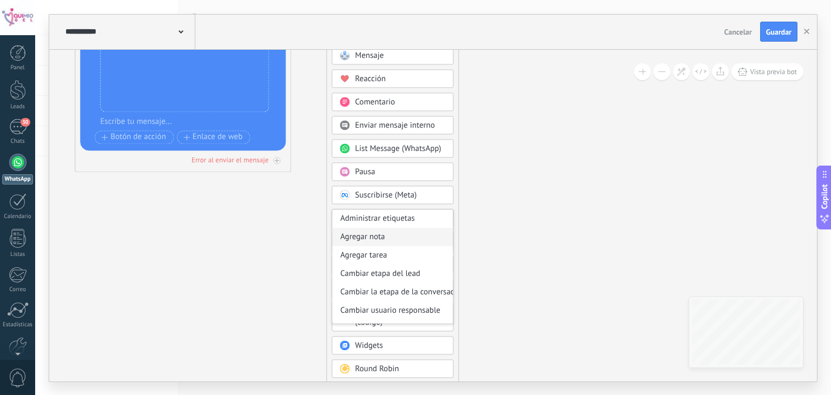
click at [387, 238] on div "Agregar nota" at bounding box center [392, 237] width 121 height 18
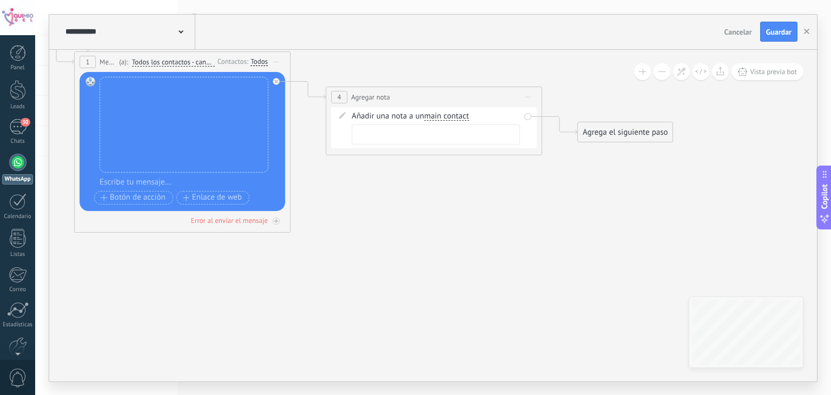
click at [527, 99] on span "Iniciar vista previa aquí Cambiar nombre Duplicar Borrar" at bounding box center [528, 97] width 17 height 16
click at [538, 168] on icon at bounding box center [535, 167] width 6 height 6
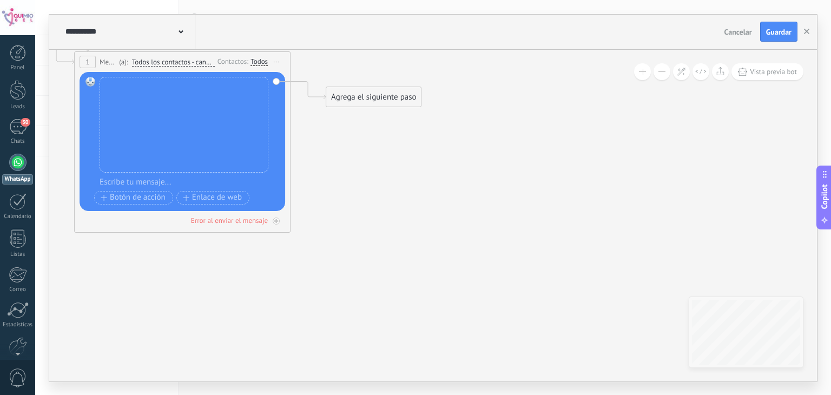
click at [356, 91] on div "Agrega el siguiente paso" at bounding box center [373, 97] width 95 height 18
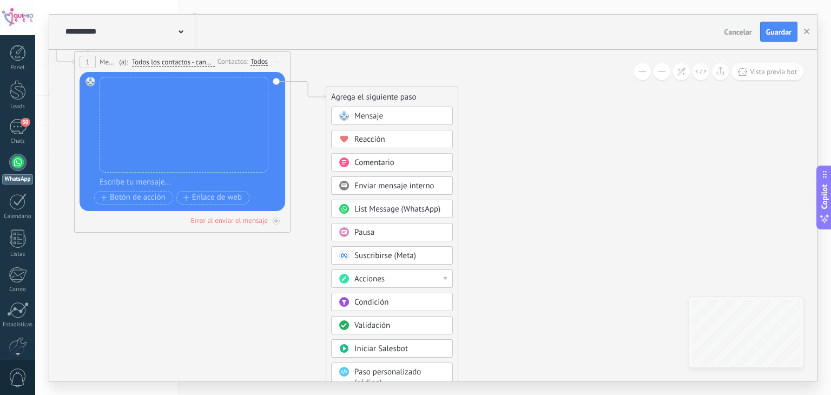
click at [381, 281] on span "Acciones" at bounding box center [370, 279] width 30 height 10
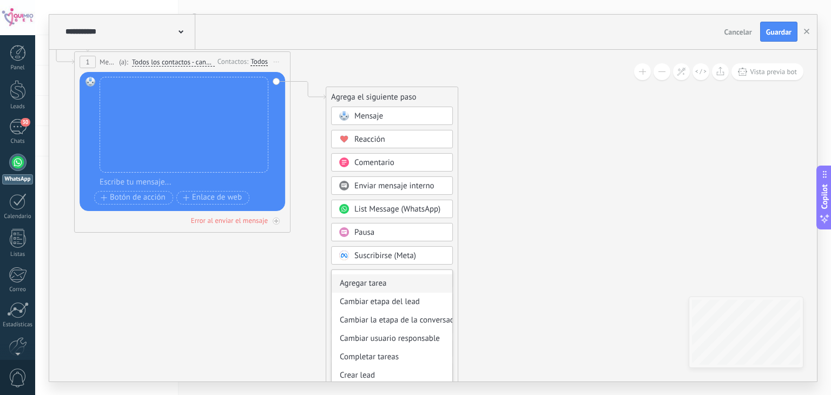
scroll to position [37, 0]
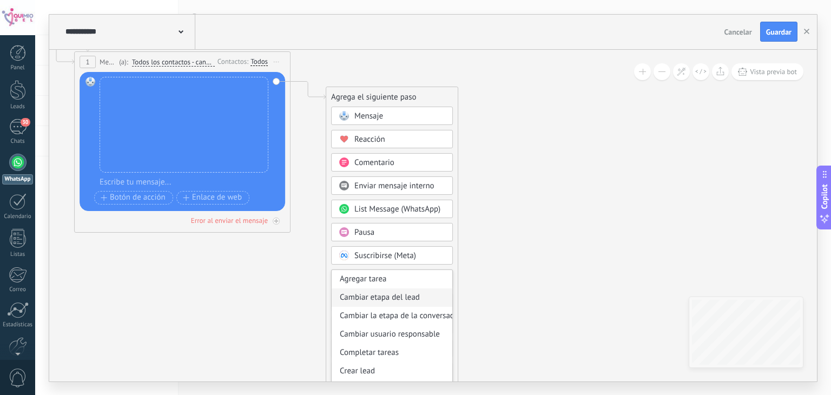
click at [401, 293] on div "Cambiar etapa del lead" at bounding box center [392, 297] width 121 height 18
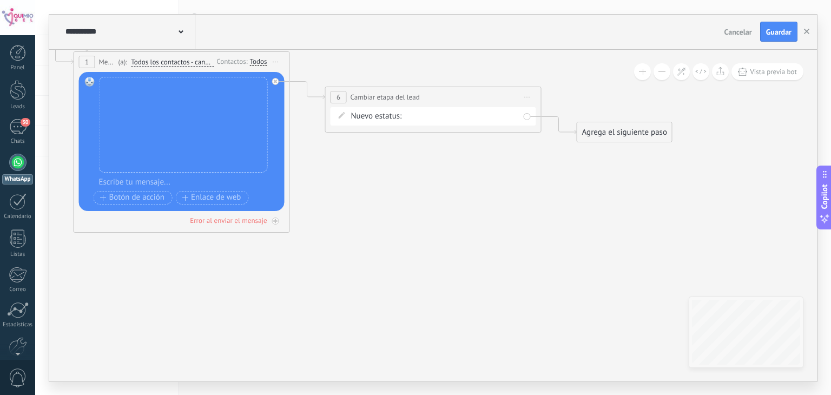
click at [0, 0] on div "Contacto inicial Negociación Debate contractual Discusión de contrato Logrado c…" at bounding box center [0, 0] width 0 height 0
click at [563, 149] on div at bounding box center [433, 197] width 796 height 395
click at [598, 134] on div "Agrega el siguiente paso" at bounding box center [624, 132] width 95 height 18
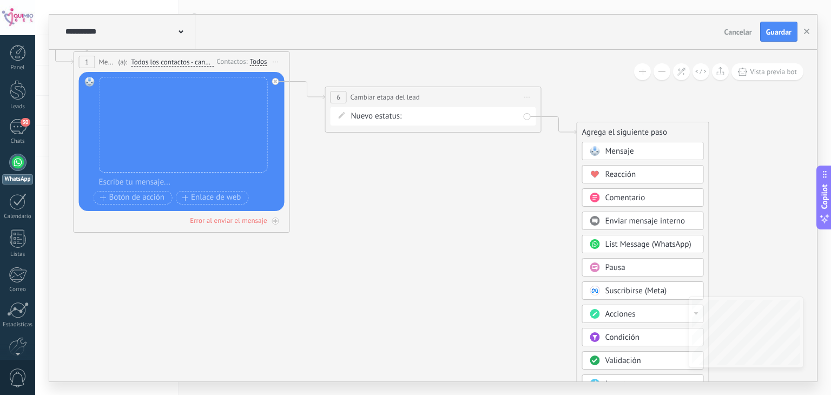
click at [482, 287] on icon at bounding box center [291, 124] width 1231 height 757
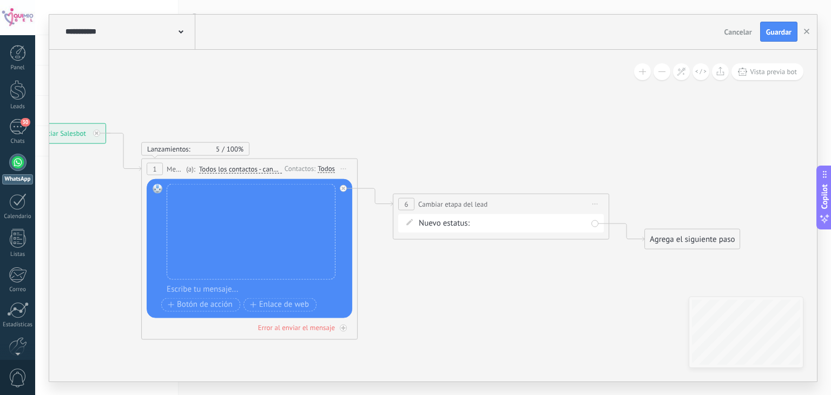
click at [692, 239] on div "Agrega el siguiente paso" at bounding box center [692, 239] width 95 height 18
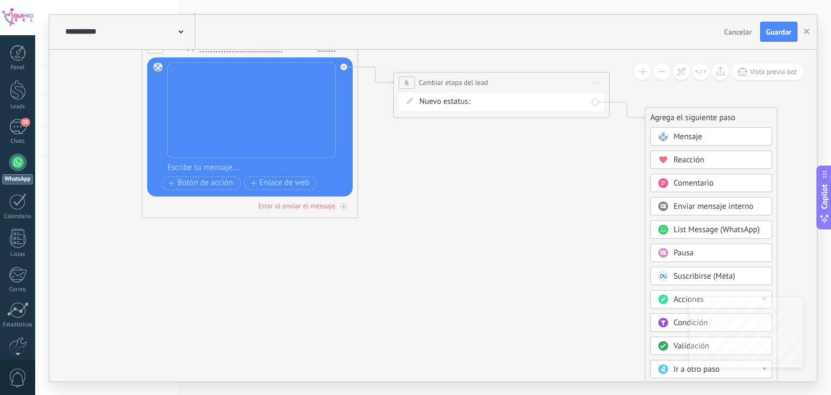
click at [671, 249] on span at bounding box center [663, 252] width 21 height 9
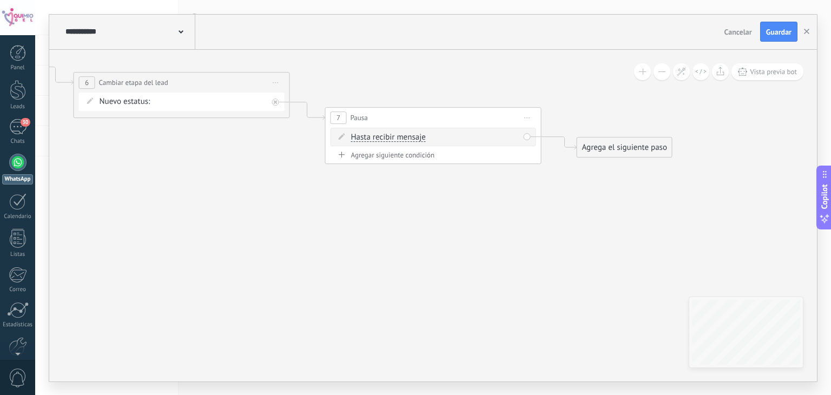
click at [413, 137] on span "Hasta recibir mensaje" at bounding box center [388, 137] width 75 height 9
click at [413, 137] on button "Hasta recibir mensaje" at bounding box center [413, 137] width 135 height 19
click at [416, 160] on span "Temporizador" at bounding box center [404, 157] width 131 height 11
click at [408, 136] on input "*" at bounding box center [405, 137] width 5 height 9
type input "**"
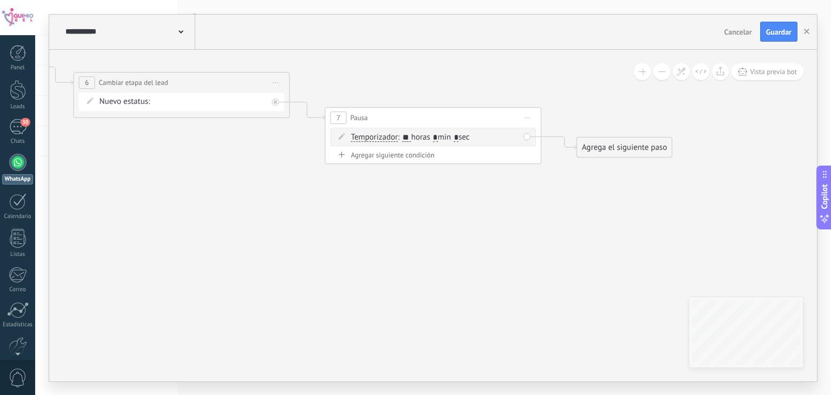
click at [448, 136] on span ": ** horas * min * sec" at bounding box center [434, 137] width 72 height 10
click at [438, 135] on input "*" at bounding box center [435, 137] width 5 height 9
type input "*"
click at [417, 153] on div "Agregar siguiente condición" at bounding box center [434, 154] width 206 height 9
click at [526, 156] on div "Hasta recibir mensaje Hasta recibir mensaje Excepto horas laborales Hasta que s…" at bounding box center [434, 159] width 206 height 18
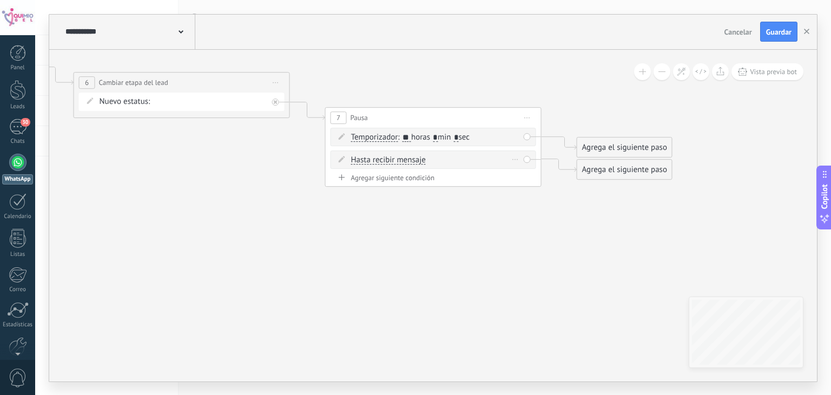
click at [517, 159] on icon at bounding box center [515, 159] width 5 height 1
click at [521, 174] on icon at bounding box center [520, 174] width 6 height 6
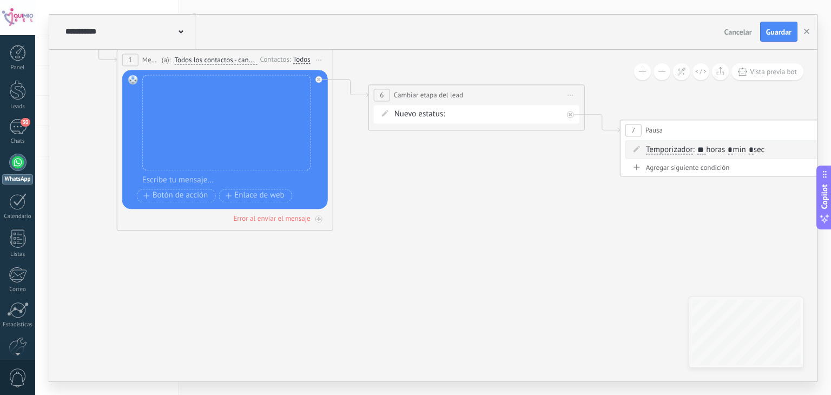
drag, startPoint x: 224, startPoint y: 180, endPoint x: 520, endPoint y: 193, distance: 295.8
click at [520, 193] on icon at bounding box center [460, 121] width 1482 height 757
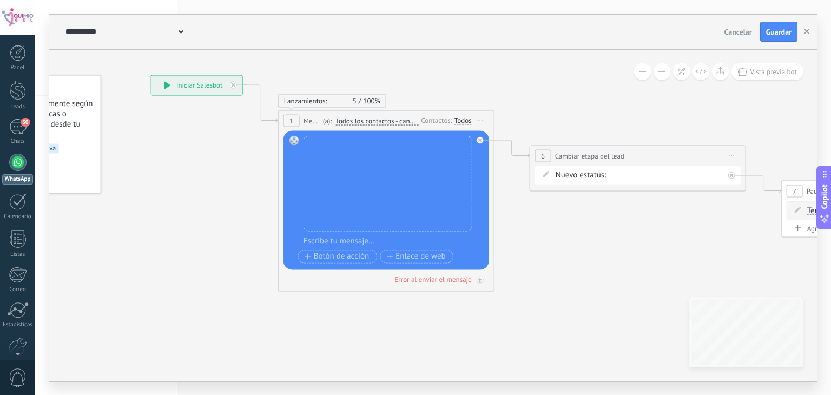
drag, startPoint x: 299, startPoint y: 277, endPoint x: 450, endPoint y: 349, distance: 166.8
click at [450, 349] on icon at bounding box center [621, 182] width 1482 height 757
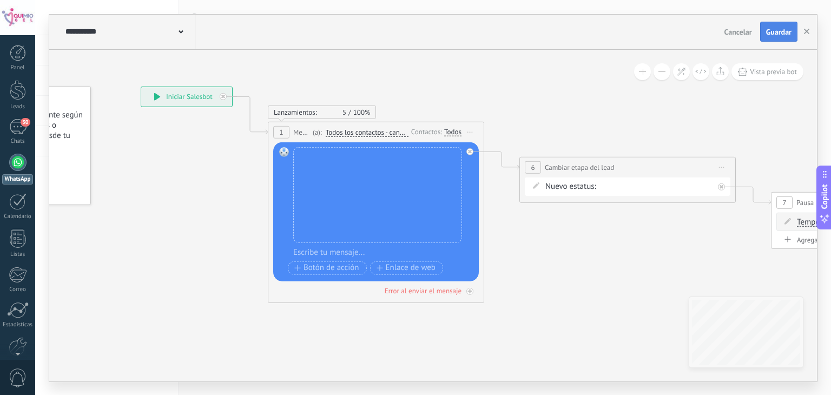
click at [764, 30] on button "Guardar" at bounding box center [778, 32] width 37 height 21
click at [21, 105] on div "Leads" at bounding box center [17, 106] width 31 height 7
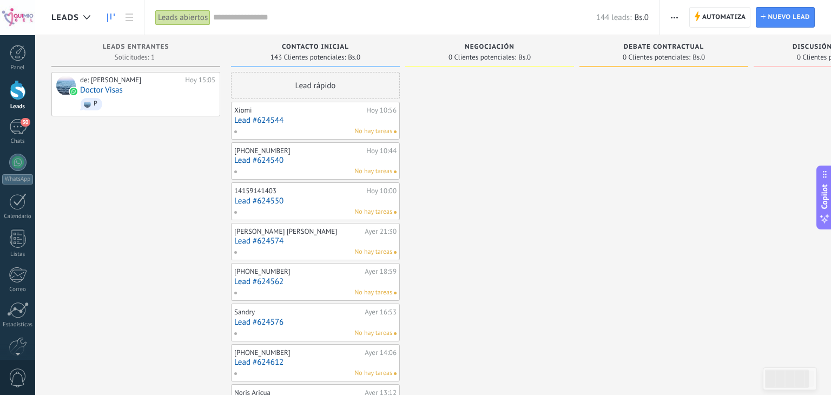
click at [672, 15] on span "button" at bounding box center [674, 17] width 7 height 21
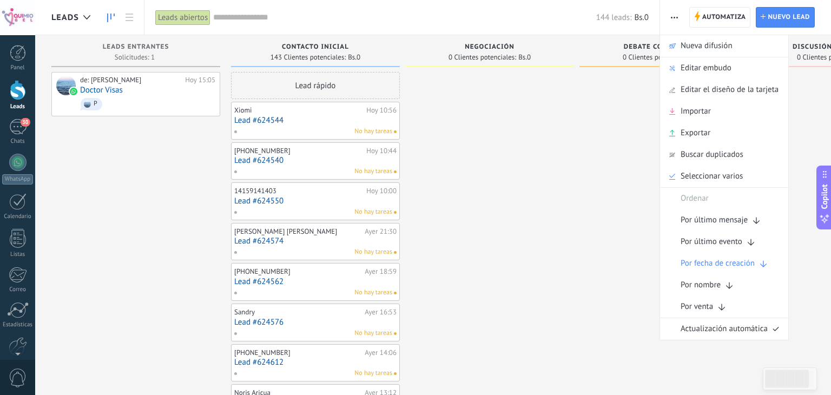
click at [644, 17] on span "Bs.0" at bounding box center [641, 17] width 14 height 10
click at [693, 67] on span "Editar embudo" at bounding box center [706, 68] width 51 height 22
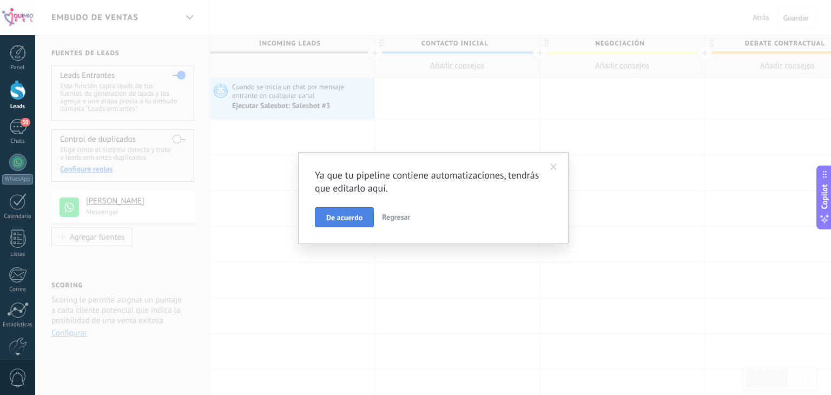
click at [359, 215] on span "De acuerdo" at bounding box center [344, 218] width 36 height 8
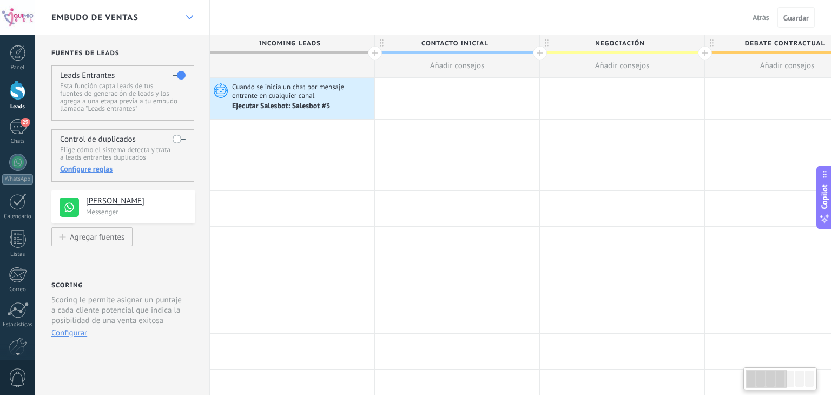
click at [198, 24] on div at bounding box center [189, 17] width 18 height 21
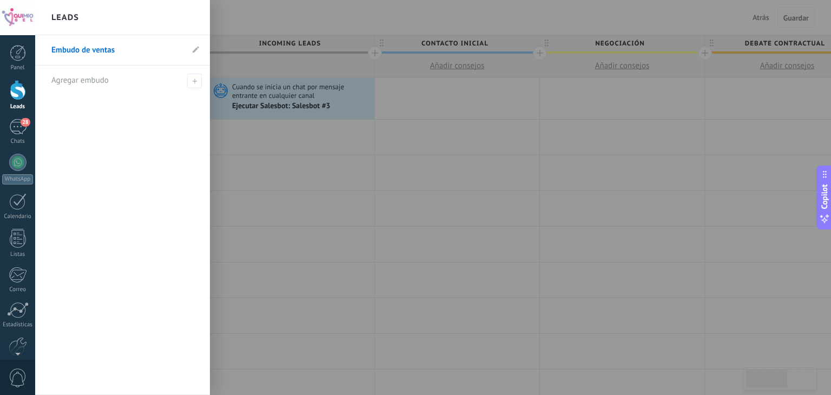
click at [6, 97] on link "Leads" at bounding box center [17, 95] width 35 height 30
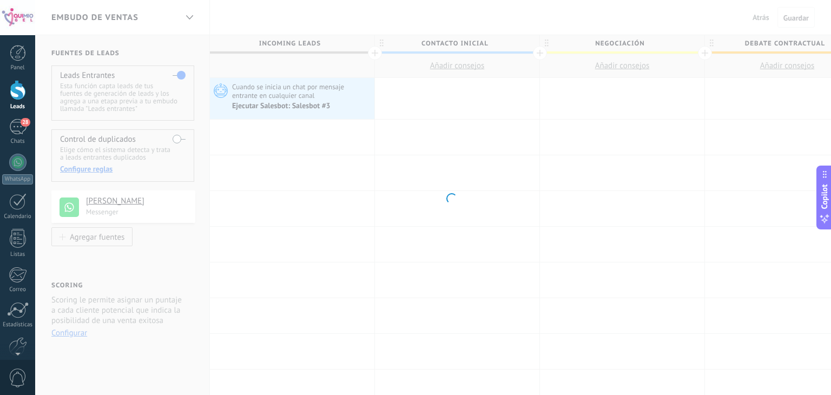
click at [18, 100] on div at bounding box center [18, 90] width 16 height 20
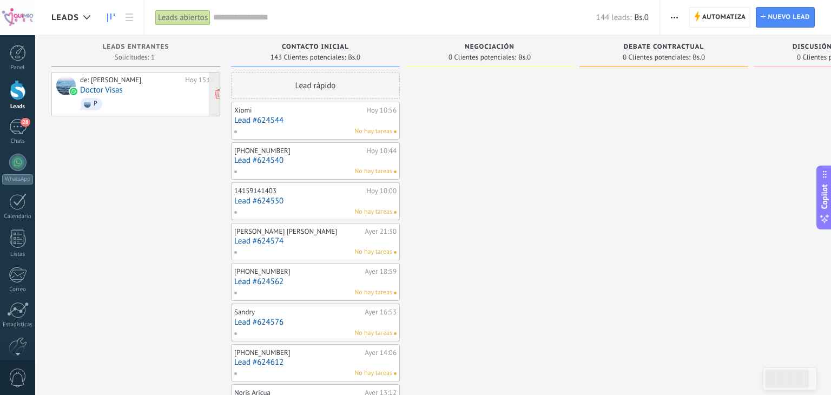
click at [145, 93] on div "de: Químio Gel Hoy 15:05 Doctor Visas P" at bounding box center [147, 94] width 135 height 37
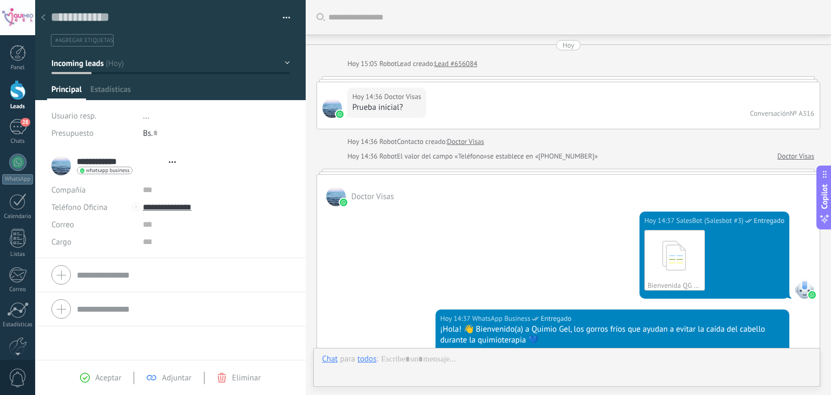
type textarea "**********"
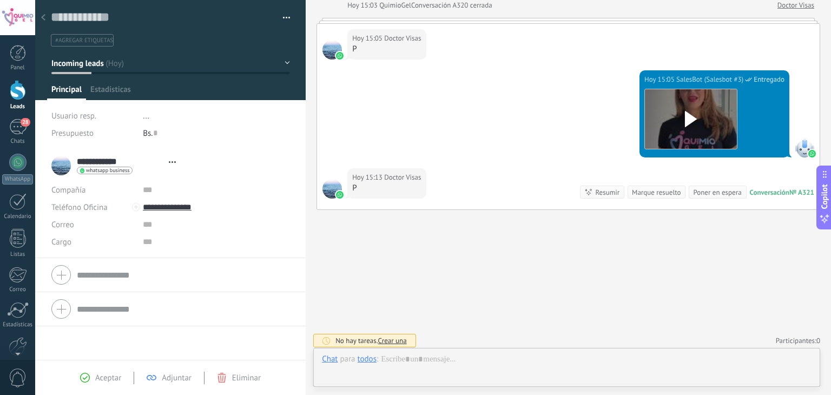
scroll to position [16, 0]
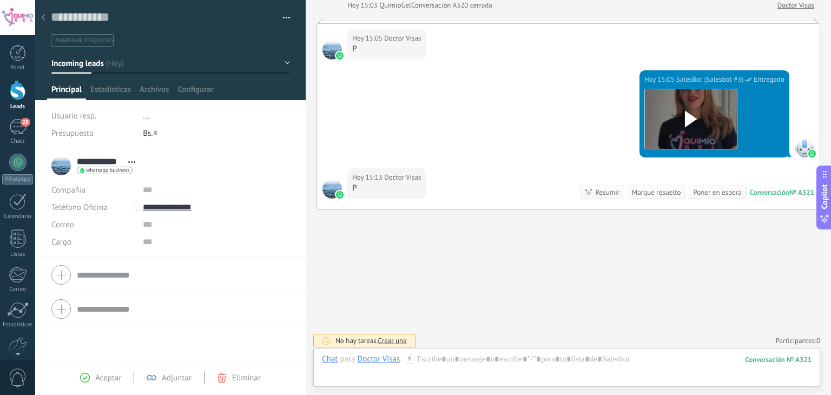
click at [247, 375] on span "Eliminar" at bounding box center [246, 378] width 29 height 10
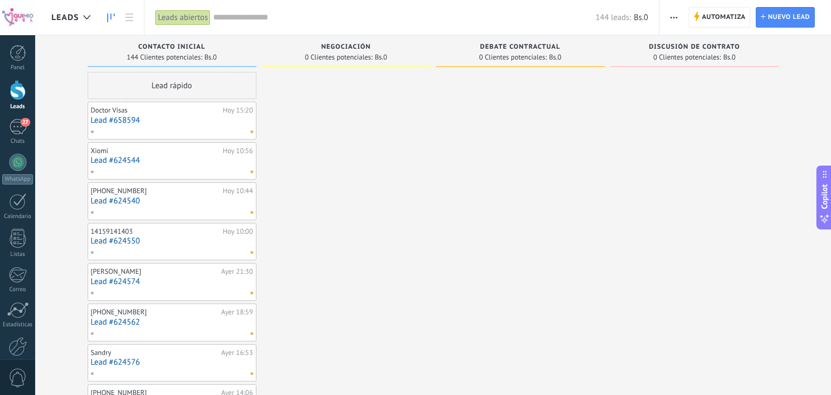
click at [670, 23] on button "button" at bounding box center [674, 17] width 16 height 21
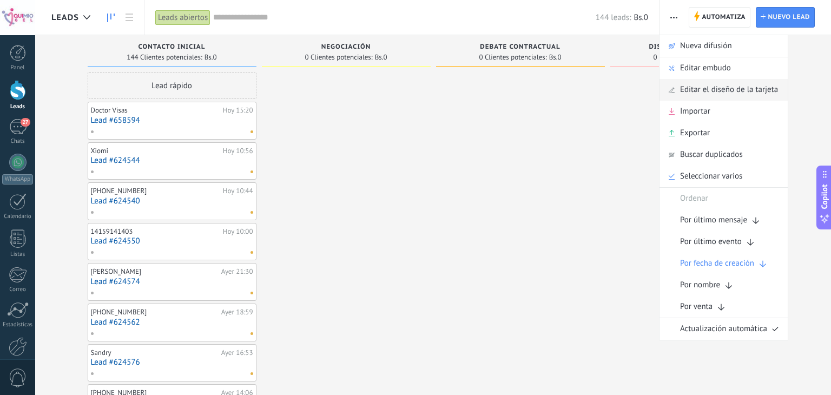
click at [757, 95] on span "Editar el diseño de la tarjeta" at bounding box center [729, 90] width 98 height 22
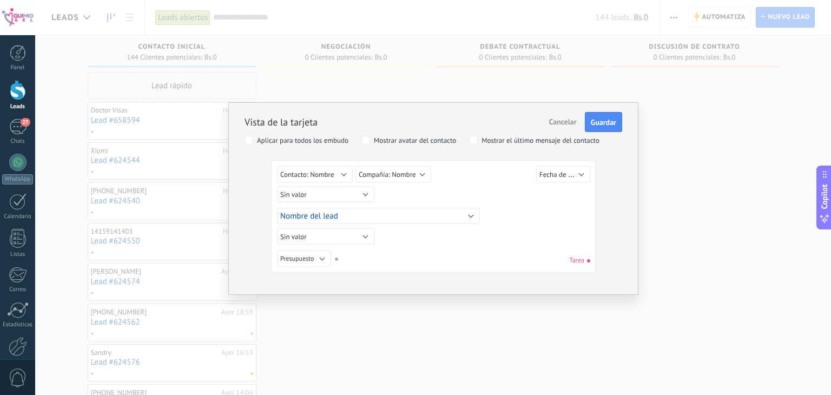
click at [562, 124] on span "Cancelar" at bounding box center [563, 122] width 28 height 10
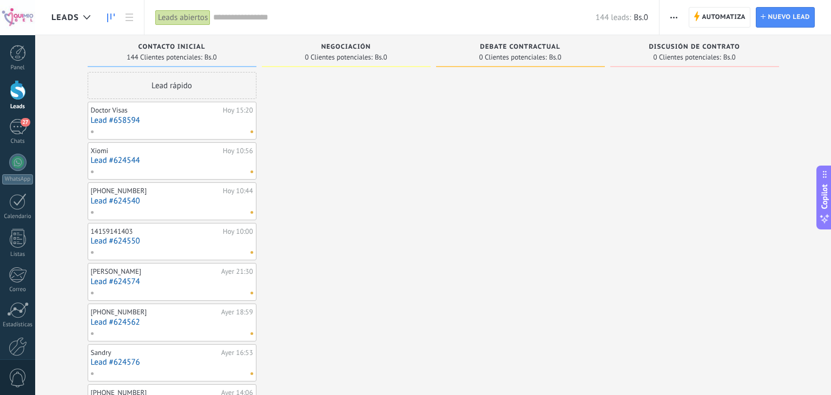
click at [674, 17] on use "button" at bounding box center [674, 18] width 7 height 2
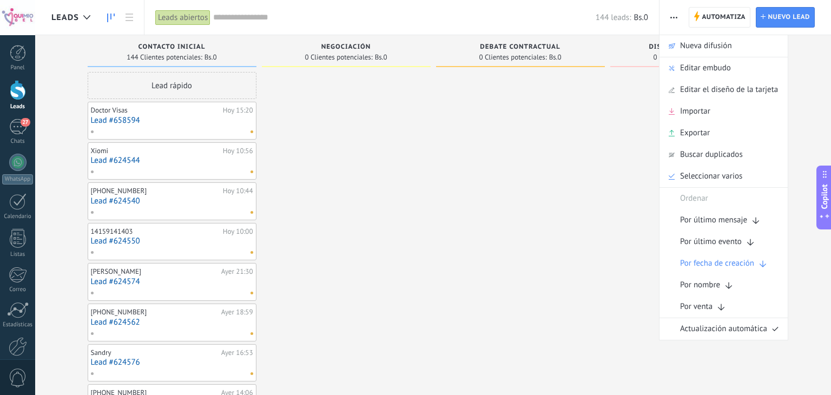
click at [367, 44] on span "Negociación" at bounding box center [346, 47] width 50 height 8
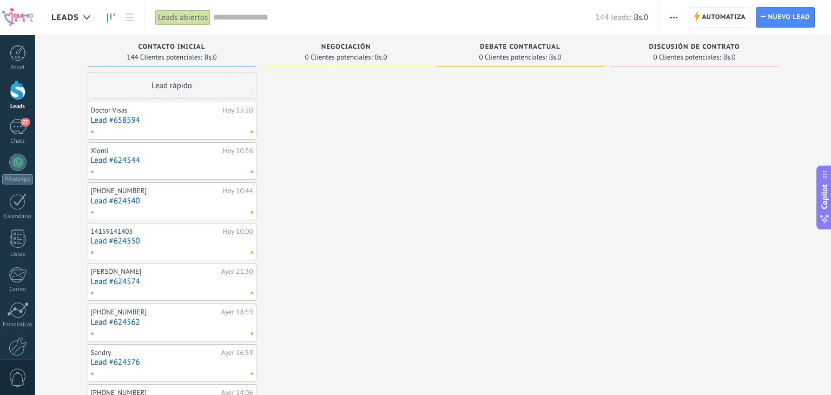
click at [675, 18] on span "button" at bounding box center [674, 17] width 7 height 21
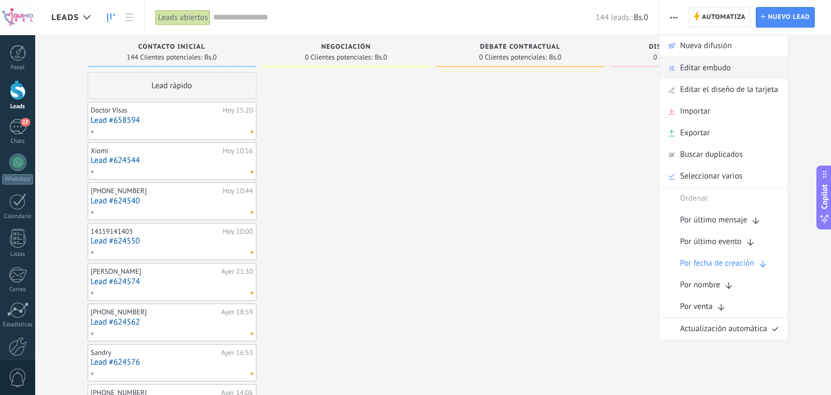
click at [700, 68] on span "Editar embudo" at bounding box center [705, 68] width 51 height 22
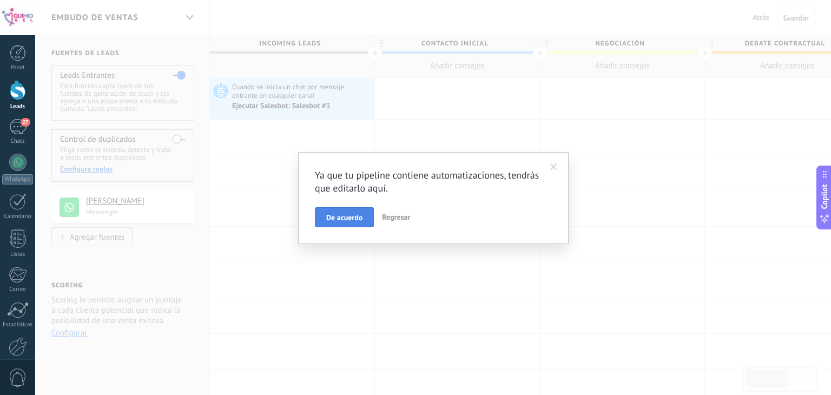
click at [330, 214] on span "De acuerdo" at bounding box center [344, 218] width 36 height 8
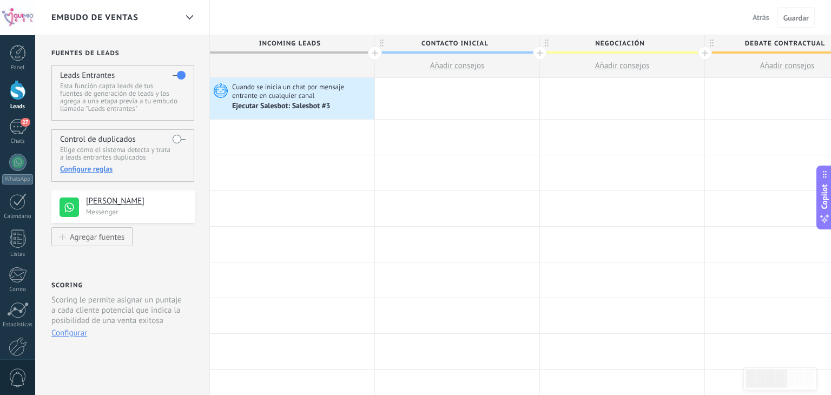
click at [297, 45] on span "Incoming leads" at bounding box center [289, 43] width 159 height 17
click at [456, 43] on span "Contacto inicial" at bounding box center [454, 43] width 159 height 17
click at [456, 43] on input "**********" at bounding box center [454, 43] width 143 height 16
click at [530, 42] on span at bounding box center [530, 44] width 8 height 8
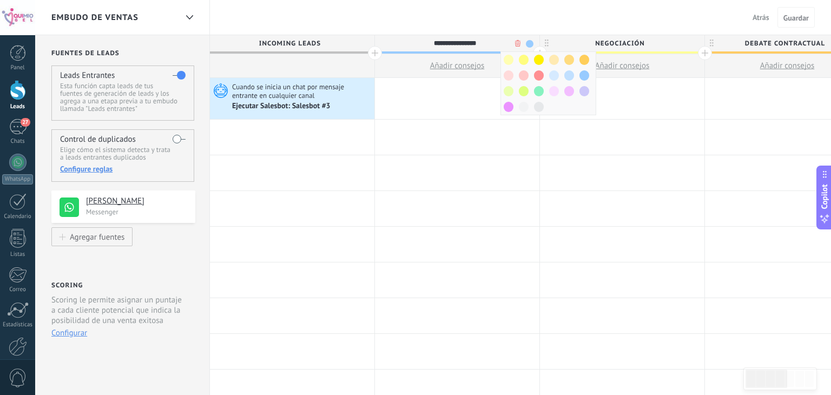
click at [539, 19] on div "Embudo de ventas Atrás Cancelar Guardar" at bounding box center [433, 17] width 796 height 35
click at [23, 87] on div at bounding box center [18, 90] width 16 height 20
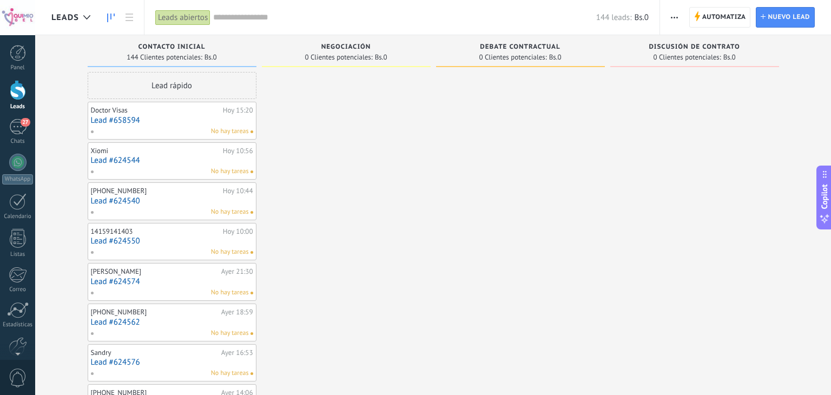
click at [352, 42] on div "Negociación 0 Clientes potenciales: Bs.0" at bounding box center [346, 51] width 169 height 32
click at [352, 43] on span "Negociación" at bounding box center [346, 47] width 50 height 8
click at [132, 17] on use at bounding box center [130, 18] width 8 height 8
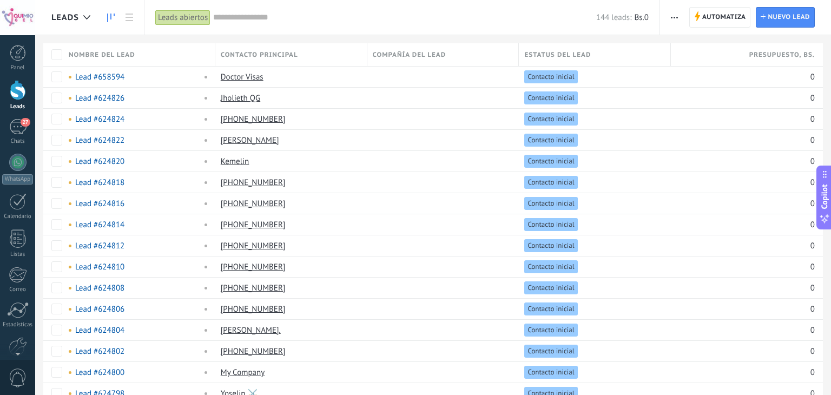
click at [108, 16] on use at bounding box center [111, 18] width 8 height 9
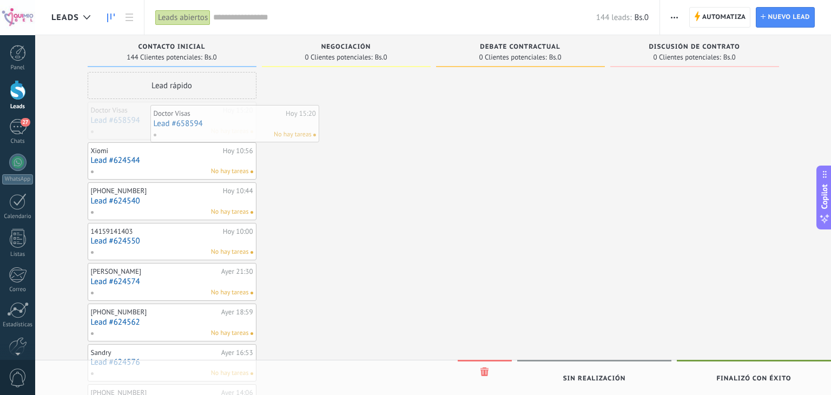
drag, startPoint x: 170, startPoint y: 124, endPoint x: 215, endPoint y: 125, distance: 44.4
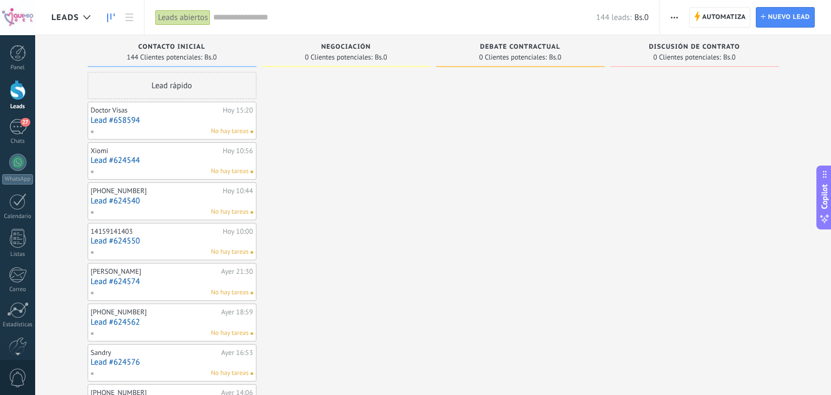
click at [676, 21] on span "button" at bounding box center [674, 17] width 7 height 21
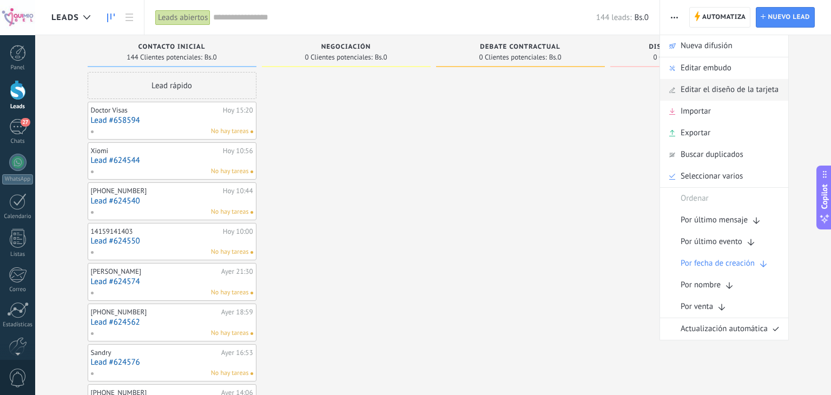
click at [725, 93] on span "Editar el diseño de la tarjeta" at bounding box center [730, 90] width 98 height 22
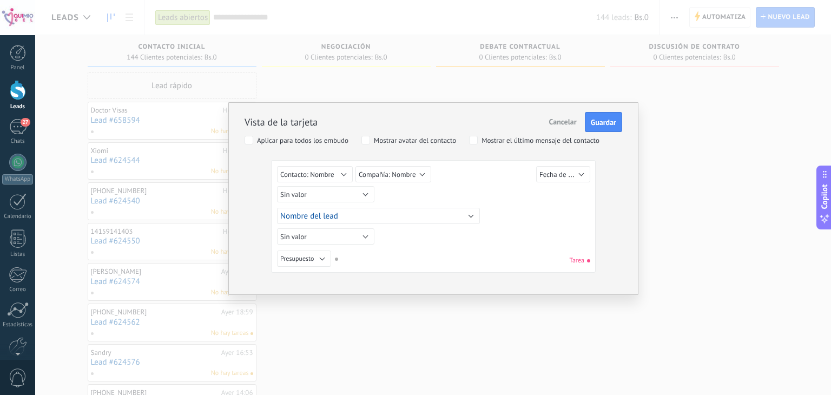
click at [564, 124] on span "Cancelar" at bounding box center [563, 122] width 28 height 10
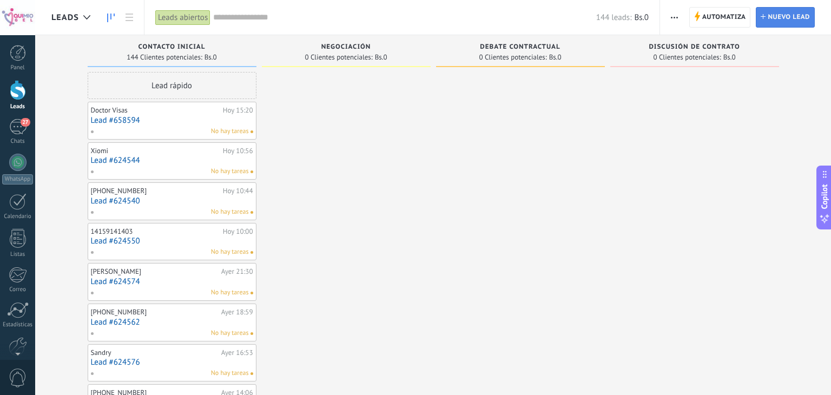
click at [773, 15] on span "Nuevo lead" at bounding box center [789, 17] width 42 height 19
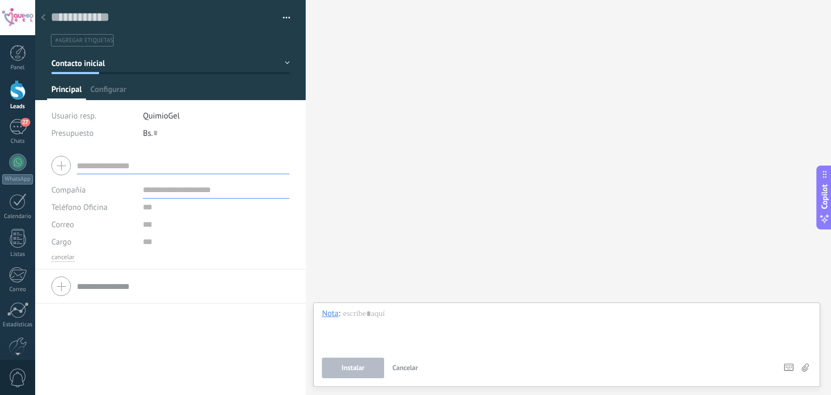
click at [41, 16] on icon at bounding box center [43, 17] width 4 height 6
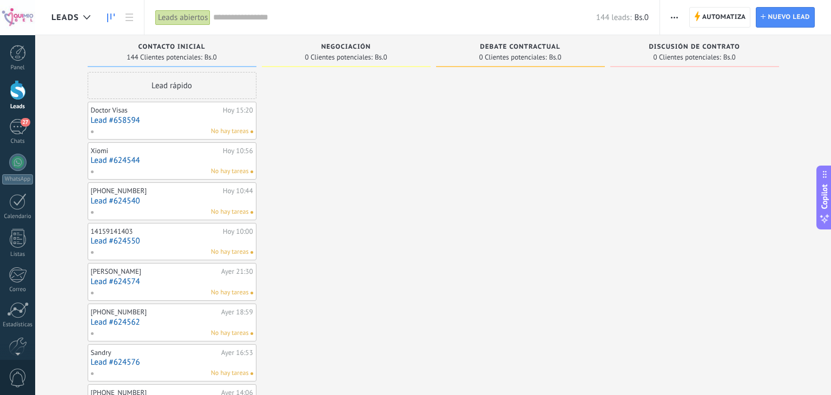
click at [254, 19] on input "text" at bounding box center [404, 17] width 383 height 11
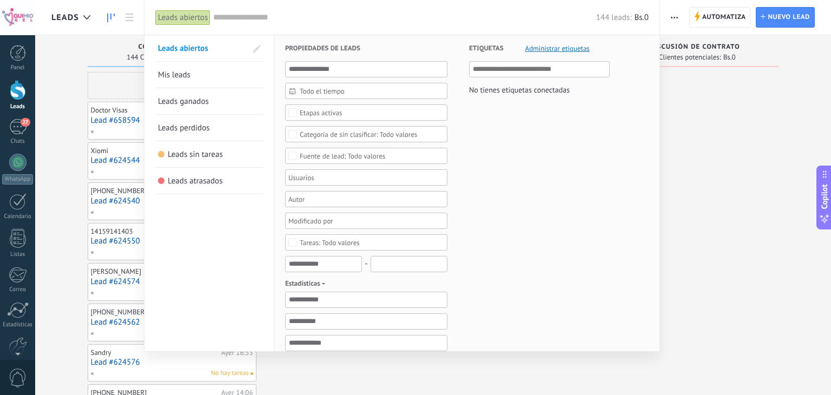
click at [563, 47] on span "Administrar etiquetas" at bounding box center [558, 48] width 64 height 7
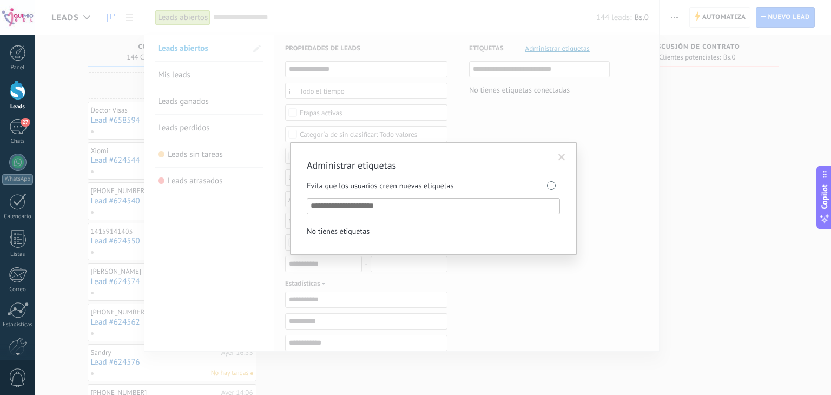
click at [564, 157] on span at bounding box center [562, 158] width 7 height 8
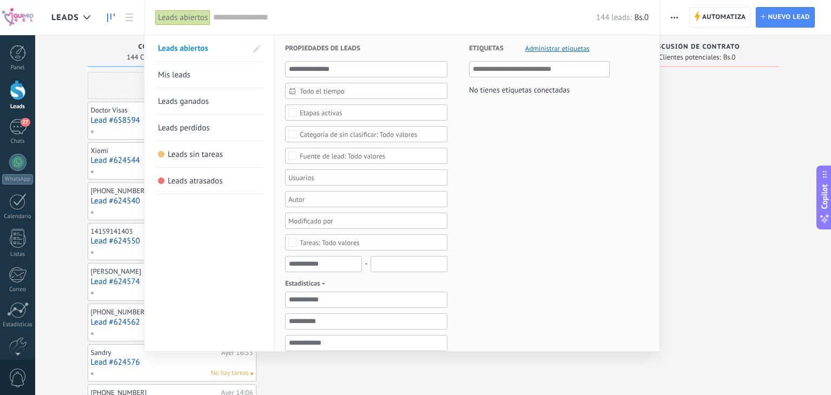
click at [215, 84] on link "Mis leads" at bounding box center [209, 75] width 102 height 26
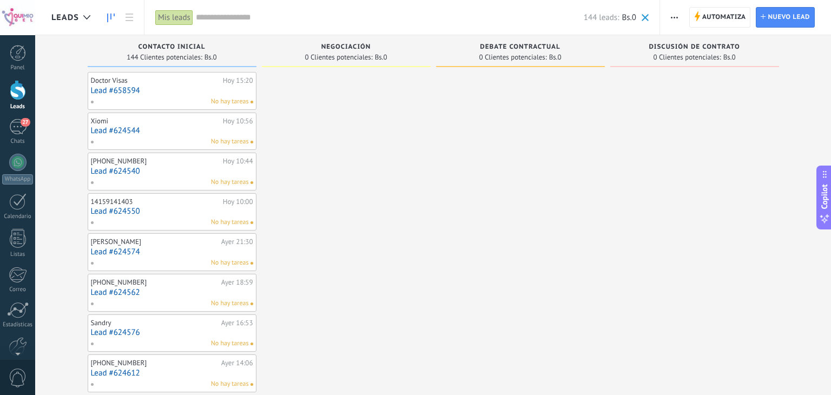
click at [649, 18] on span at bounding box center [645, 17] width 7 height 7
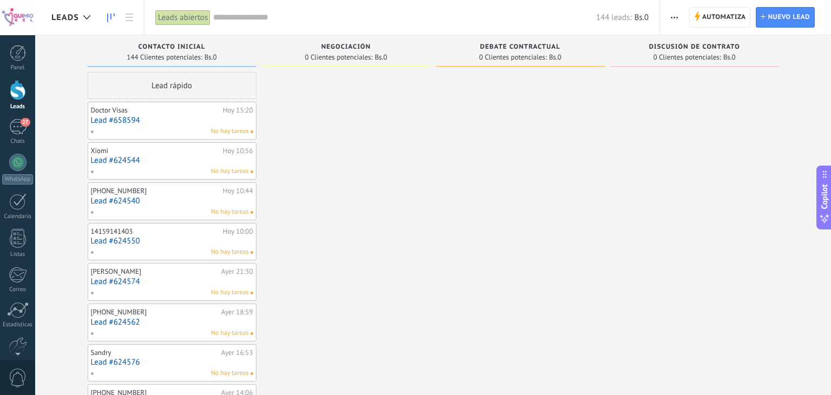
click at [672, 18] on use "button" at bounding box center [674, 18] width 7 height 2
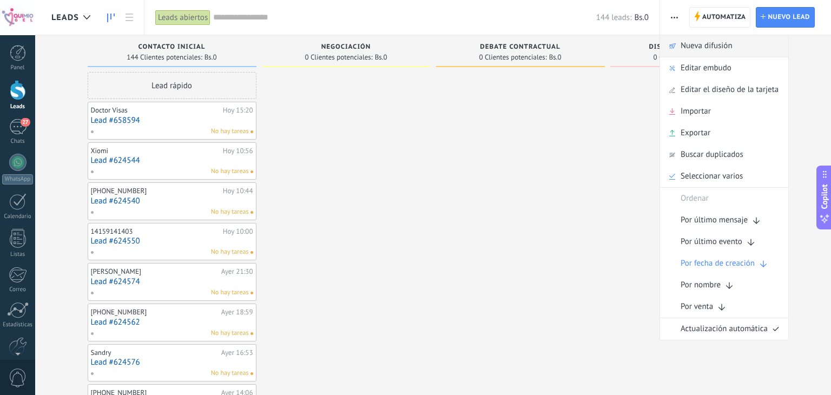
click at [766, 54] on div "Nueva difusión" at bounding box center [724, 46] width 128 height 22
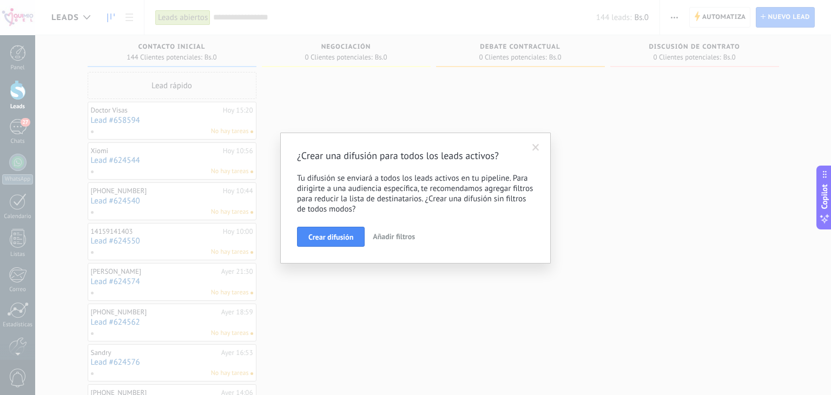
click at [534, 150] on span at bounding box center [536, 148] width 7 height 8
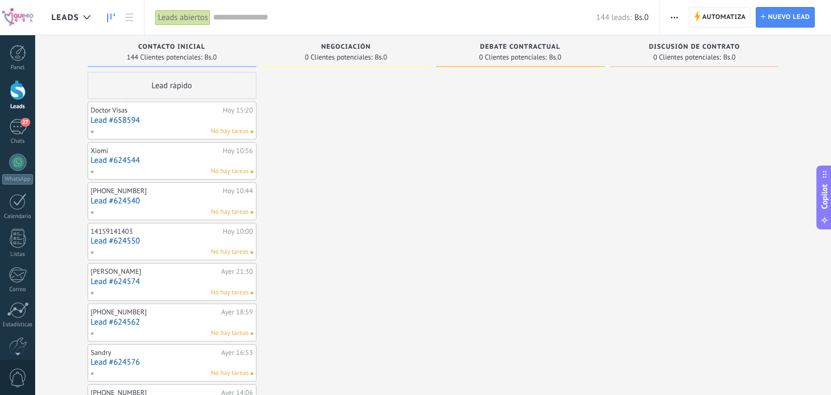
click at [675, 17] on use "button" at bounding box center [674, 18] width 7 height 2
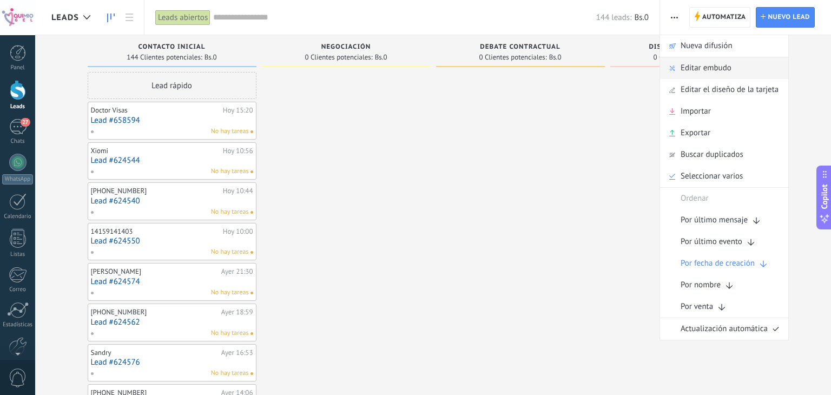
click at [746, 71] on div "Editar embudo" at bounding box center [724, 68] width 128 height 22
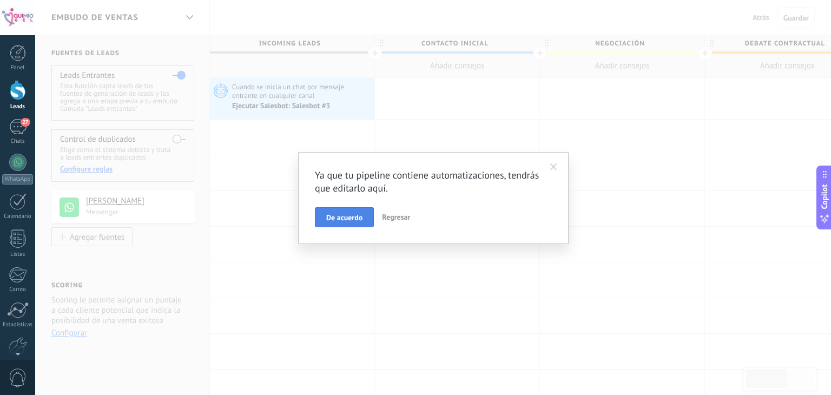
click at [352, 224] on button "De acuerdo" at bounding box center [344, 217] width 59 height 21
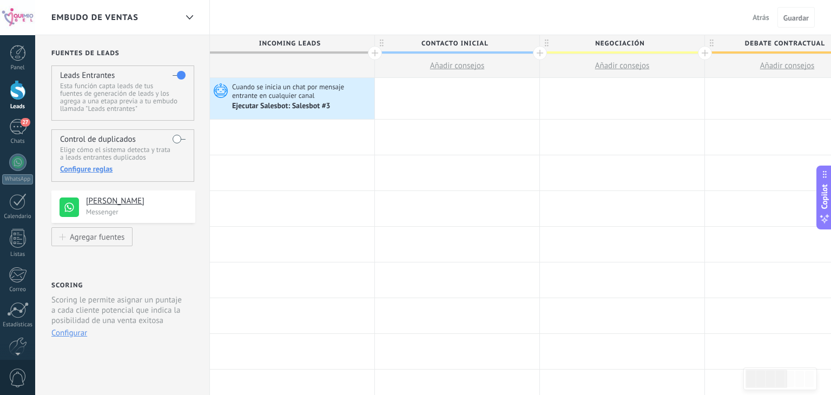
click at [626, 40] on span "Negociación" at bounding box center [619, 43] width 159 height 17
click at [629, 44] on input "**********" at bounding box center [619, 43] width 143 height 16
click at [463, 39] on span "Contacto inicial" at bounding box center [454, 43] width 159 height 17
click at [632, 45] on span "Negociación" at bounding box center [619, 43] width 159 height 17
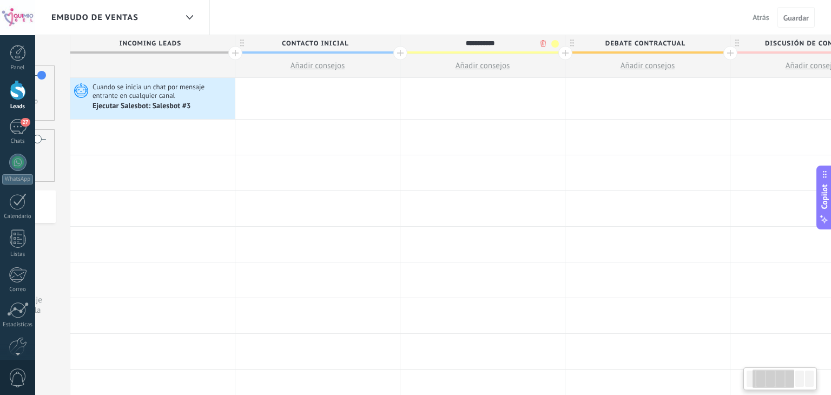
scroll to position [0, 141]
click at [652, 43] on span "Debate contractual" at bounding box center [643, 43] width 159 height 17
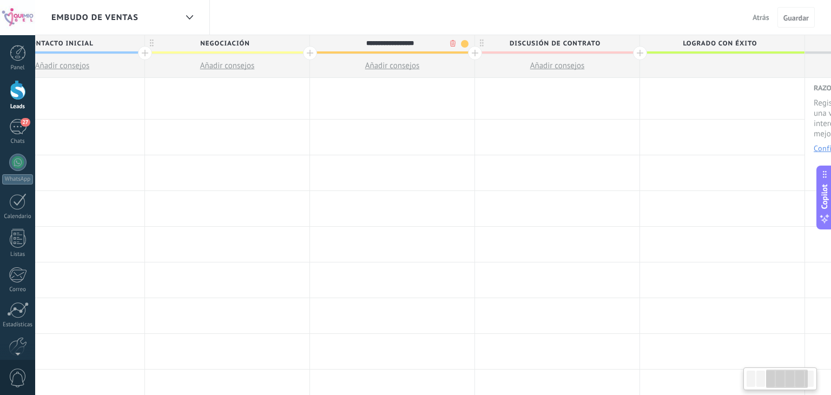
scroll to position [0, 403]
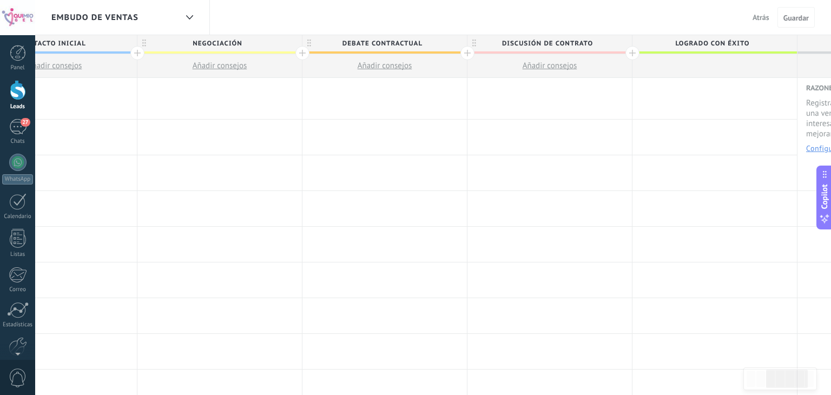
click at [395, 47] on span "Debate contractual" at bounding box center [382, 43] width 159 height 17
click at [392, 42] on input "**********" at bounding box center [382, 43] width 143 height 16
type input "*****"
click at [536, 50] on span "Discusión de contrato" at bounding box center [547, 43] width 159 height 17
click at [681, 156] on div at bounding box center [715, 172] width 165 height 35
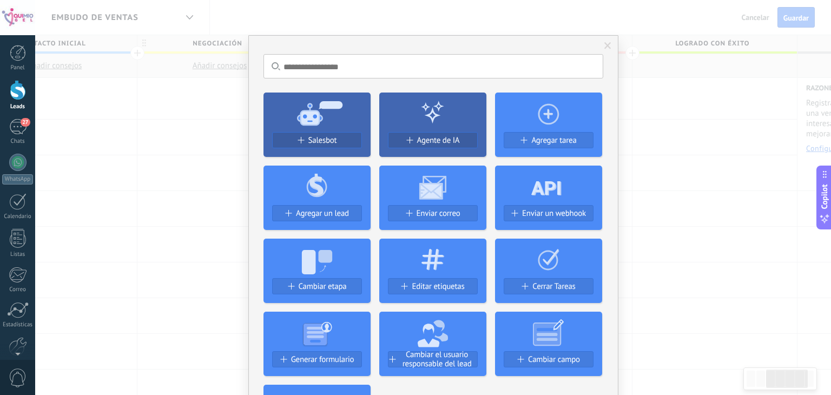
click at [749, 50] on div "No hay resultados Salesbot Agente de IA Agregar tarea Agregar un lead Enviar co…" at bounding box center [433, 197] width 796 height 395
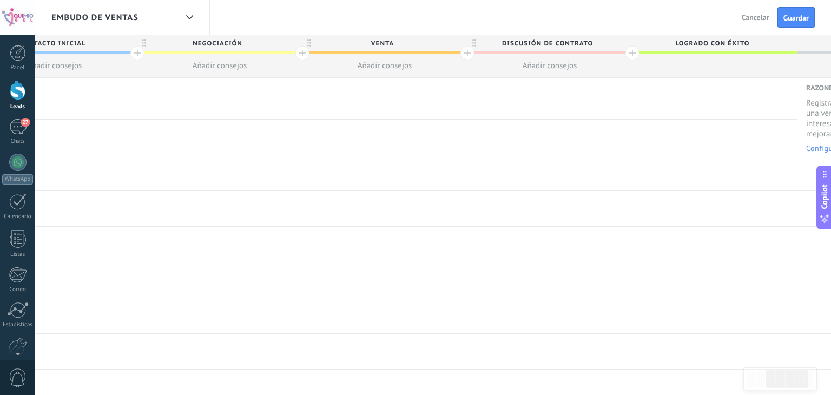
click at [744, 43] on span "Logrado con éxito" at bounding box center [712, 43] width 159 height 17
click at [706, 41] on input "**********" at bounding box center [712, 43] width 143 height 16
click at [573, 40] on span "Discusión de contrato" at bounding box center [547, 43] width 159 height 17
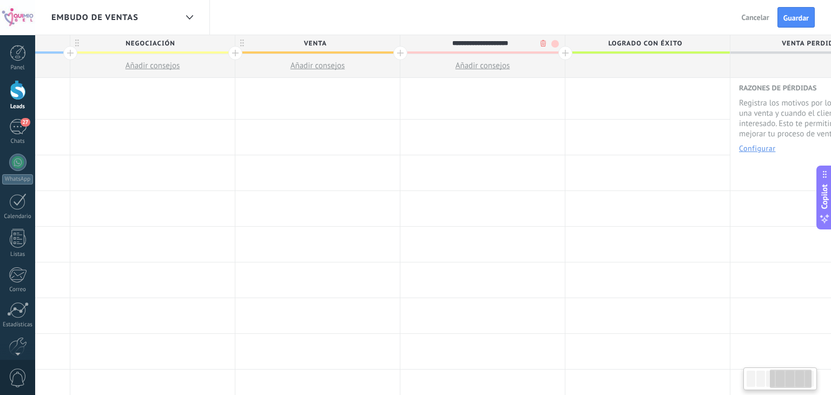
scroll to position [0, 472]
click at [638, 59] on div at bounding box center [645, 66] width 165 height 24
click at [501, 100] on div at bounding box center [480, 98] width 165 height 41
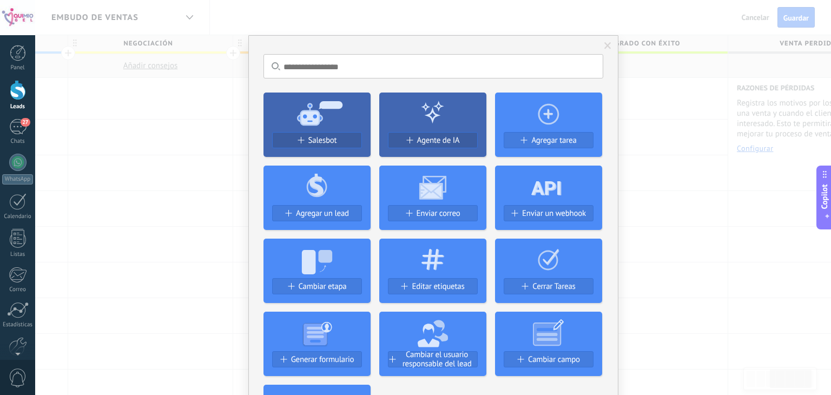
click at [600, 43] on span at bounding box center [608, 46] width 18 height 18
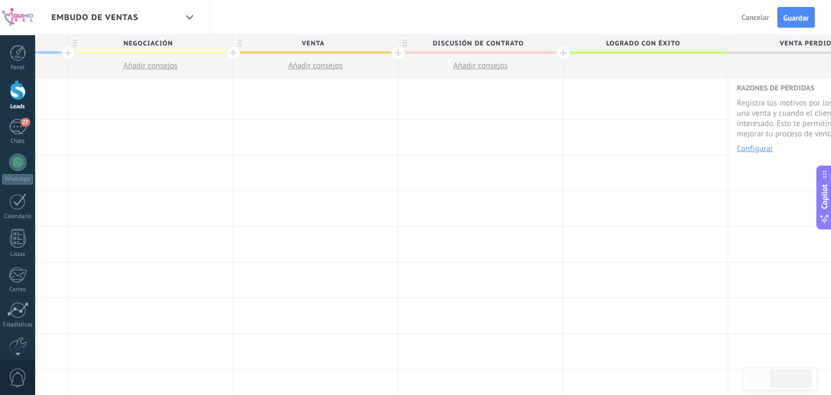
scroll to position [0, 468]
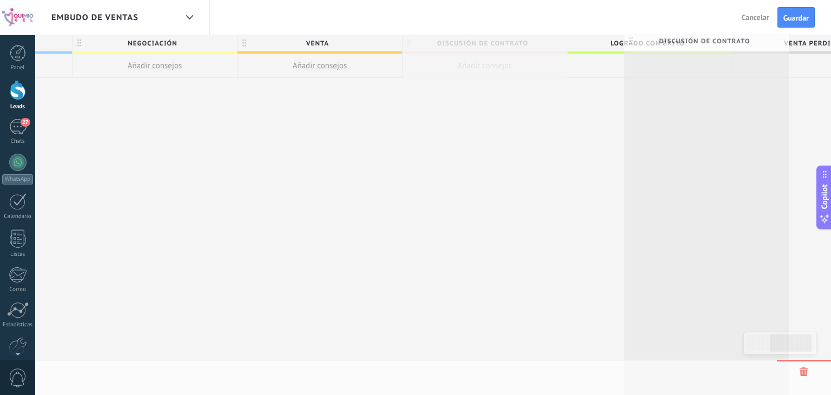
drag, startPoint x: 404, startPoint y: 43, endPoint x: 631, endPoint y: 43, distance: 226.8
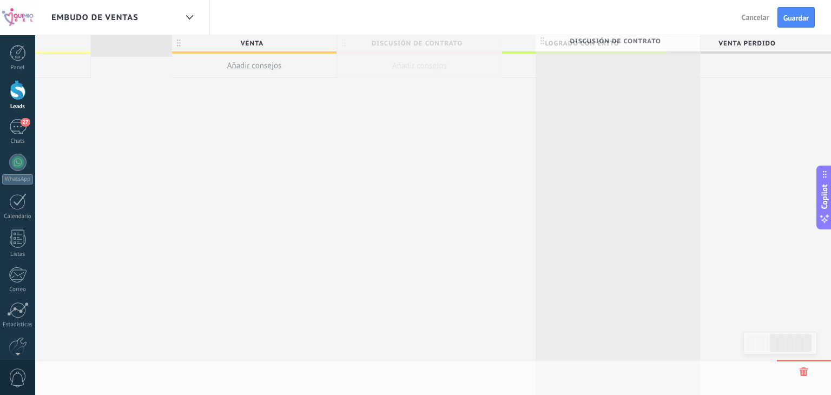
scroll to position [0, 533]
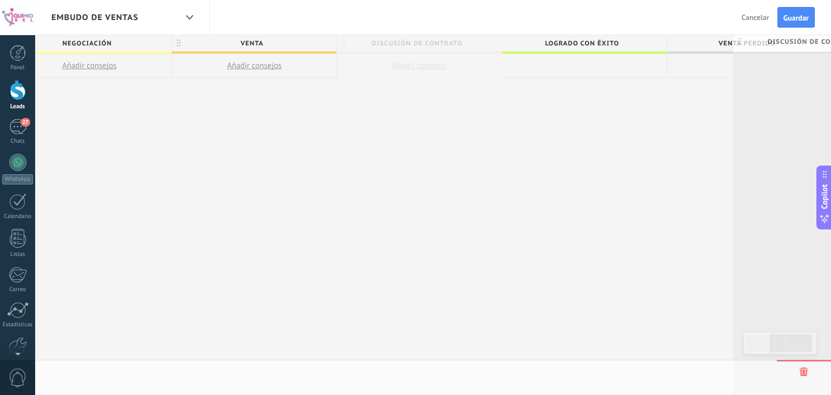
drag, startPoint x: 409, startPoint y: 43, endPoint x: 642, endPoint y: 43, distance: 233.3
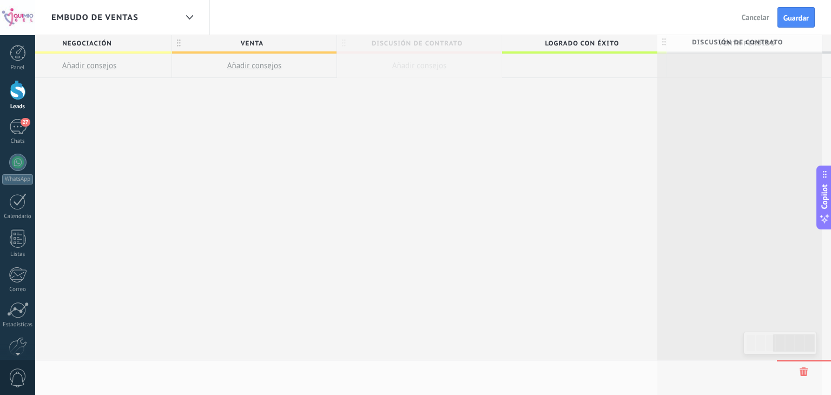
drag, startPoint x: 342, startPoint y: 42, endPoint x: 660, endPoint y: 41, distance: 317.7
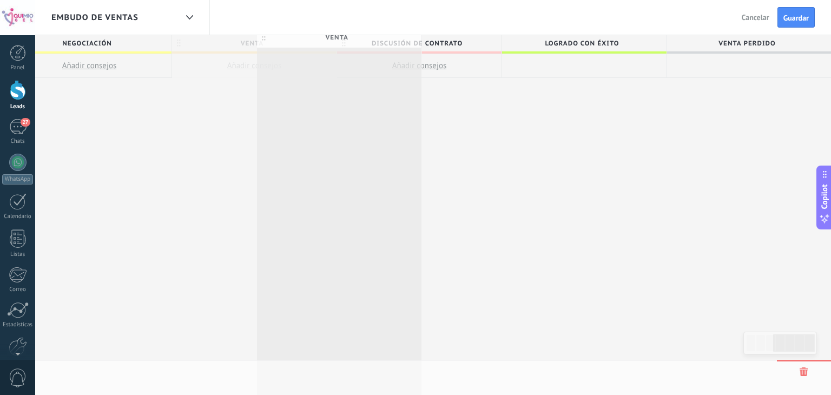
scroll to position [0, 528]
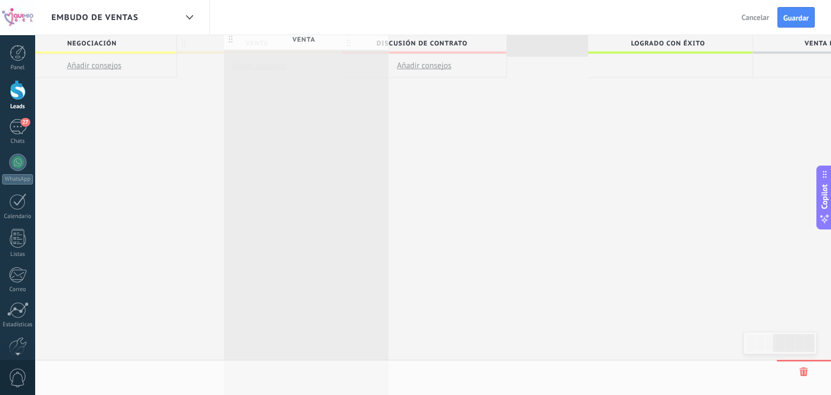
drag, startPoint x: 176, startPoint y: 42, endPoint x: 228, endPoint y: 38, distance: 52.1
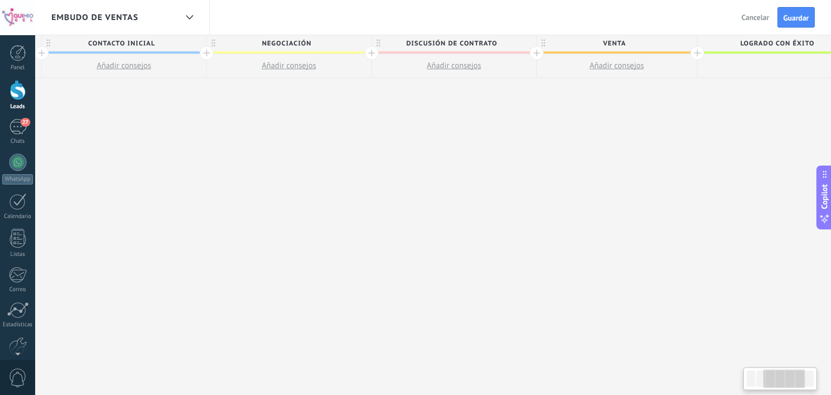
scroll to position [0, 324]
click at [549, 42] on span "VENTA" at bounding box center [624, 43] width 155 height 17
click at [528, 44] on span "Discusión de contrato" at bounding box center [461, 43] width 159 height 17
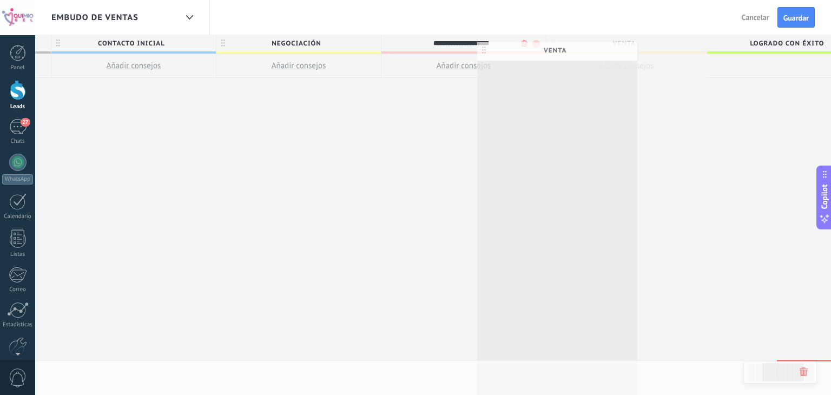
scroll to position [0, 342]
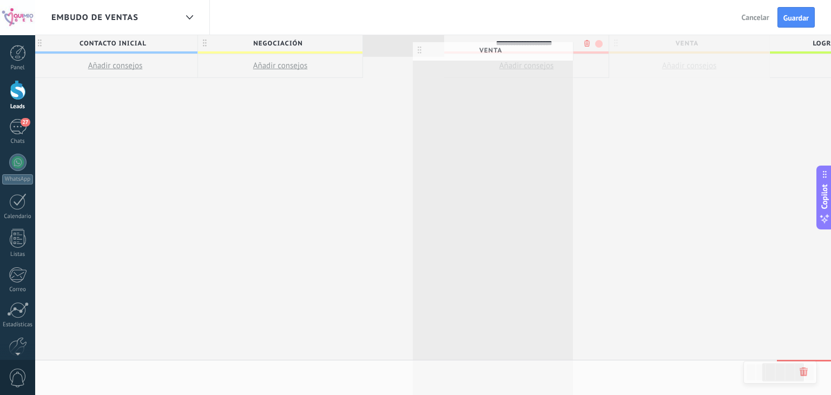
drag, startPoint x: 552, startPoint y: 42, endPoint x: 425, endPoint y: 48, distance: 126.8
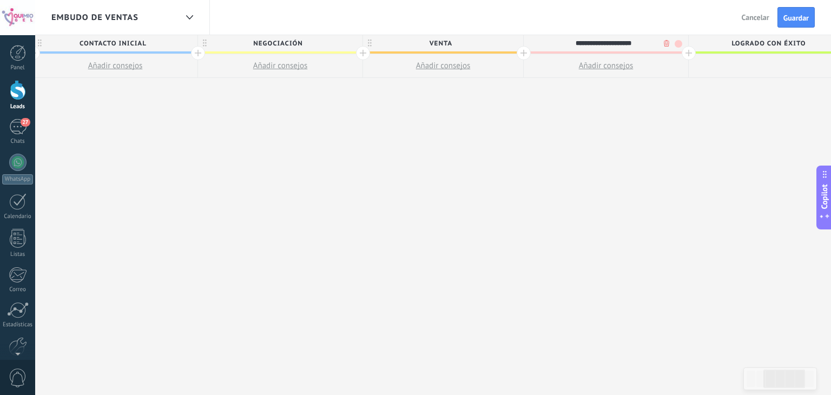
click at [706, 42] on span "Logrado con éxito" at bounding box center [768, 43] width 159 height 17
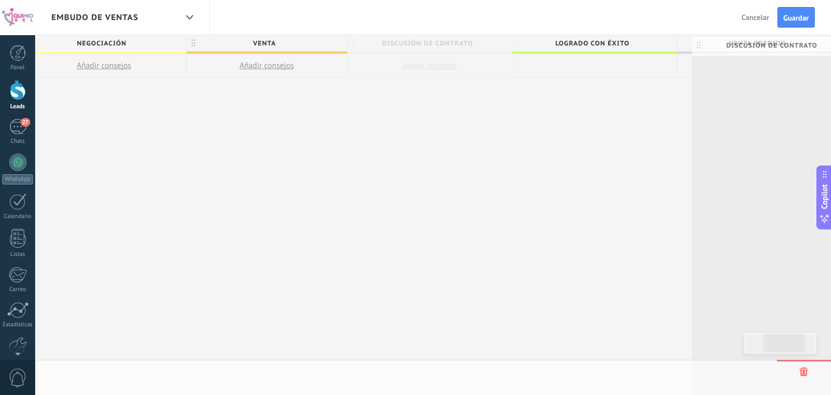
scroll to position [0, 529]
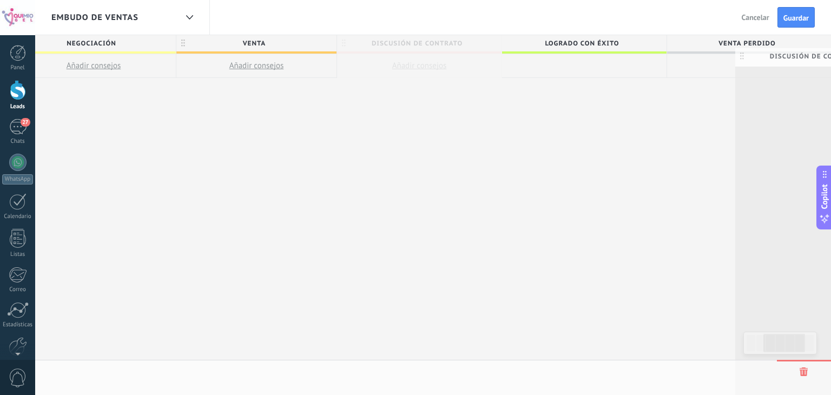
drag, startPoint x: 522, startPoint y: 43, endPoint x: 742, endPoint y: 55, distance: 220.1
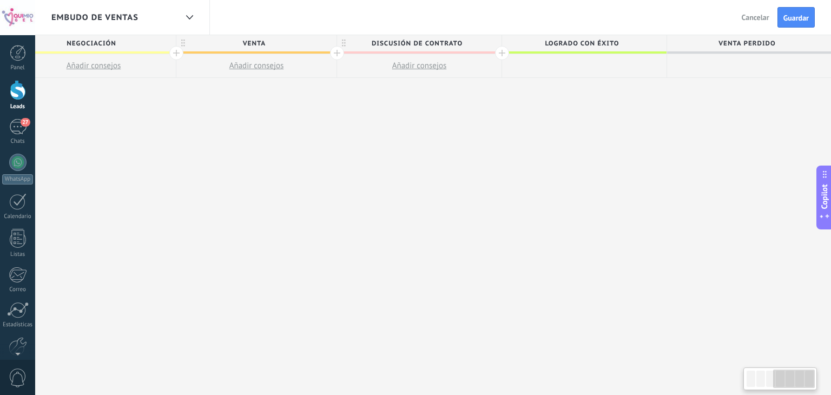
click at [684, 41] on span "Venta Perdido" at bounding box center [746, 43] width 159 height 17
click at [468, 43] on span "Discusión de contrato" at bounding box center [416, 43] width 159 height 17
click at [478, 47] on body ".abccls-1,.abccls-2{fill-rule:evenodd}.abccls-2{fill:#fff} .abfcls-1{fill:none}…" at bounding box center [415, 197] width 831 height 395
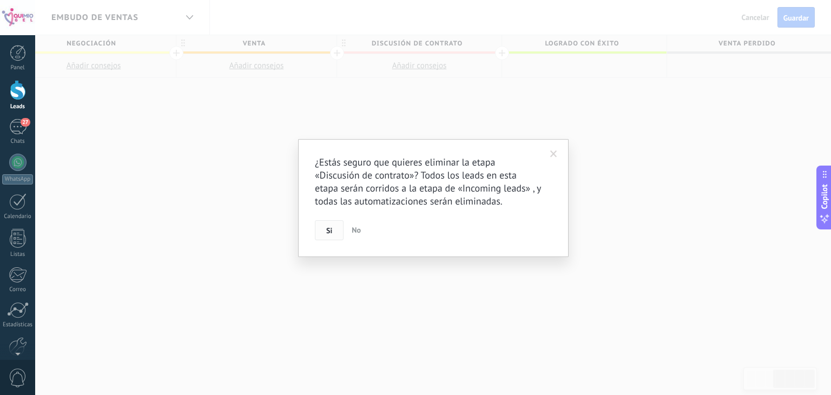
click at [330, 221] on button "Si" at bounding box center [329, 230] width 29 height 21
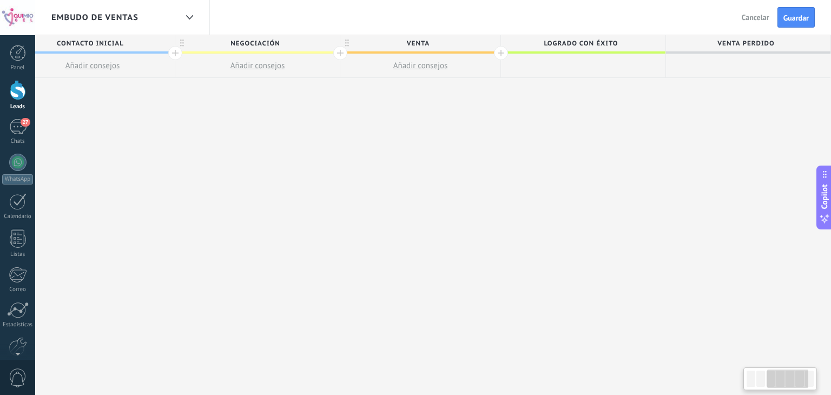
scroll to position [0, 364]
click at [527, 41] on span "Logrado con éxito" at bounding box center [581, 43] width 159 height 17
type input "*********"
click at [699, 236] on div "**********" at bounding box center [339, 215] width 986 height 360
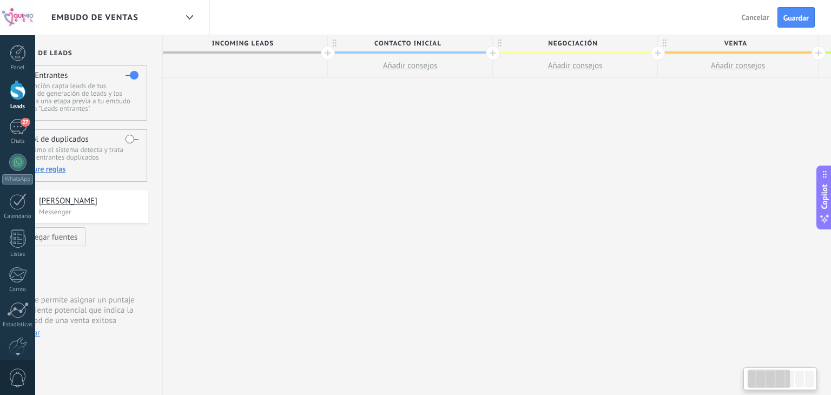
scroll to position [0, 0]
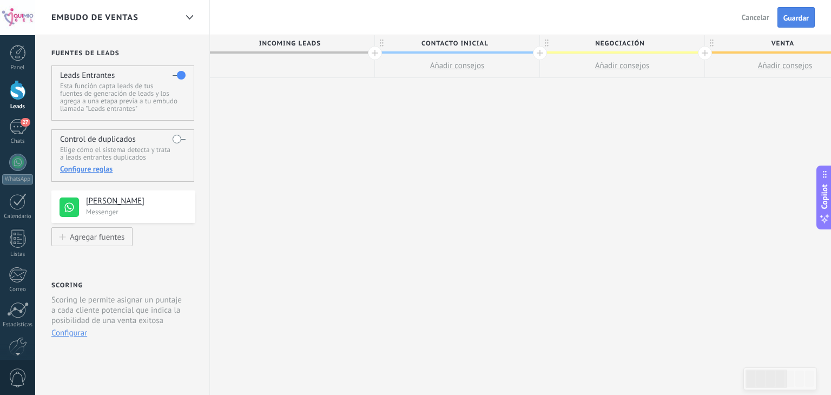
click at [797, 17] on span "Guardar" at bounding box center [796, 18] width 25 height 8
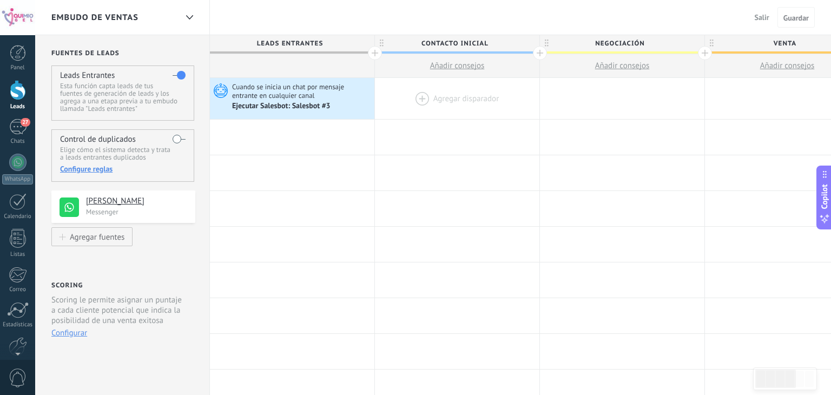
click at [471, 97] on div at bounding box center [457, 98] width 165 height 41
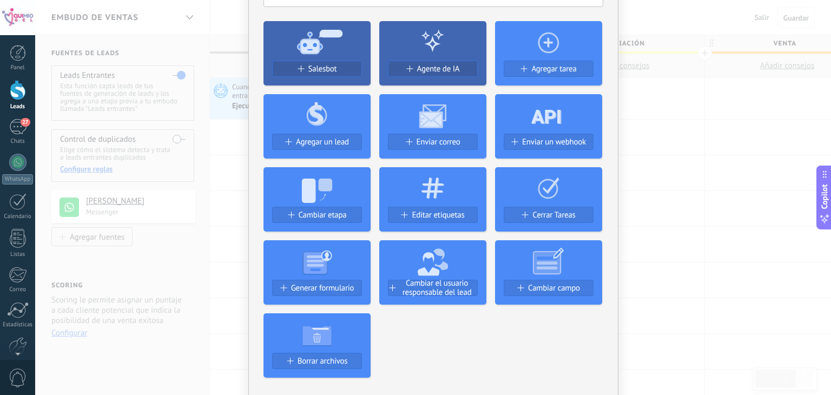
scroll to position [74, 0]
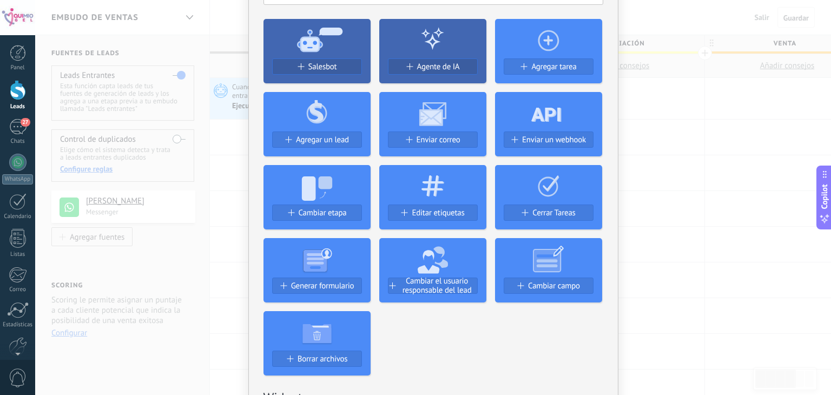
click at [651, 147] on div "No hay resultados Salesbot Agente de IA Agregar tarea Agregar un lead Enviar co…" at bounding box center [433, 197] width 796 height 395
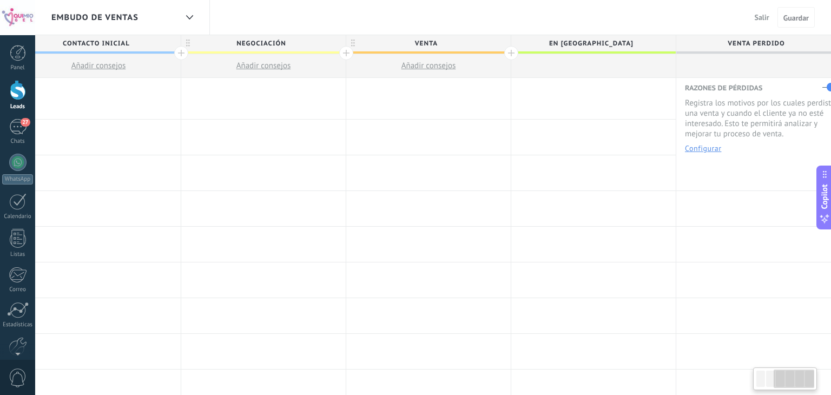
scroll to position [0, 367]
click at [577, 102] on div at bounding box center [585, 98] width 165 height 41
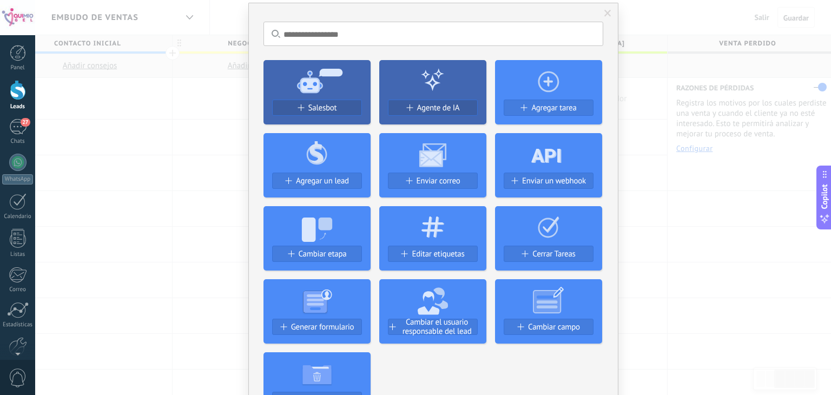
scroll to position [0, 0]
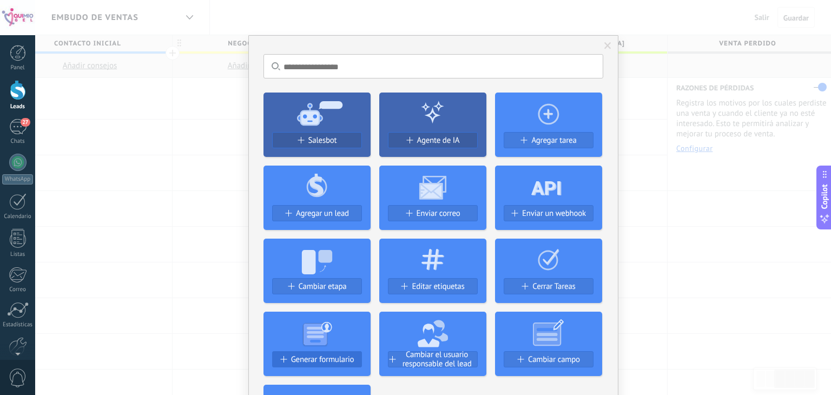
click at [342, 353] on button "Generar formulario" at bounding box center [317, 359] width 90 height 16
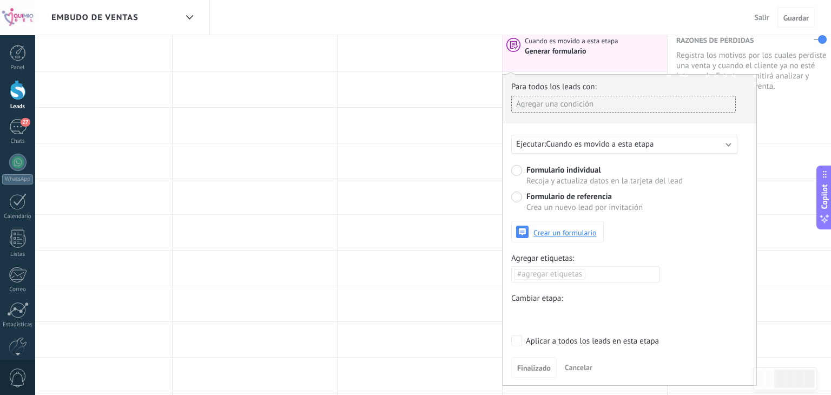
scroll to position [54, 0]
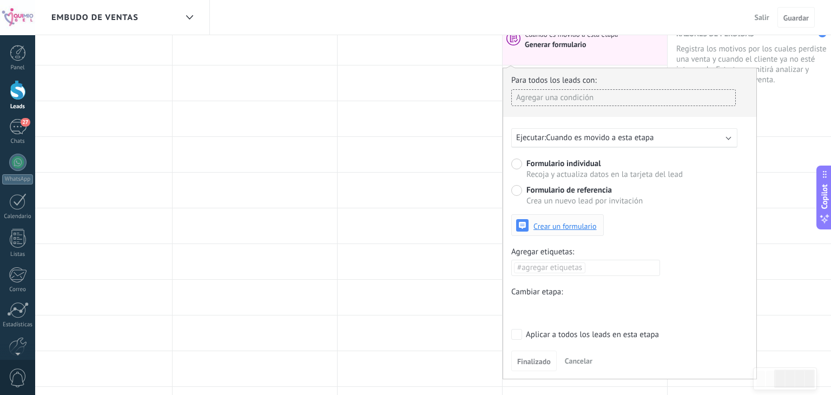
click at [582, 232] on button "Crear un formulario" at bounding box center [557, 225] width 93 height 22
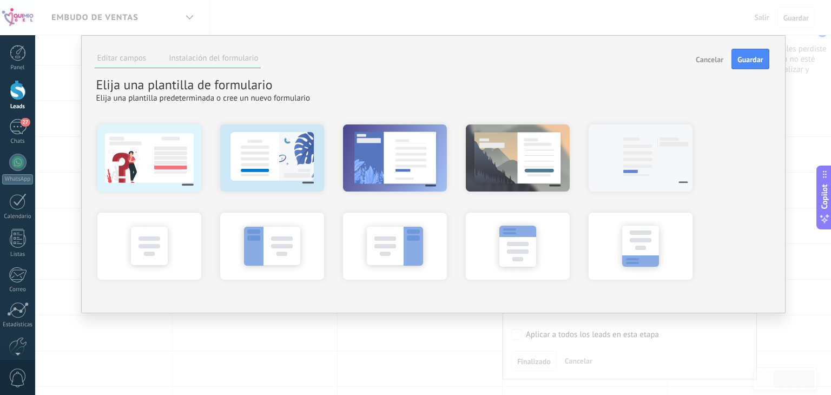
click at [709, 58] on span "Cancelar" at bounding box center [710, 60] width 28 height 8
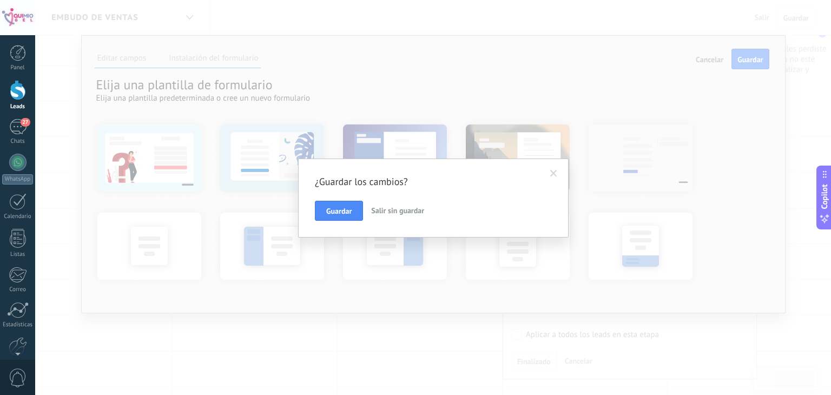
click at [396, 215] on button "Salir sin guardar" at bounding box center [398, 211] width 62 height 21
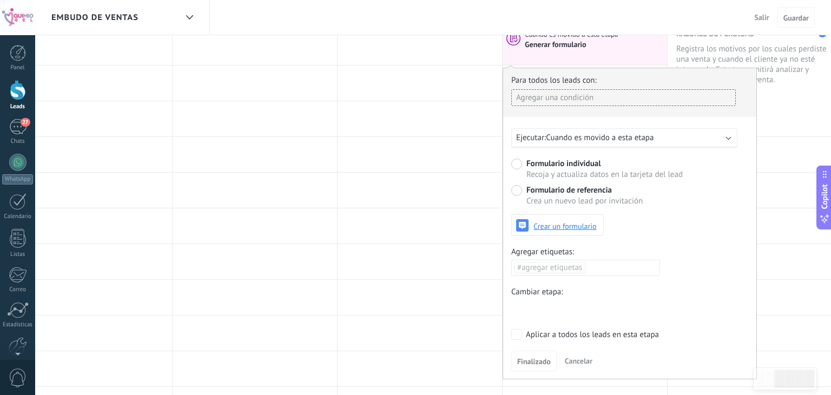
scroll to position [0, 0]
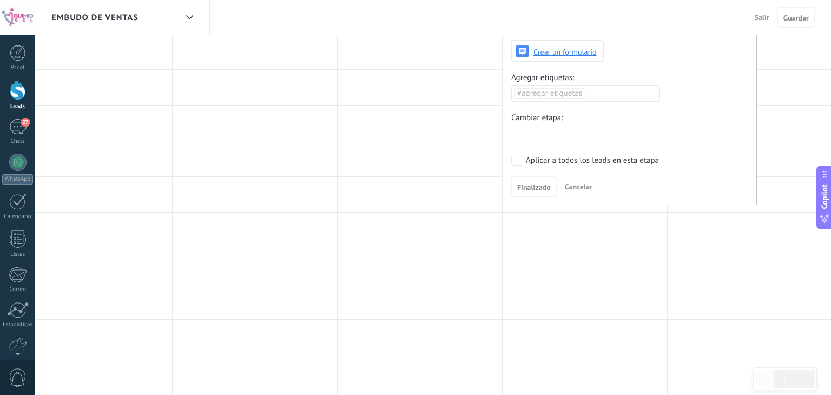
click at [586, 188] on span "Cancelar" at bounding box center [579, 187] width 28 height 10
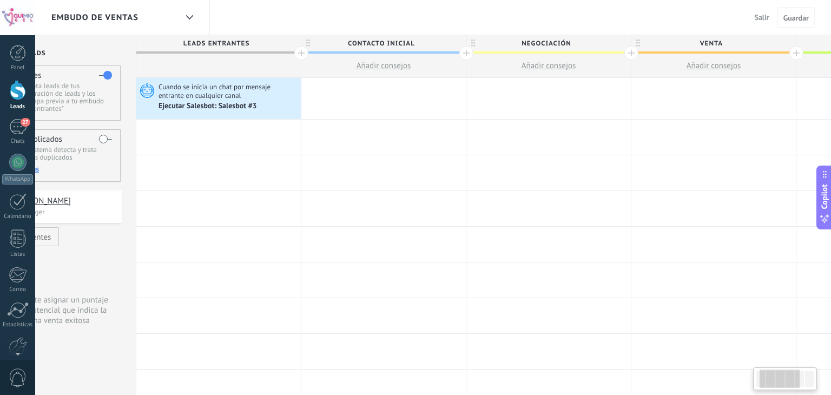
scroll to position [0, 71]
click at [403, 64] on span "Añadir consejos" at bounding box center [386, 66] width 55 height 10
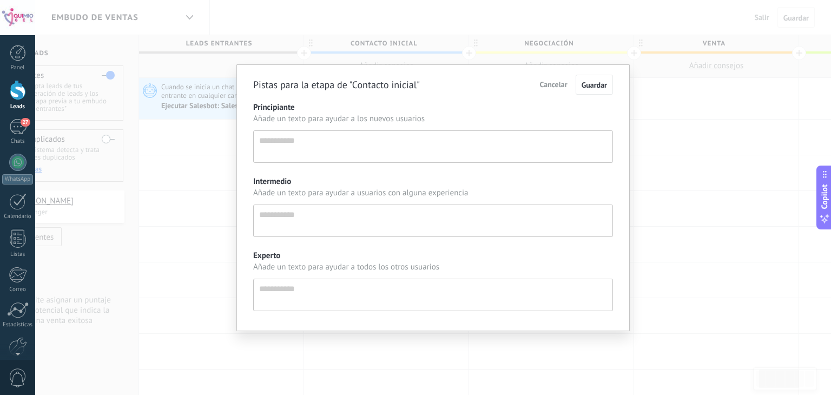
scroll to position [10, 0]
click at [557, 88] on span "Cancelar" at bounding box center [554, 85] width 28 height 10
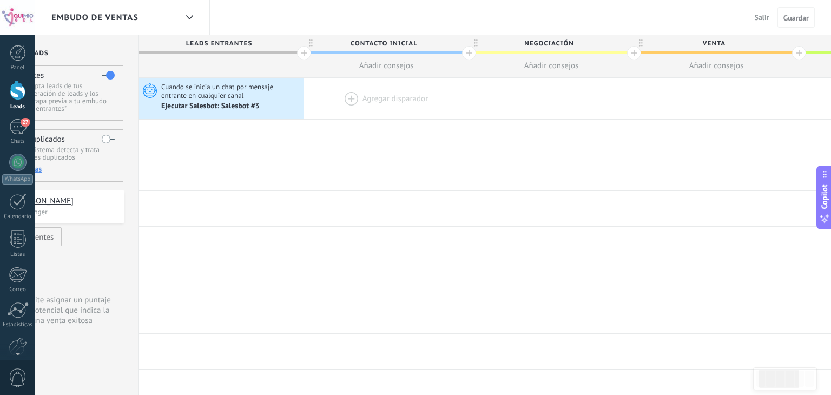
click at [414, 111] on div at bounding box center [386, 98] width 165 height 41
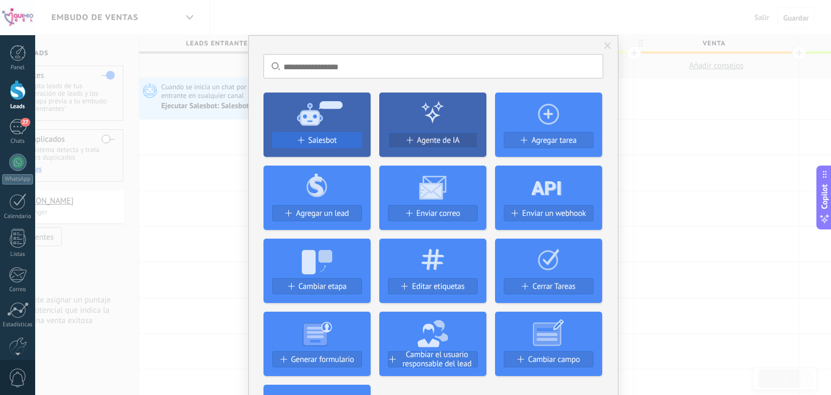
click at [339, 145] on div "Salesbot" at bounding box center [317, 140] width 89 height 9
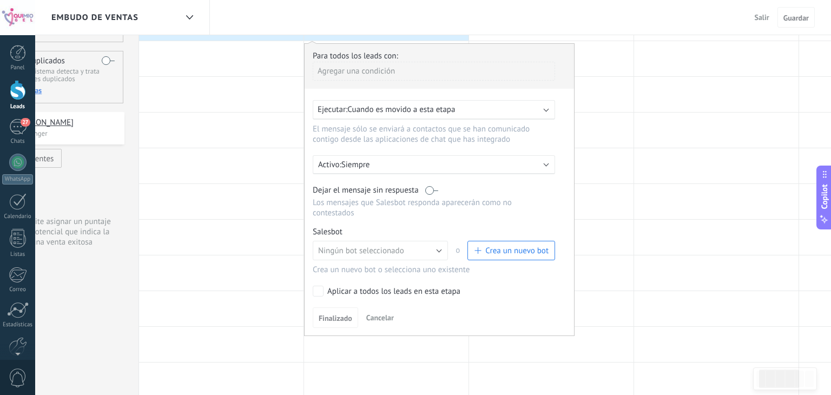
scroll to position [118, 0]
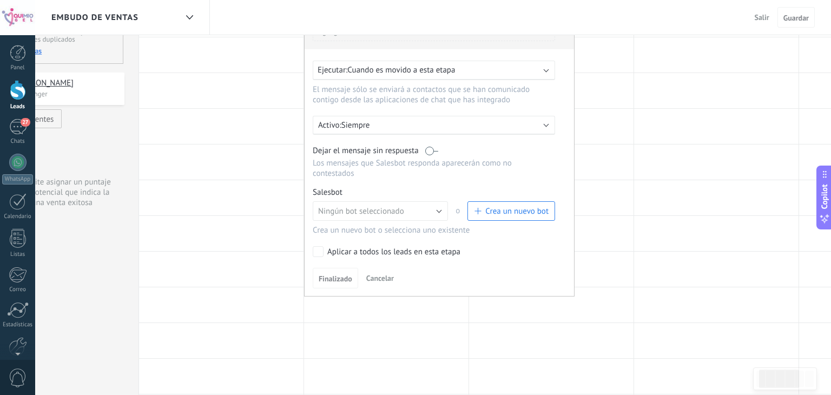
click at [502, 206] on span "Crea un nuevo bot" at bounding box center [516, 211] width 63 height 10
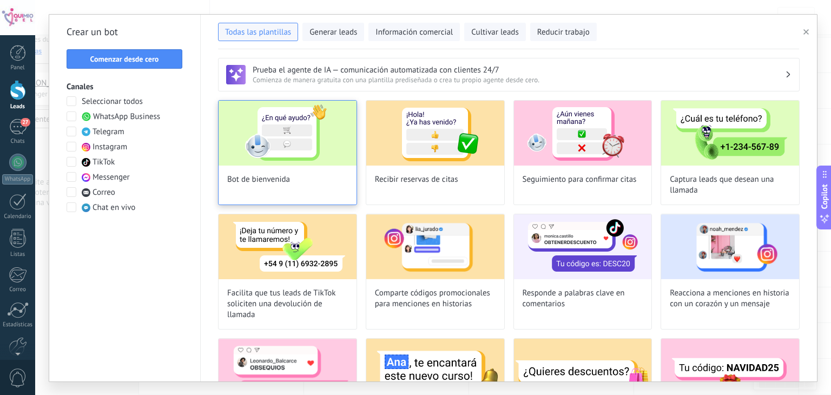
click at [317, 158] on img at bounding box center [288, 133] width 138 height 65
type input "**********"
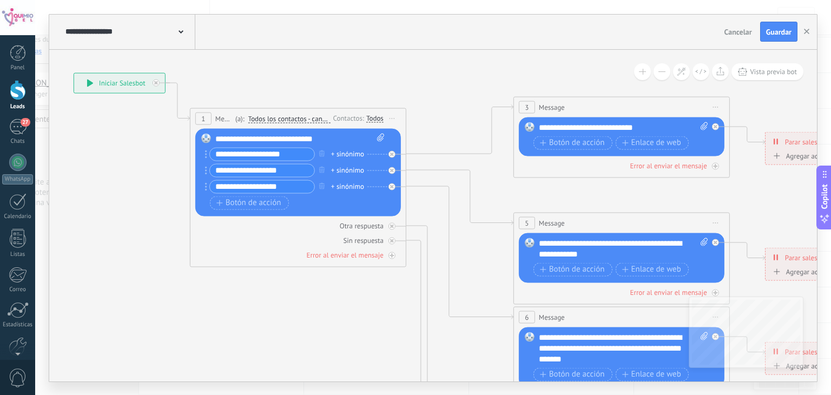
drag, startPoint x: 645, startPoint y: 172, endPoint x: 439, endPoint y: 114, distance: 213.7
click at [439, 114] on icon at bounding box center [646, 348] width 1687 height 1093
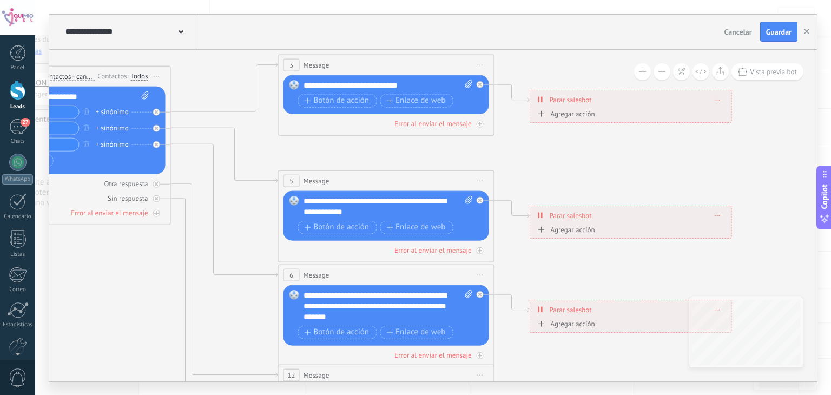
drag, startPoint x: 436, startPoint y: 159, endPoint x: 200, endPoint y: 116, distance: 240.3
click at [200, 116] on icon at bounding box center [411, 306] width 1687 height 1093
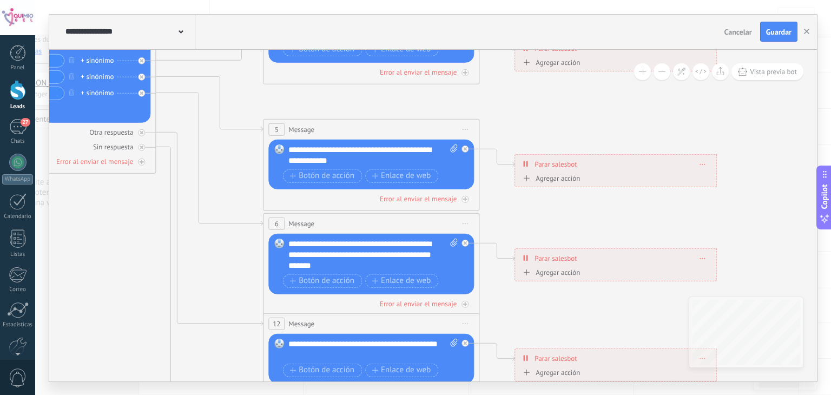
drag, startPoint x: 358, startPoint y: 154, endPoint x: 344, endPoint y: 104, distance: 52.3
click at [344, 104] on icon at bounding box center [395, 254] width 1687 height 1093
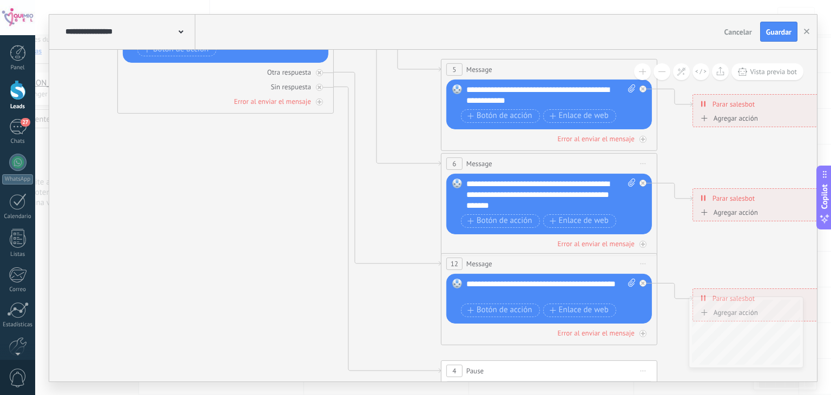
drag, startPoint x: 228, startPoint y: 304, endPoint x: 406, endPoint y: 244, distance: 187.4
click at [406, 244] on icon at bounding box center [573, 194] width 1687 height 1093
click at [744, 36] on span "Cancelar" at bounding box center [739, 32] width 28 height 10
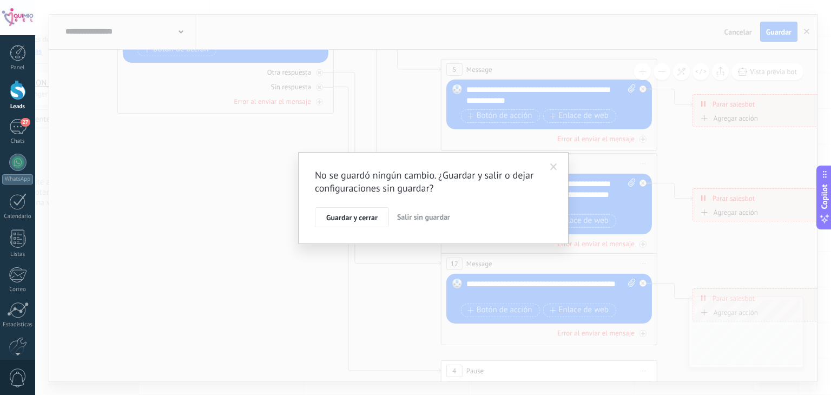
click at [422, 215] on span "Salir sin guardar" at bounding box center [423, 217] width 53 height 10
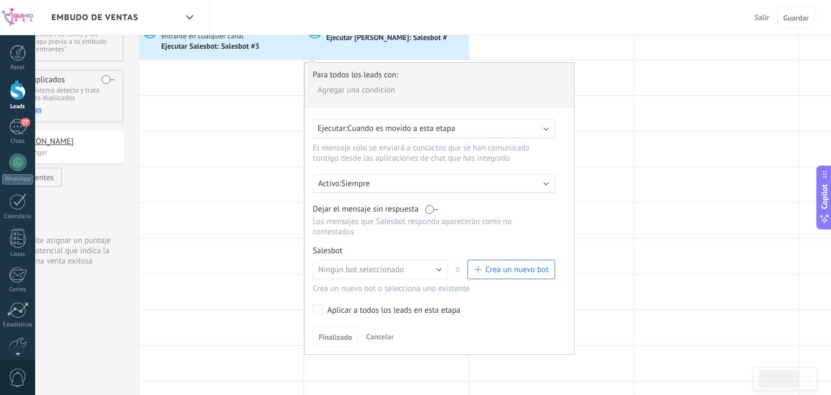
scroll to position [57, 0]
click at [517, 270] on button "Crea un nuevo bot" at bounding box center [512, 271] width 88 height 19
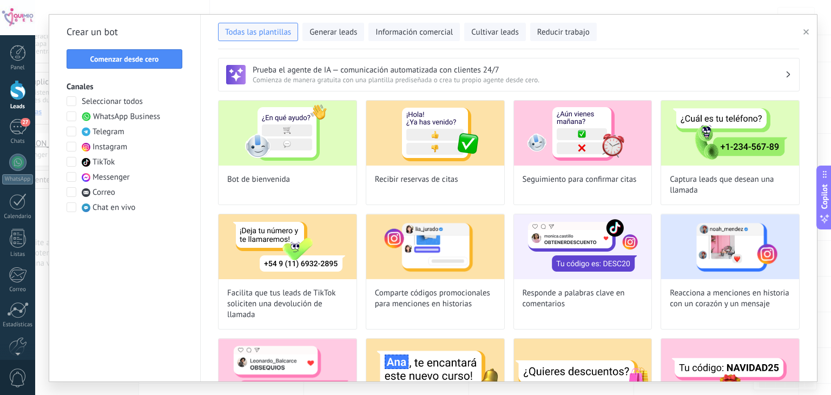
click at [70, 117] on span at bounding box center [72, 116] width 10 height 10
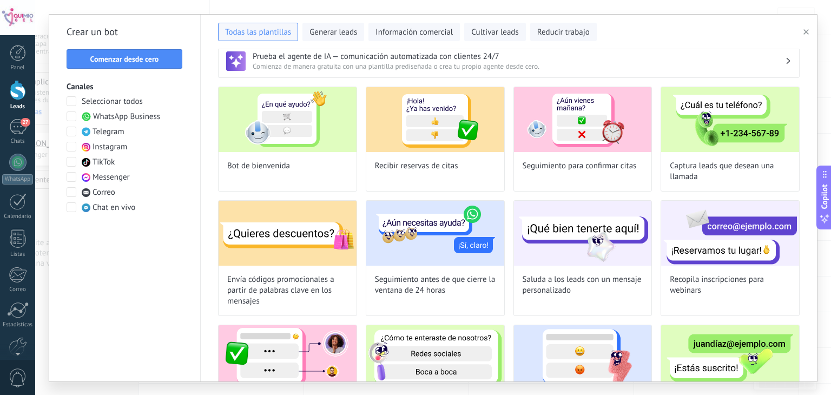
scroll to position [0, 0]
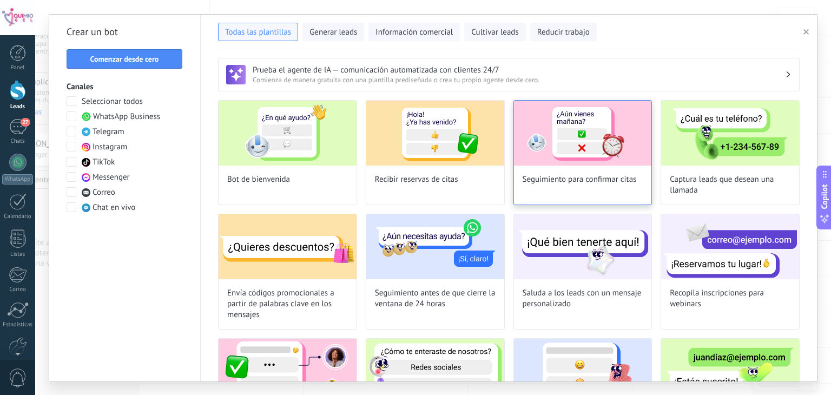
click at [609, 162] on img at bounding box center [583, 133] width 138 height 65
type input "**********"
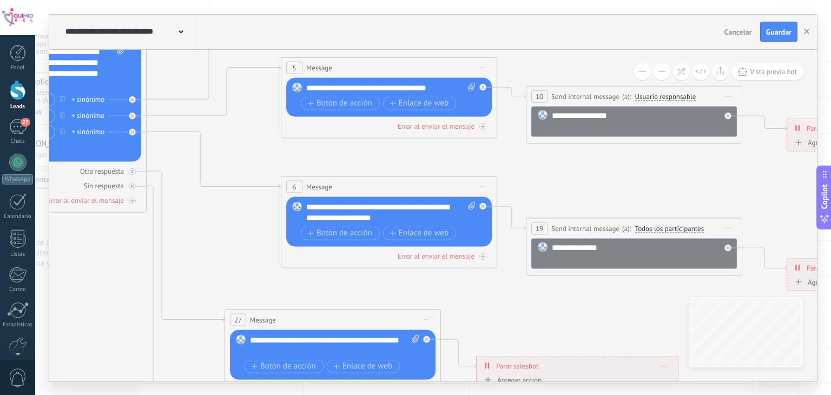
drag, startPoint x: 585, startPoint y: 235, endPoint x: 287, endPoint y: 145, distance: 311.5
click at [287, 145] on icon at bounding box center [609, 260] width 2132 height 1181
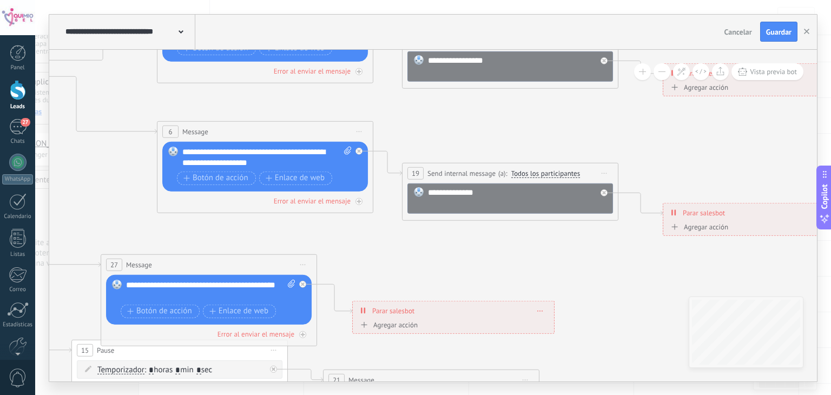
drag, startPoint x: 556, startPoint y: 179, endPoint x: 436, endPoint y: 126, distance: 131.6
click at [436, 126] on icon at bounding box center [485, 205] width 2132 height 1181
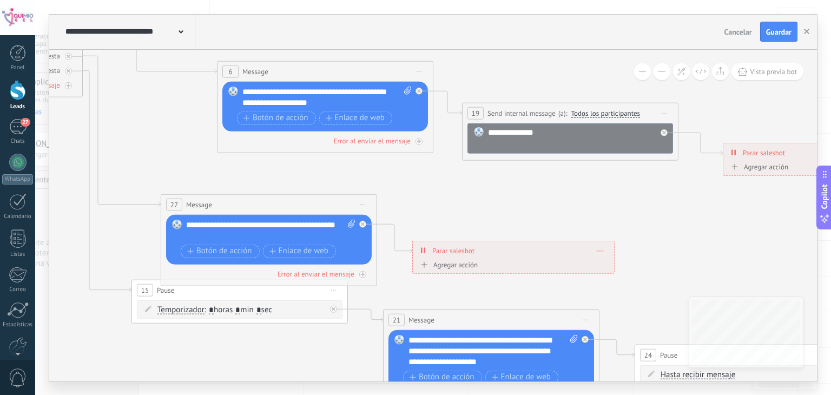
drag, startPoint x: 375, startPoint y: 225, endPoint x: 432, endPoint y: 164, distance: 83.5
click at [432, 164] on icon at bounding box center [545, 145] width 2132 height 1181
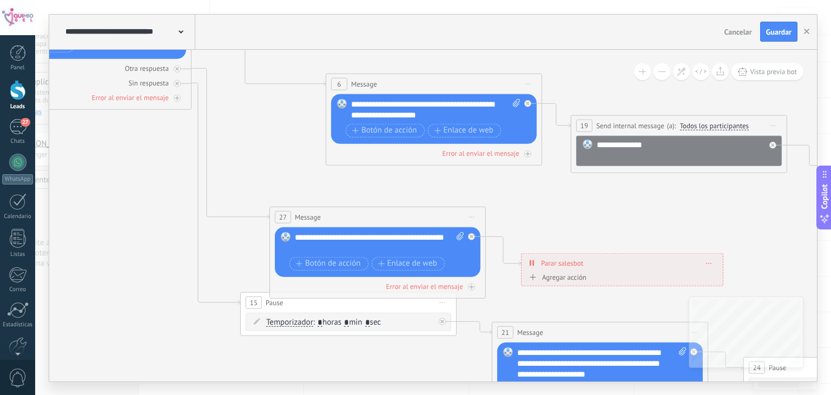
drag, startPoint x: 445, startPoint y: 202, endPoint x: 553, endPoint y: 214, distance: 108.8
click at [553, 214] on icon at bounding box center [654, 157] width 2132 height 1181
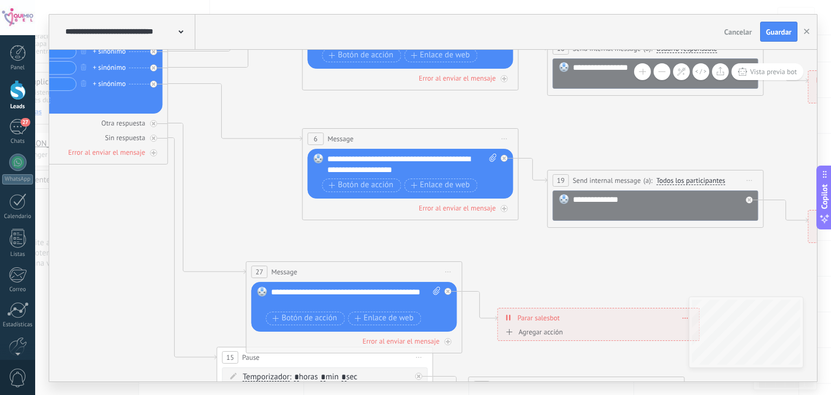
drag, startPoint x: 553, startPoint y: 214, endPoint x: 530, endPoint y: 270, distance: 60.7
click at [530, 270] on icon at bounding box center [630, 212] width 2132 height 1181
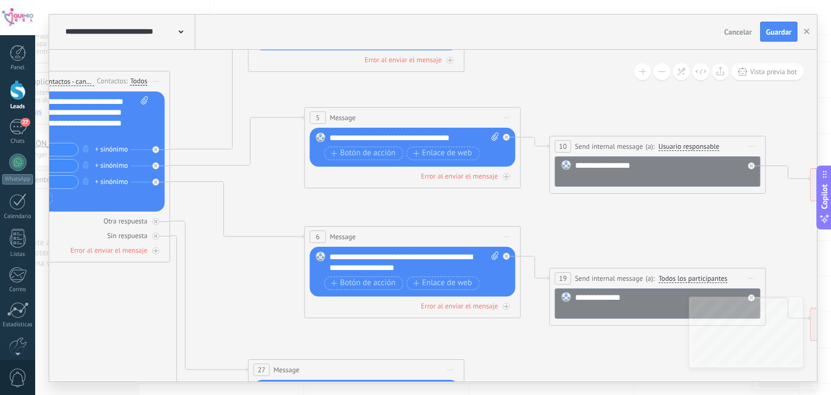
drag, startPoint x: 257, startPoint y: 181, endPoint x: 258, endPoint y: 278, distance: 96.9
click at [258, 278] on icon at bounding box center [632, 310] width 2132 height 1181
click at [732, 36] on span "Cancelar" at bounding box center [739, 32] width 28 height 10
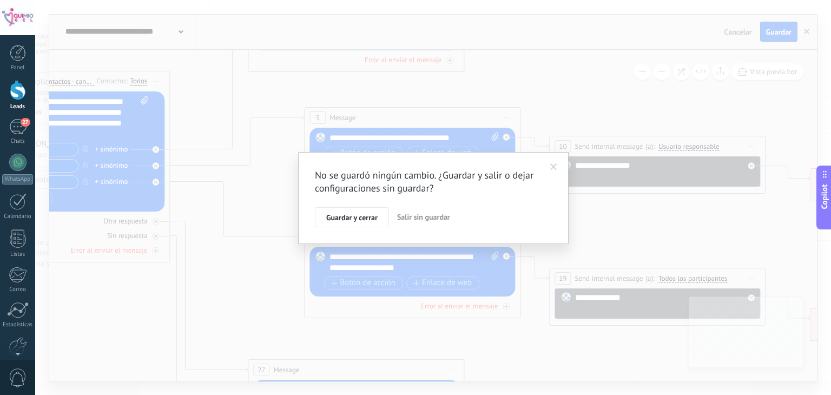
click at [416, 211] on button "Salir sin guardar" at bounding box center [424, 217] width 62 height 21
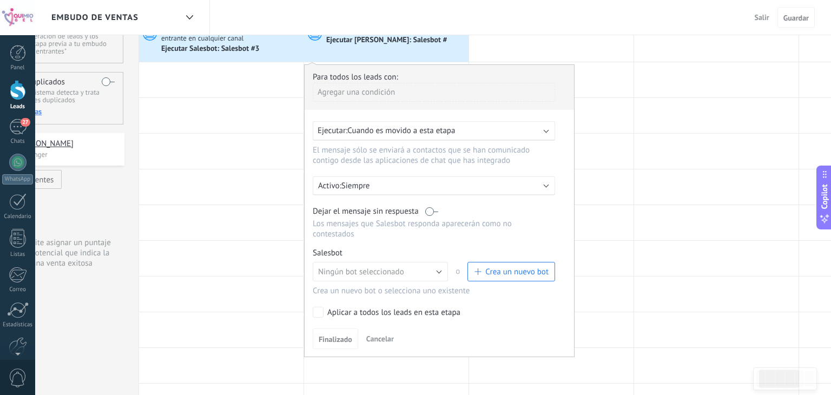
click at [513, 270] on button "Crea un nuevo bot" at bounding box center [512, 271] width 88 height 19
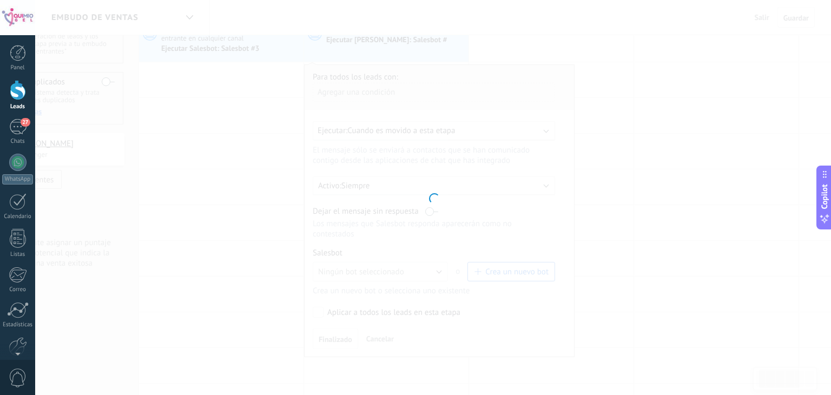
type input "**********"
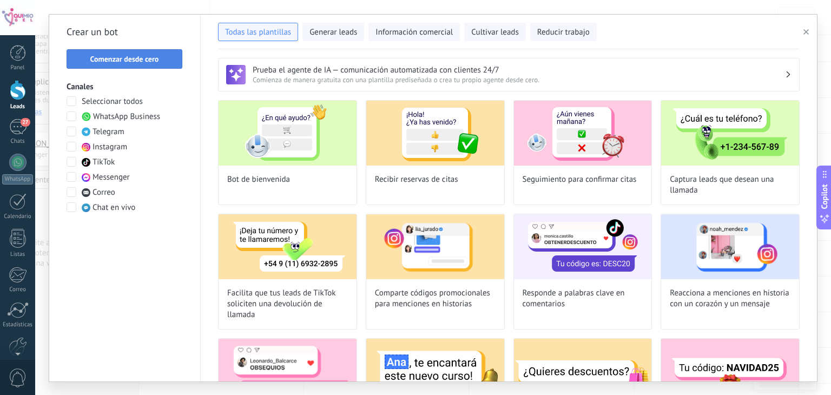
click at [168, 55] on span "Comenzar desde cero" at bounding box center [125, 59] width 104 height 8
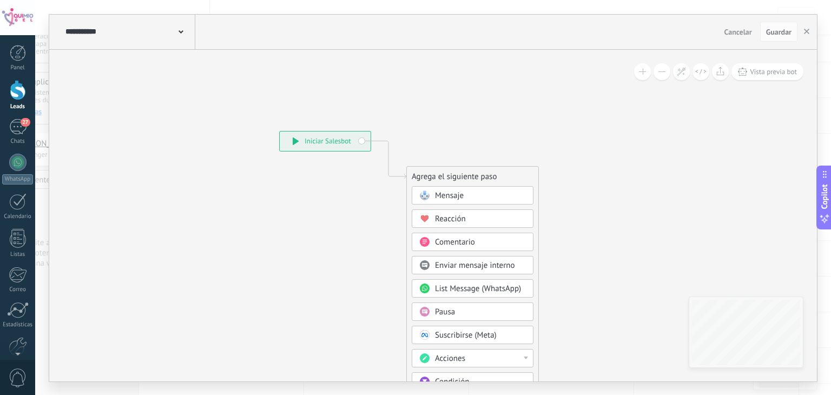
click at [443, 200] on div "Mensaje" at bounding box center [473, 195] width 122 height 18
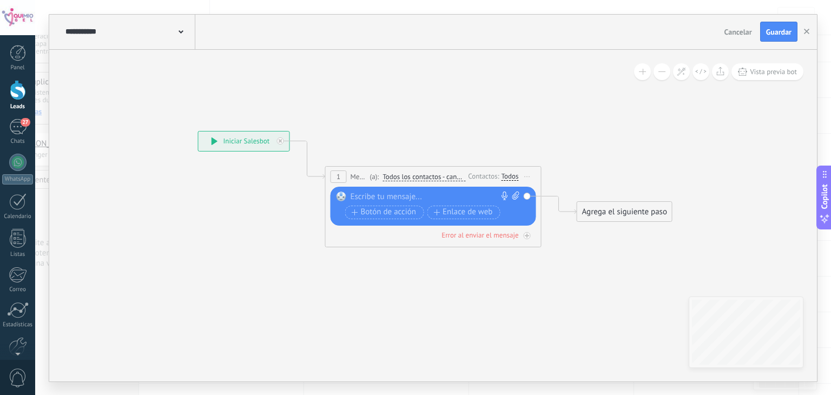
click at [514, 195] on icon at bounding box center [516, 196] width 7 height 8
click input "Subir" at bounding box center [0, 0] width 0 height 0
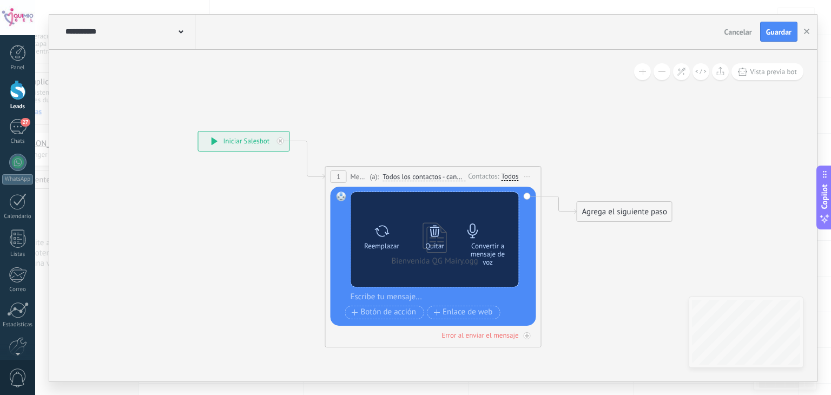
click at [483, 244] on div "Convertir a mensaje de voz" at bounding box center [487, 254] width 45 height 24
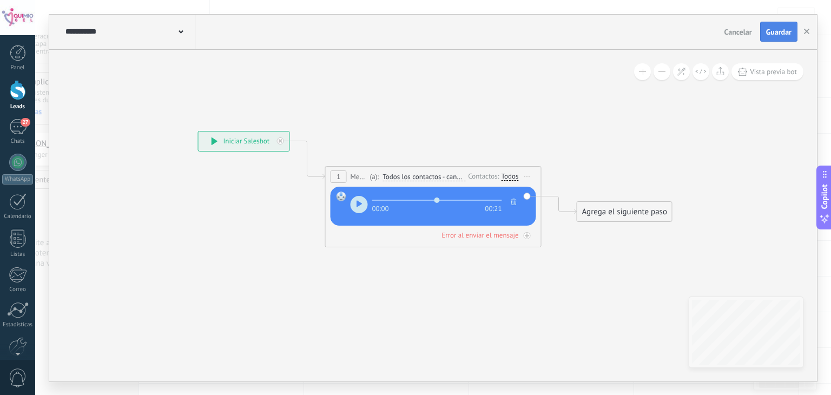
click at [789, 25] on button "Guardar" at bounding box center [778, 32] width 37 height 21
click at [733, 38] on button "Cancelar" at bounding box center [738, 32] width 36 height 16
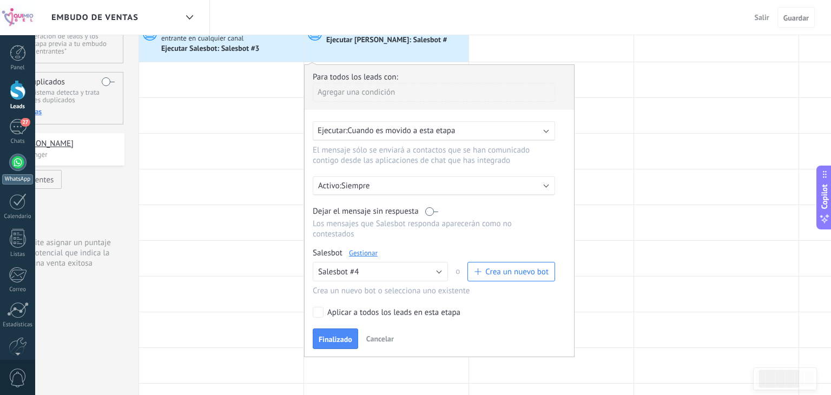
click at [18, 160] on div at bounding box center [17, 162] width 17 height 17
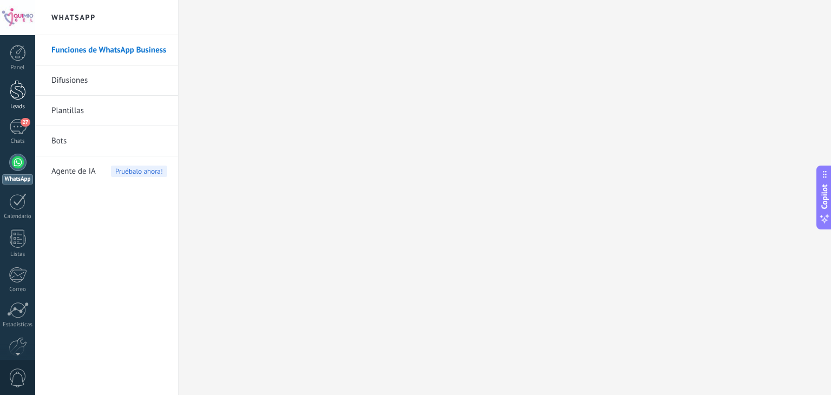
click at [27, 94] on link "Leads" at bounding box center [17, 95] width 35 height 30
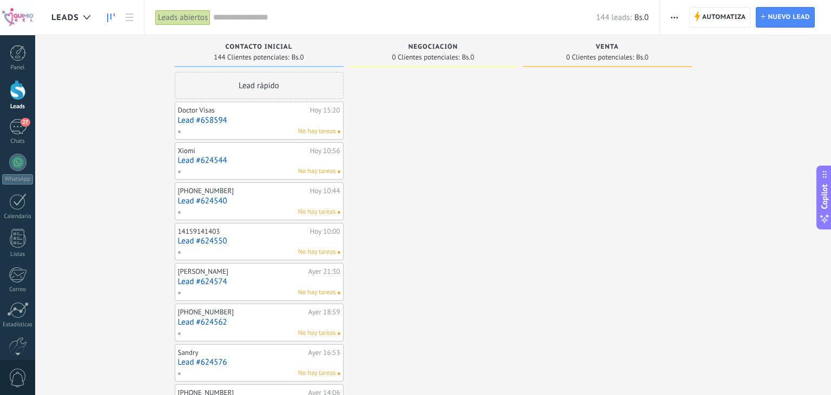
click at [332, 124] on link "Lead #658594" at bounding box center [259, 120] width 162 height 9
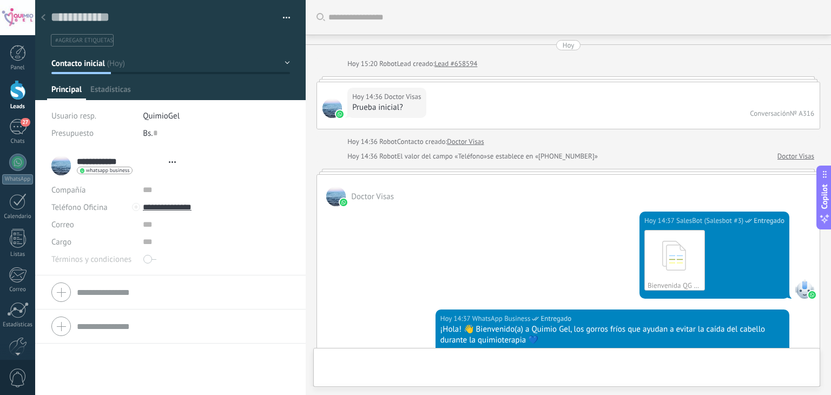
type textarea "**********"
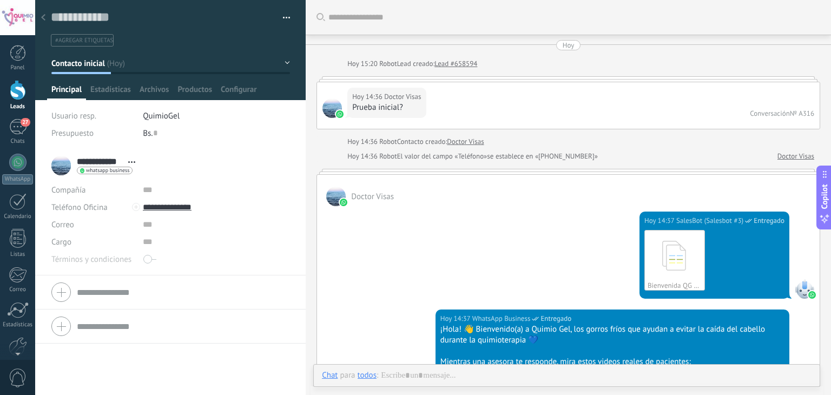
scroll to position [1511, 0]
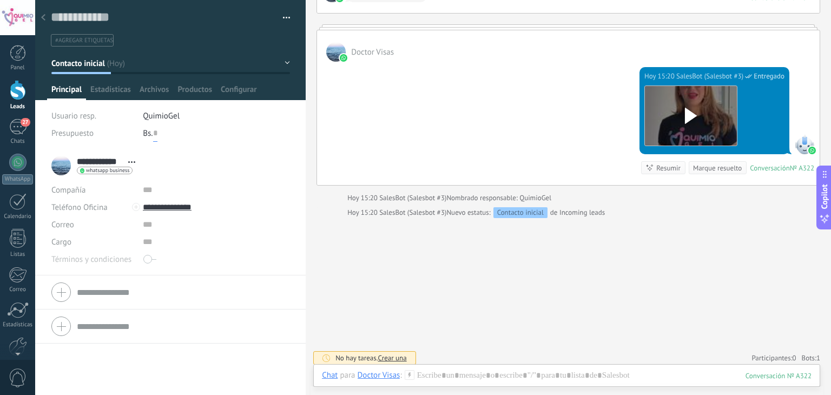
click at [155, 132] on input "text" at bounding box center [155, 132] width 4 height 17
type input "***"
click at [182, 165] on div "**********" at bounding box center [170, 165] width 238 height 27
click at [47, 19] on div at bounding box center [43, 18] width 15 height 21
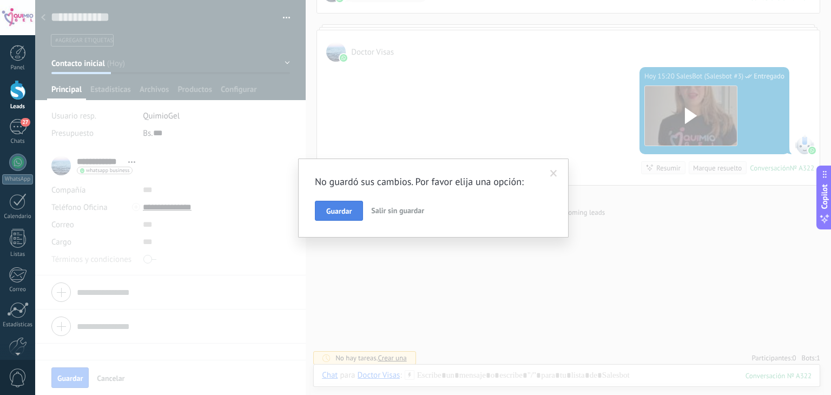
click at [345, 208] on span "Guardar" at bounding box center [338, 211] width 25 height 8
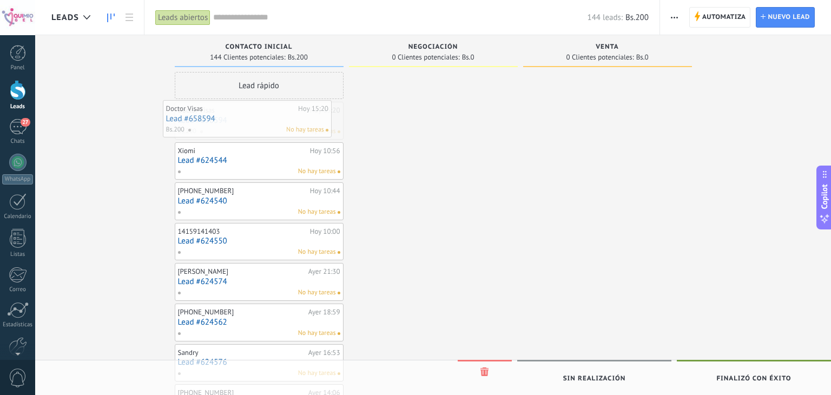
drag, startPoint x: 342, startPoint y: 120, endPoint x: 330, endPoint y: 118, distance: 12.0
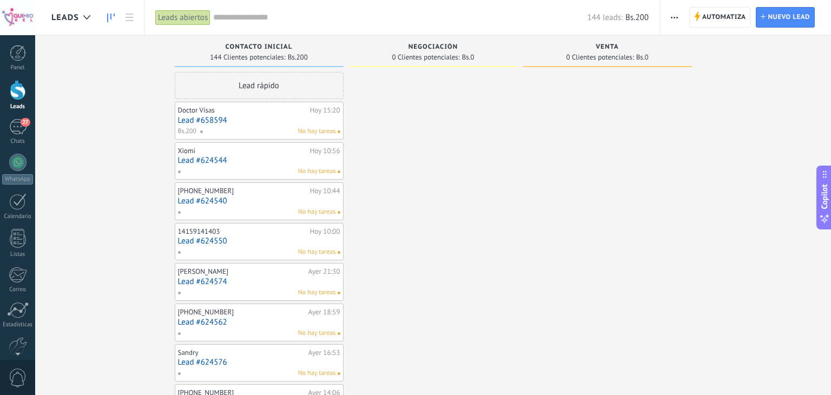
click at [328, 117] on link "Lead #658594" at bounding box center [259, 120] width 162 height 9
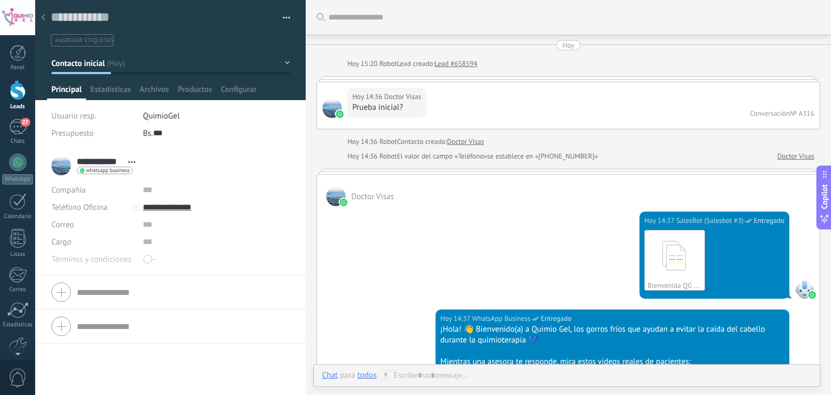
scroll to position [1528, 0]
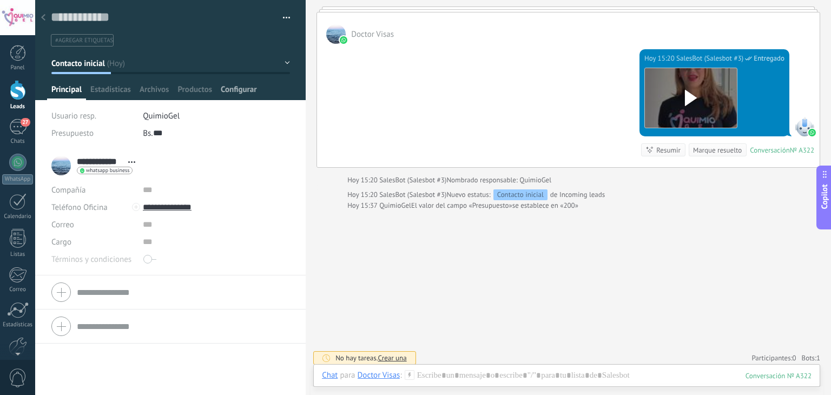
click at [232, 98] on span "Configurar" at bounding box center [239, 92] width 36 height 16
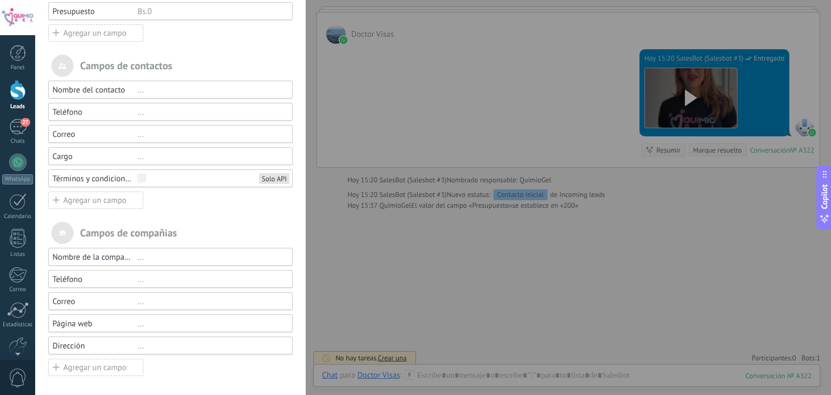
scroll to position [0, 0]
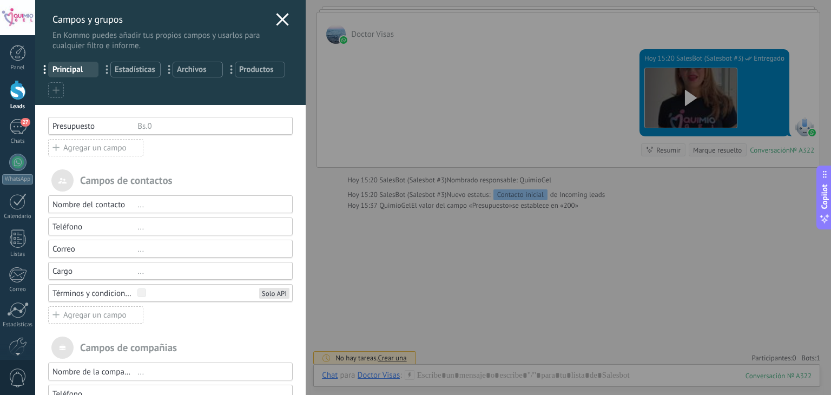
click at [278, 24] on icon at bounding box center [282, 19] width 13 height 13
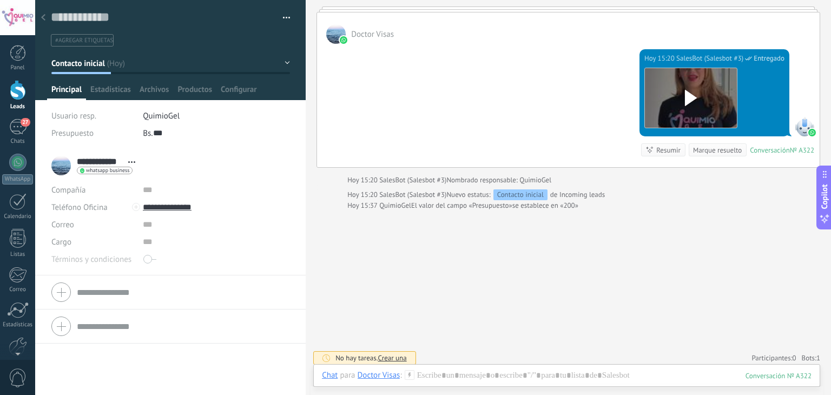
click at [40, 18] on div at bounding box center [43, 18] width 15 height 21
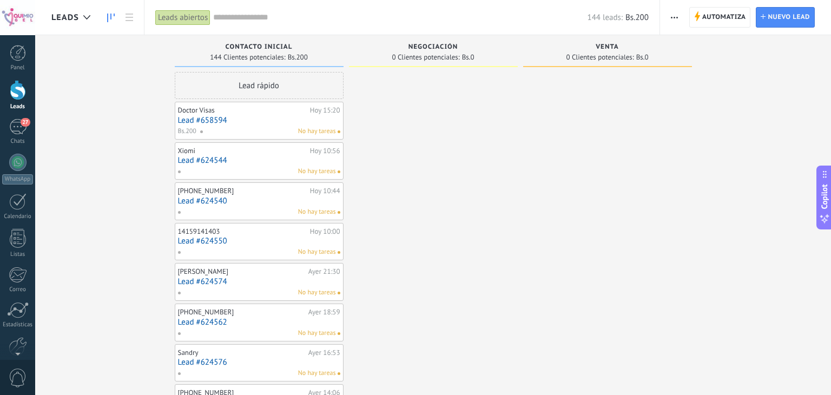
click at [301, 118] on link "Lead #658594" at bounding box center [259, 120] width 162 height 9
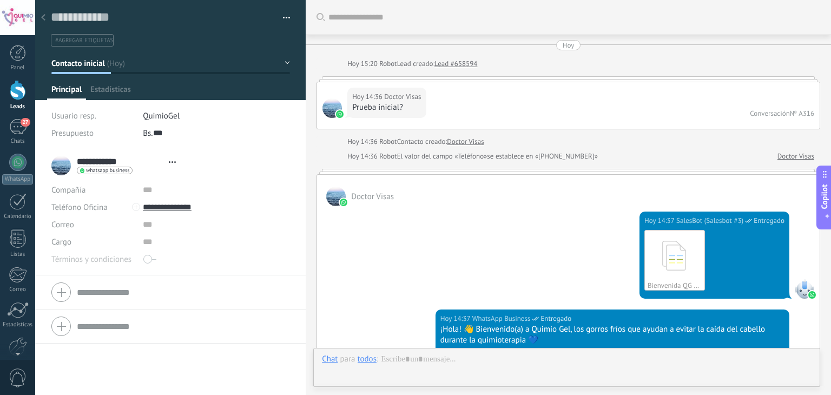
type textarea "**********"
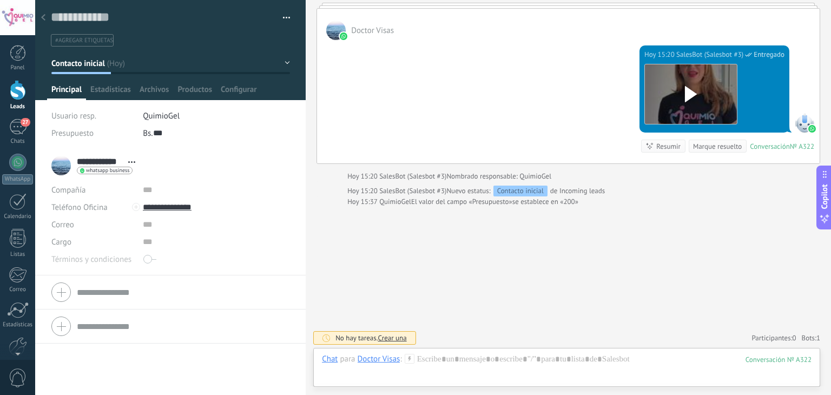
scroll to position [1528, 0]
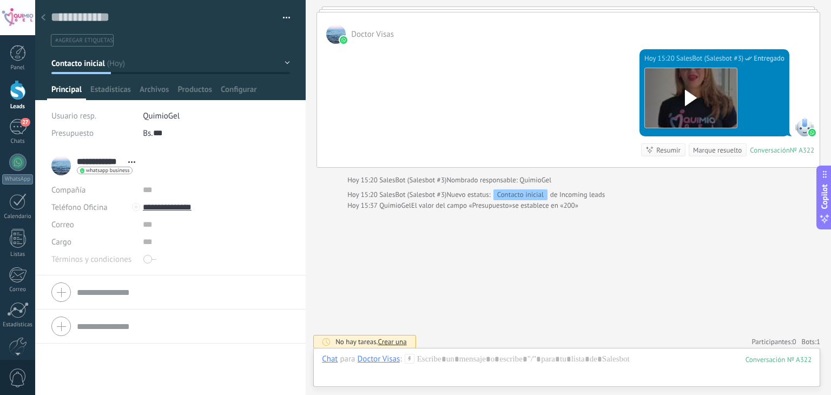
click at [284, 15] on button "button" at bounding box center [283, 18] width 16 height 16
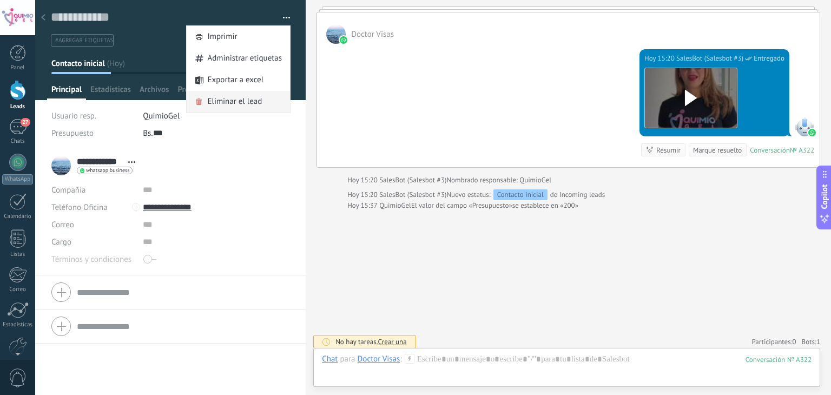
click at [207, 99] on span "Eliminar el lead" at bounding box center [234, 102] width 55 height 22
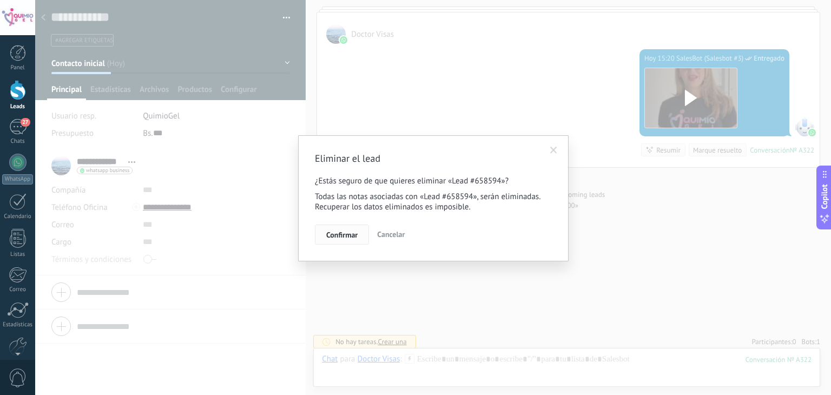
click at [325, 225] on button "Confirmar" at bounding box center [342, 235] width 54 height 21
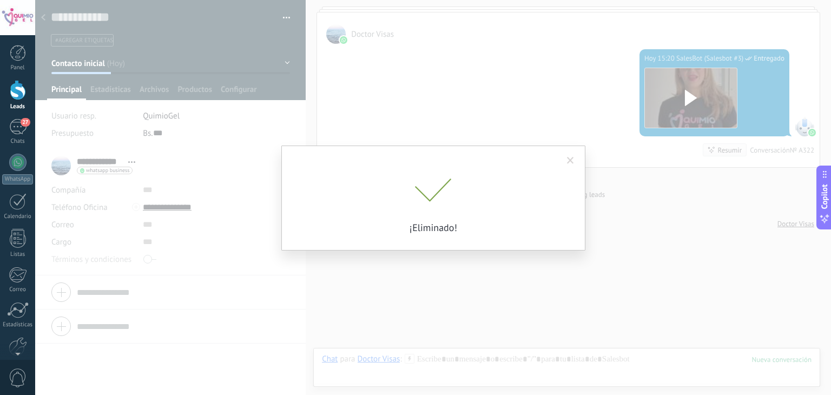
scroll to position [1543, 0]
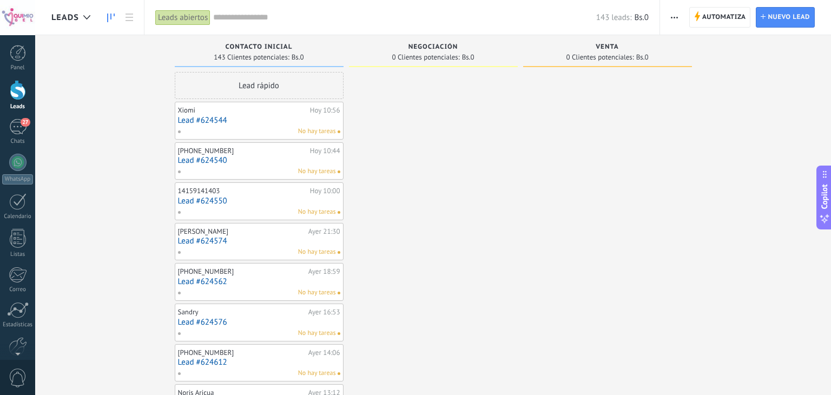
click at [680, 17] on button "button" at bounding box center [675, 17] width 16 height 21
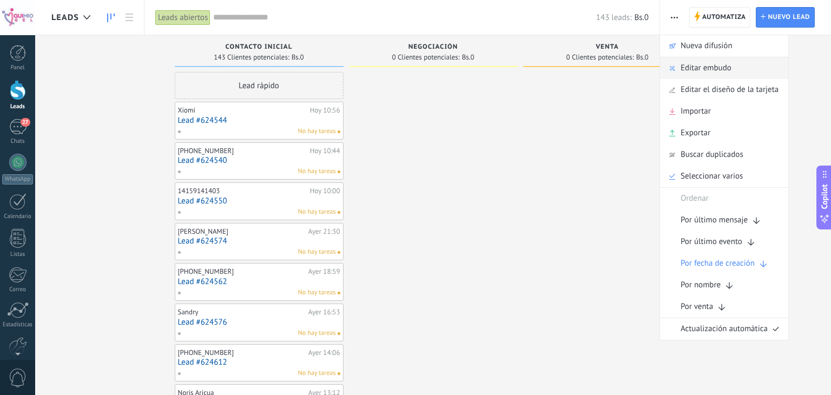
click at [691, 76] on span "Editar embudo" at bounding box center [706, 68] width 51 height 22
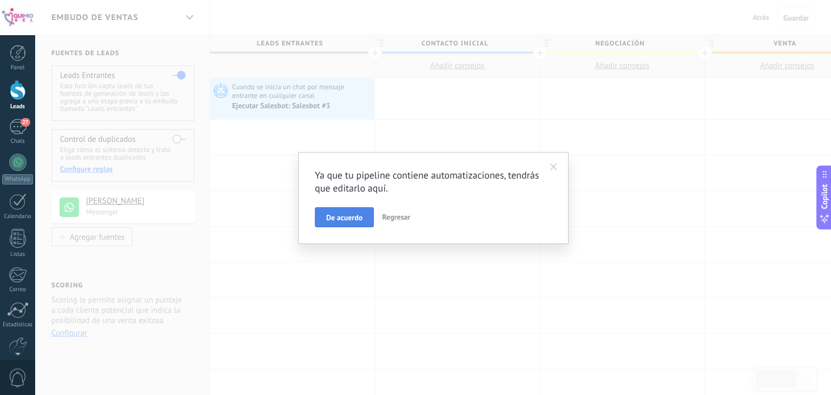
click at [361, 217] on span "De acuerdo" at bounding box center [344, 218] width 36 height 8
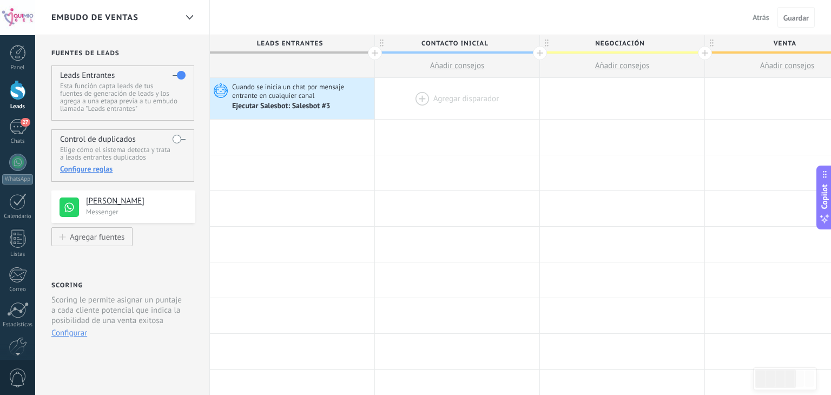
click at [430, 95] on div at bounding box center [457, 98] width 165 height 41
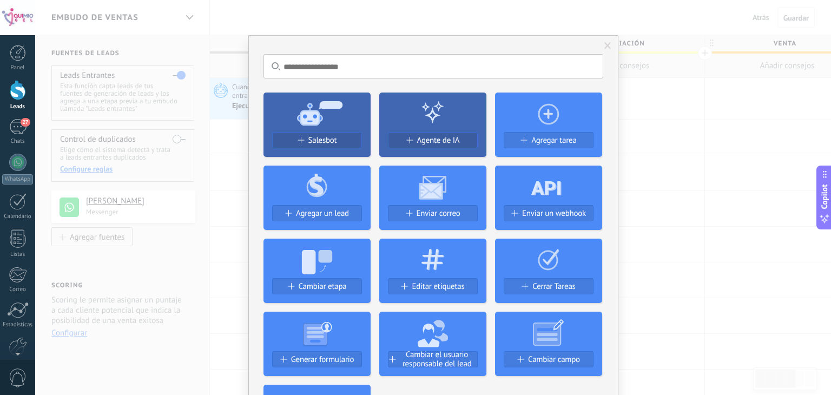
click at [333, 116] on icon at bounding box center [317, 112] width 107 height 39
click at [321, 136] on span "Salesbot" at bounding box center [322, 140] width 29 height 9
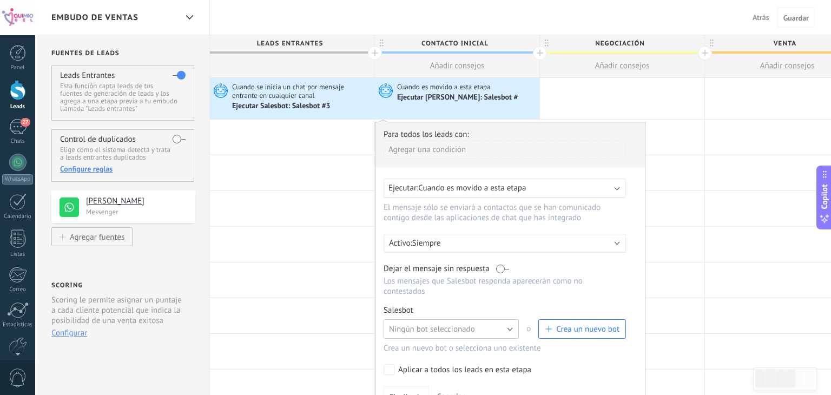
click at [453, 324] on span "Ningún bot seleccionado" at bounding box center [432, 329] width 86 height 10
click at [444, 343] on span "Salesbot #4" at bounding box center [446, 348] width 138 height 10
click at [408, 386] on button "Finalizado" at bounding box center [406, 396] width 45 height 21
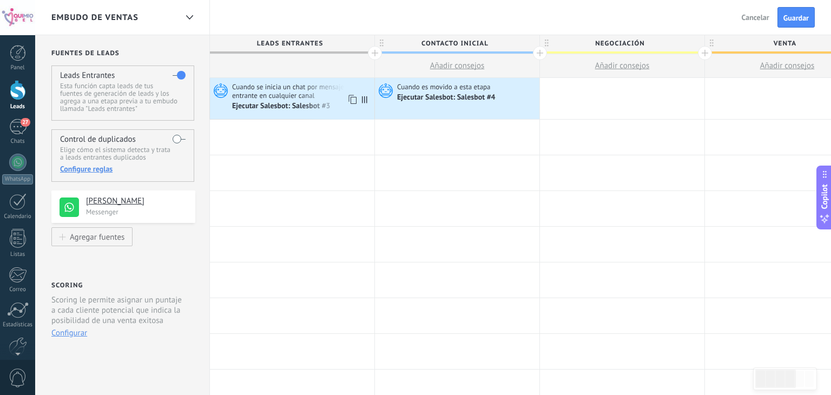
click at [314, 91] on span "Cuando se inicia un chat por mensaje entrante en cualquier canal" at bounding box center [302, 91] width 140 height 18
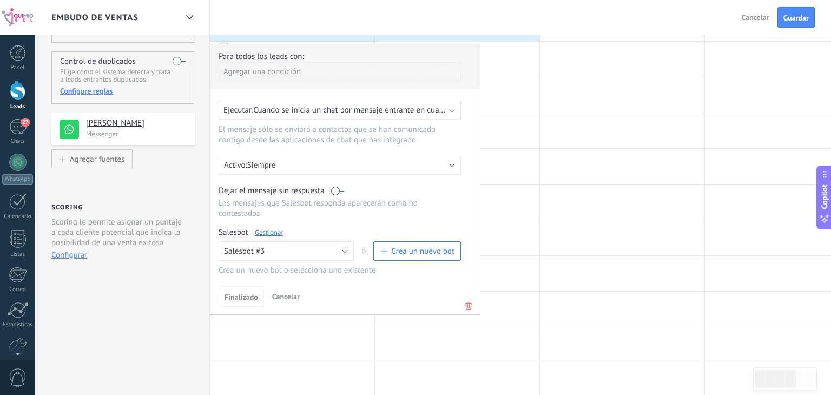
scroll to position [79, 0]
click at [317, 240] on button "Salesbot #3" at bounding box center [286, 249] width 135 height 19
click at [274, 227] on link "Gestionar" at bounding box center [269, 231] width 29 height 9
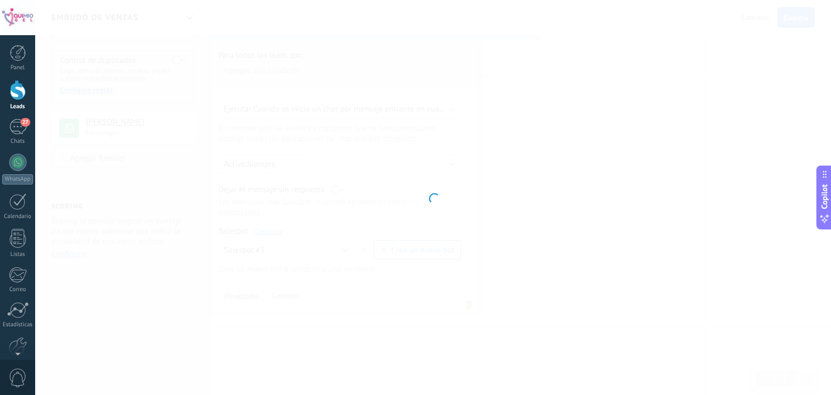
type input "**********"
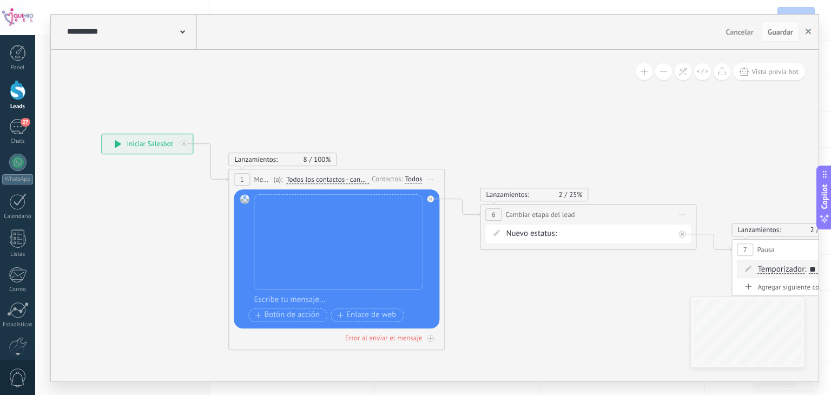
click at [812, 28] on button "button" at bounding box center [808, 32] width 16 height 21
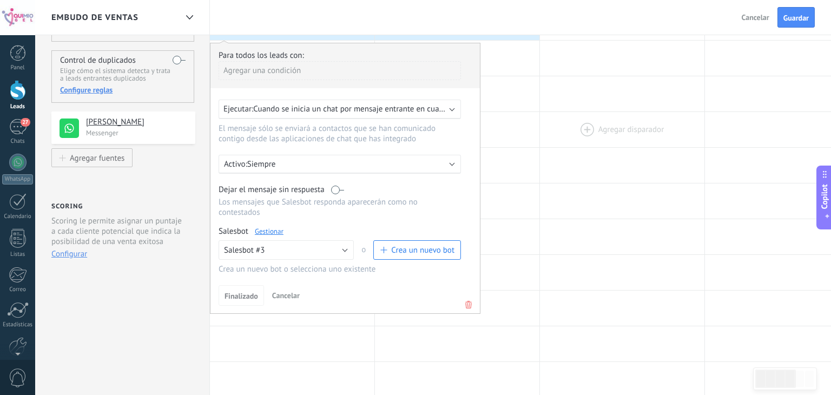
click at [575, 122] on div at bounding box center [622, 129] width 165 height 35
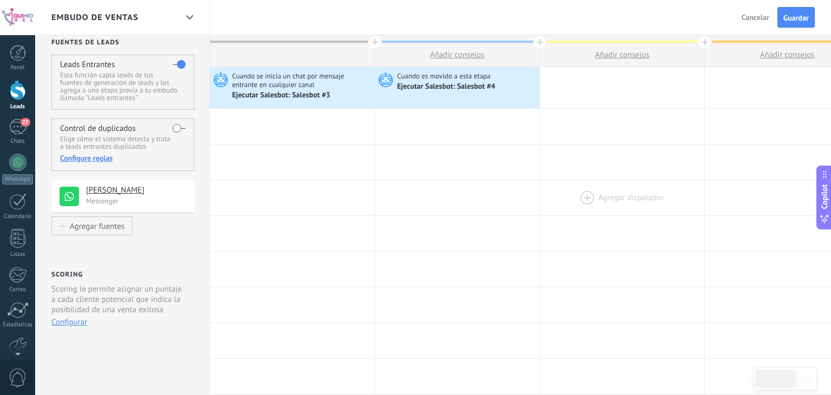
scroll to position [0, 0]
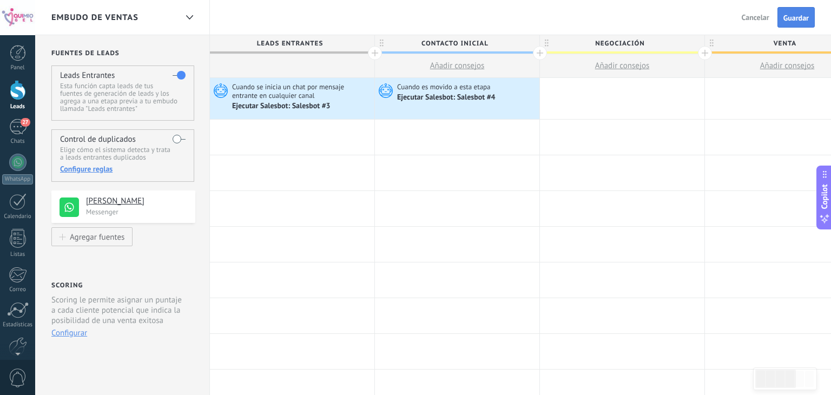
click at [791, 26] on button "Guardar" at bounding box center [796, 17] width 37 height 21
click at [12, 125] on div "27" at bounding box center [17, 127] width 17 height 16
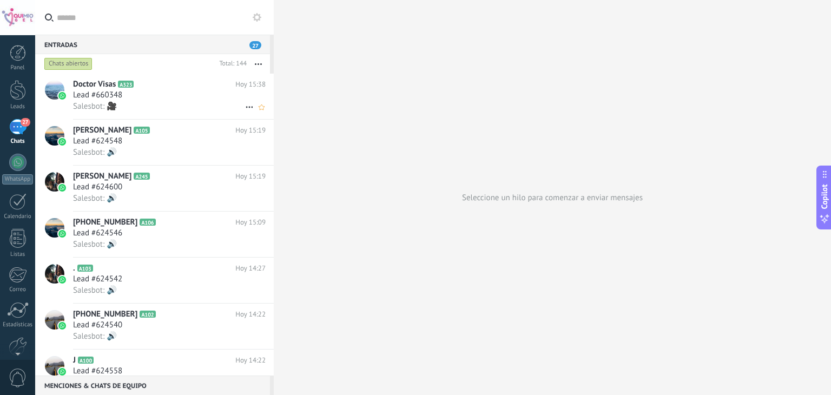
click at [246, 106] on icon at bounding box center [249, 107] width 13 height 13
click at [244, 96] on div at bounding box center [415, 197] width 831 height 395
click at [224, 101] on div "Salesbot: 🎥" at bounding box center [169, 106] width 193 height 11
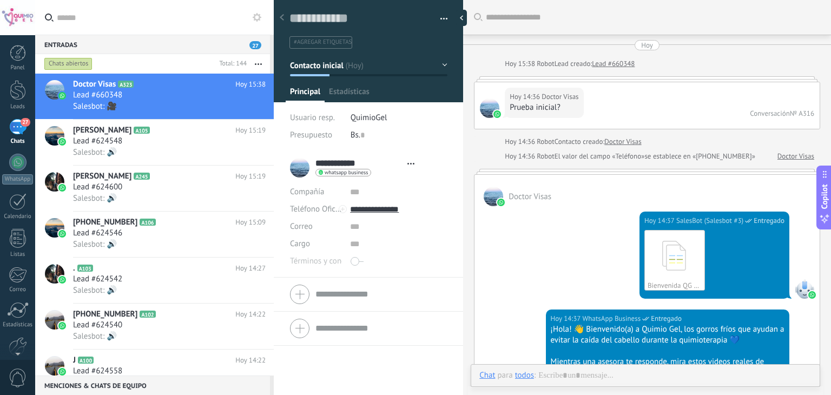
type textarea "**********"
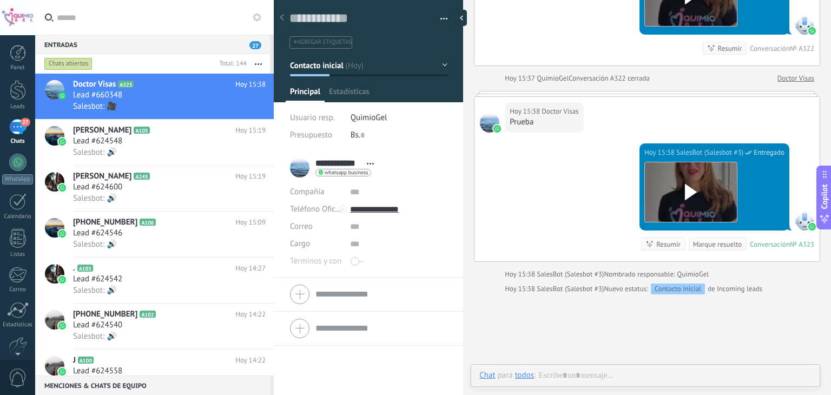
scroll to position [16, 0]
click at [334, 89] on span "Estadísticas" at bounding box center [349, 95] width 41 height 16
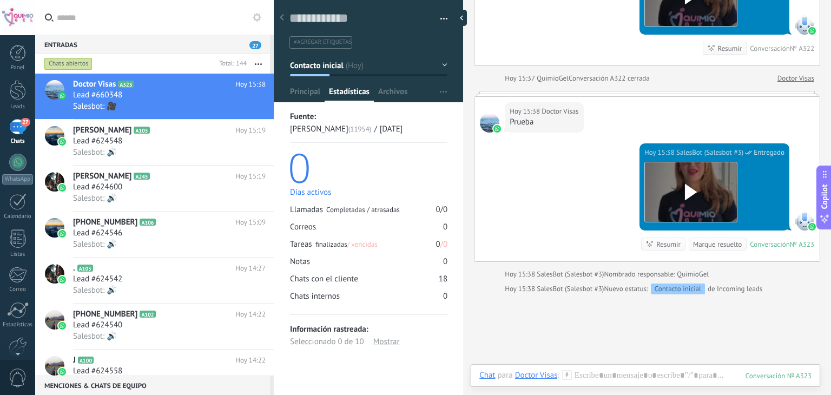
click at [439, 23] on button "button" at bounding box center [440, 19] width 16 height 16
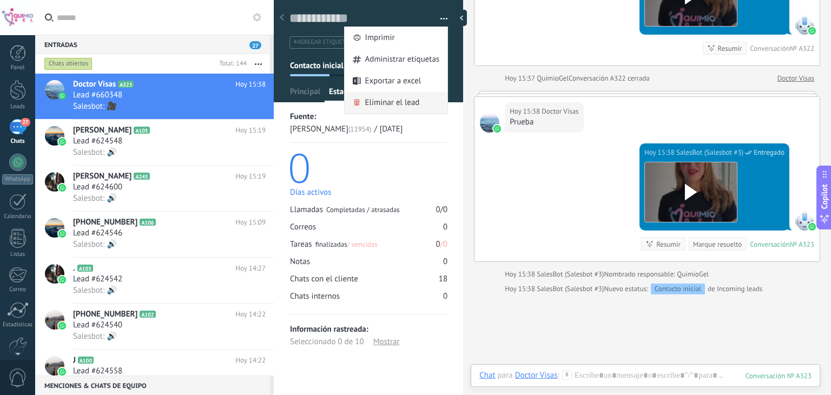
click at [358, 102] on div "Eliminar el lead" at bounding box center [396, 103] width 103 height 22
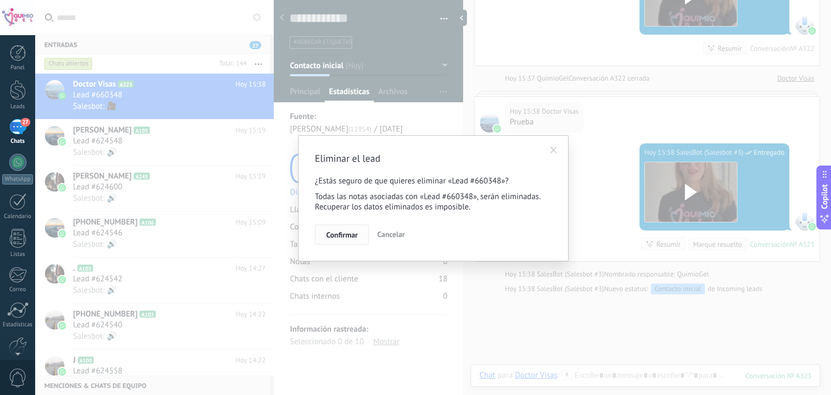
click at [346, 240] on button "Confirmar" at bounding box center [342, 235] width 54 height 21
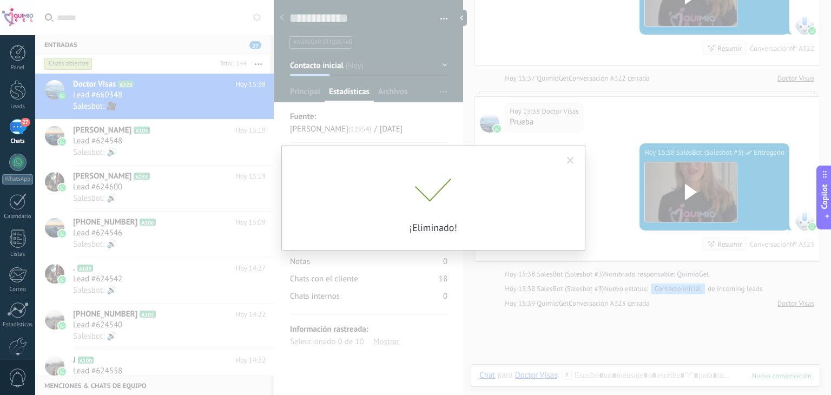
scroll to position [1601, 0]
